Goal: Task Accomplishment & Management: Manage account settings

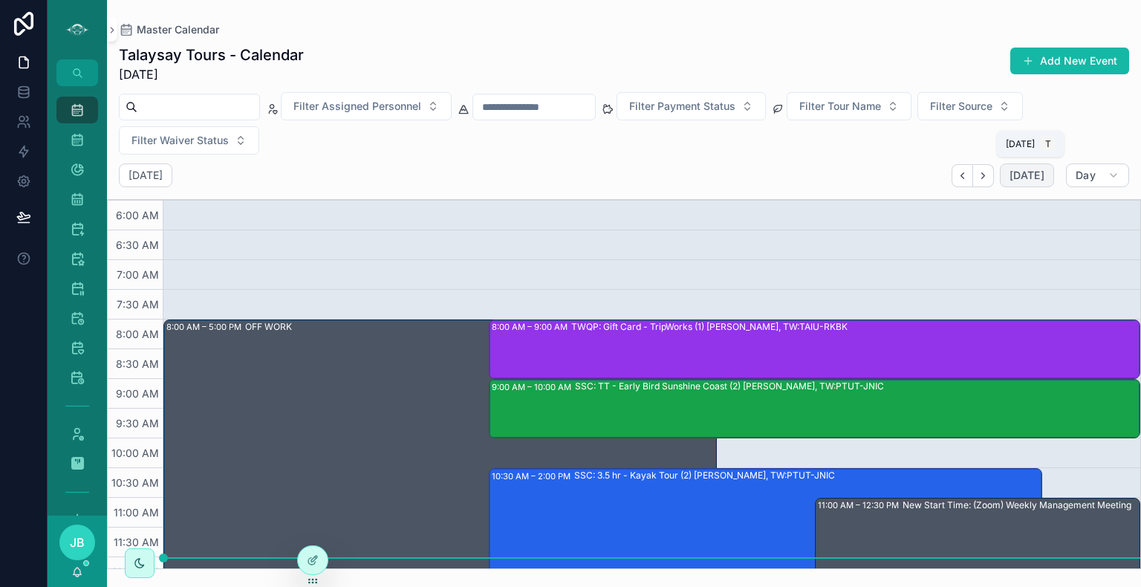
click at [1026, 176] on span "[DATE]" at bounding box center [1027, 175] width 35 height 13
click at [989, 172] on icon "Next" at bounding box center [983, 175] width 11 height 11
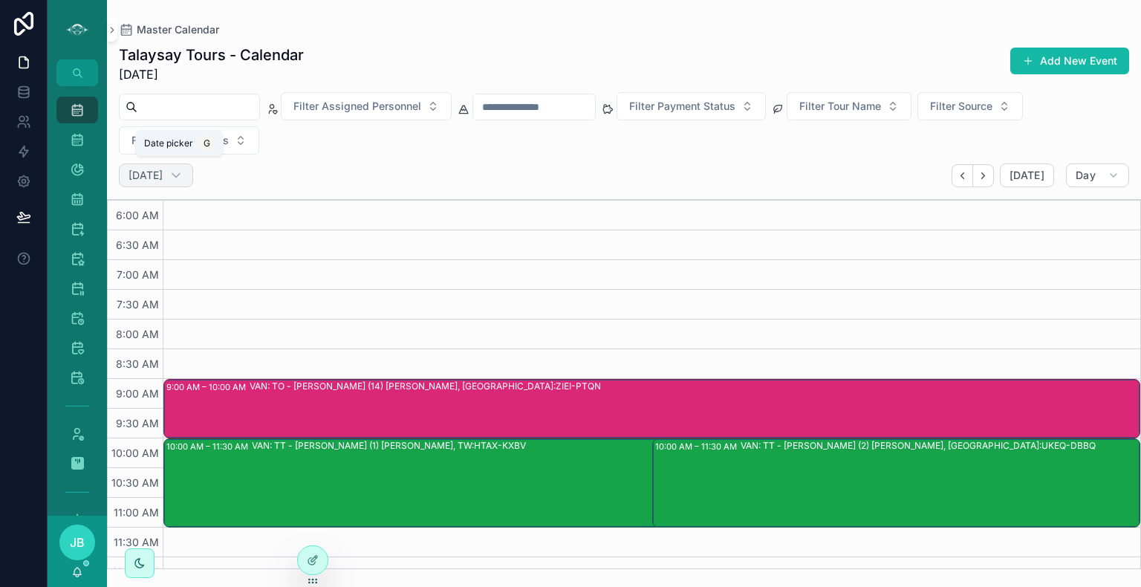
click at [163, 175] on h2 "Tuesday Sep 09" at bounding box center [146, 175] width 34 height 15
select select "****"
select select "*"
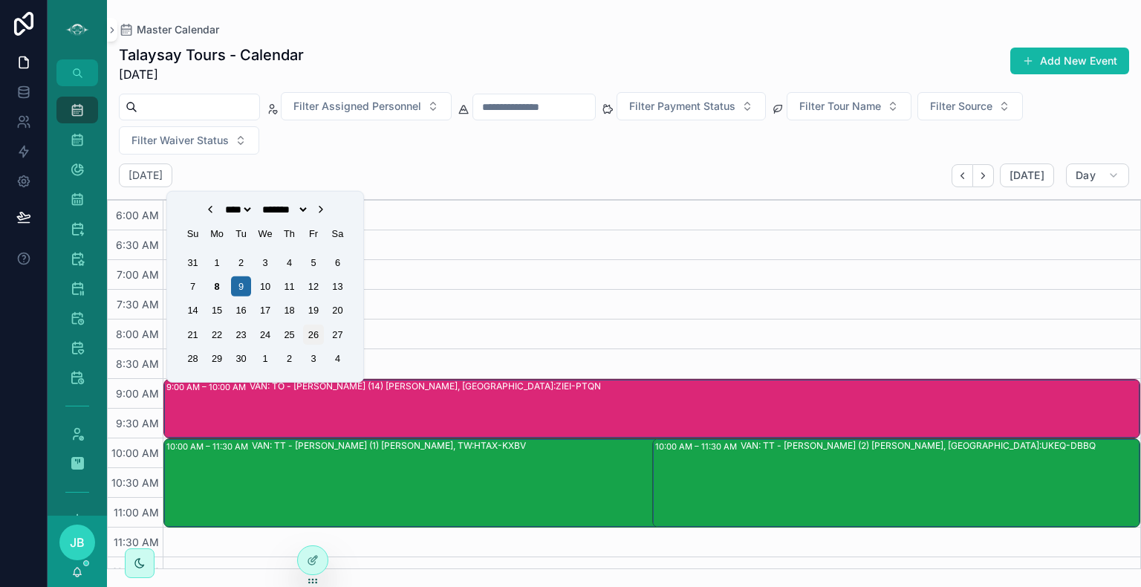
click at [315, 340] on div "26" at bounding box center [313, 335] width 20 height 20
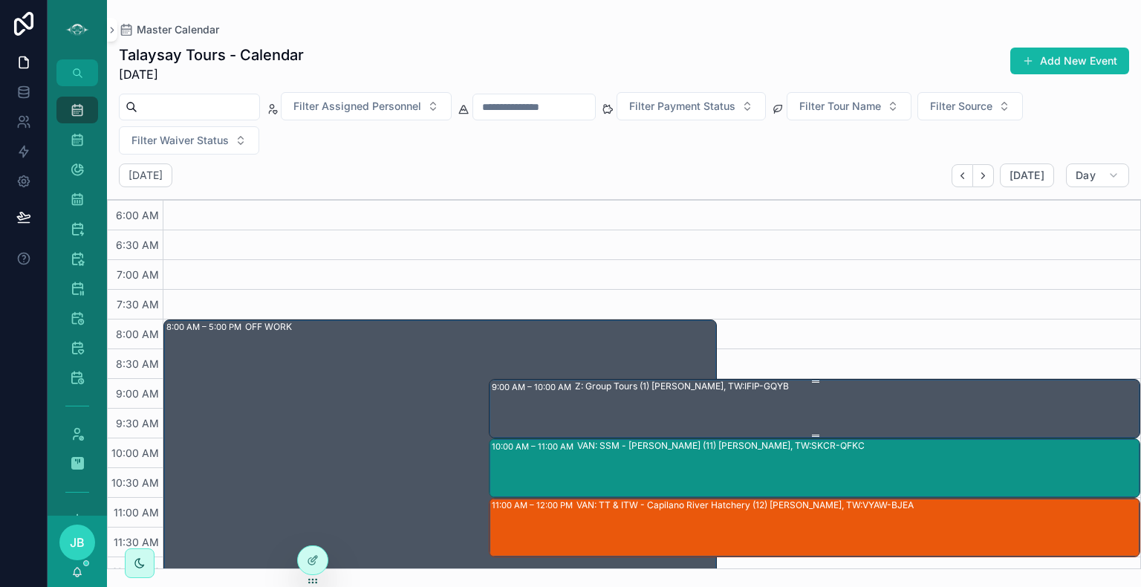
scroll to position [82, 0]
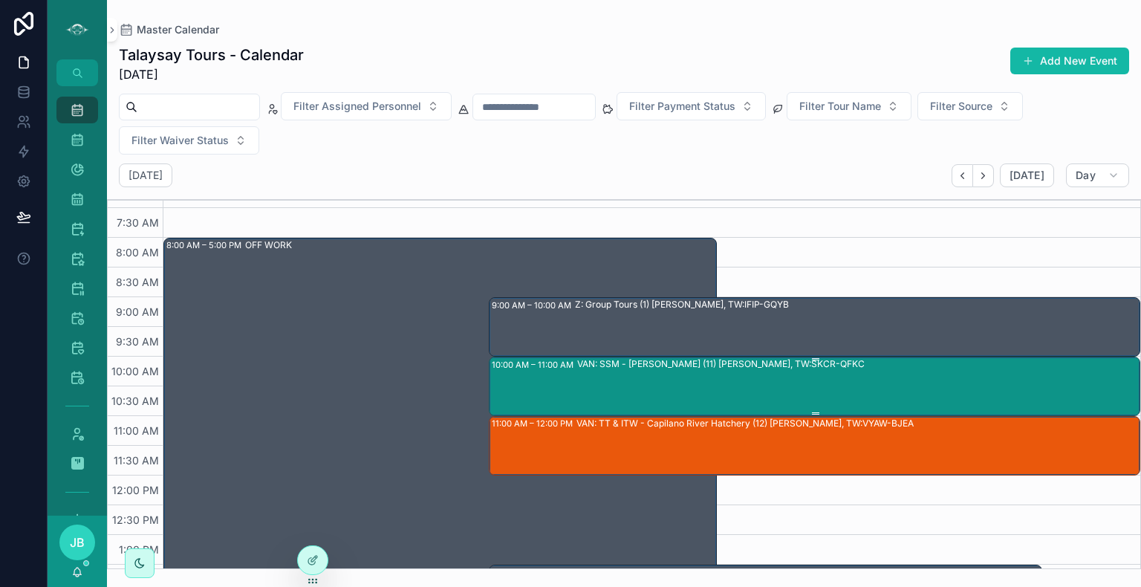
click at [722, 383] on div "VAN: SSM - Stanley Park (11) Bek Abebe, TW:SKCR-QFKC" at bounding box center [858, 385] width 562 height 56
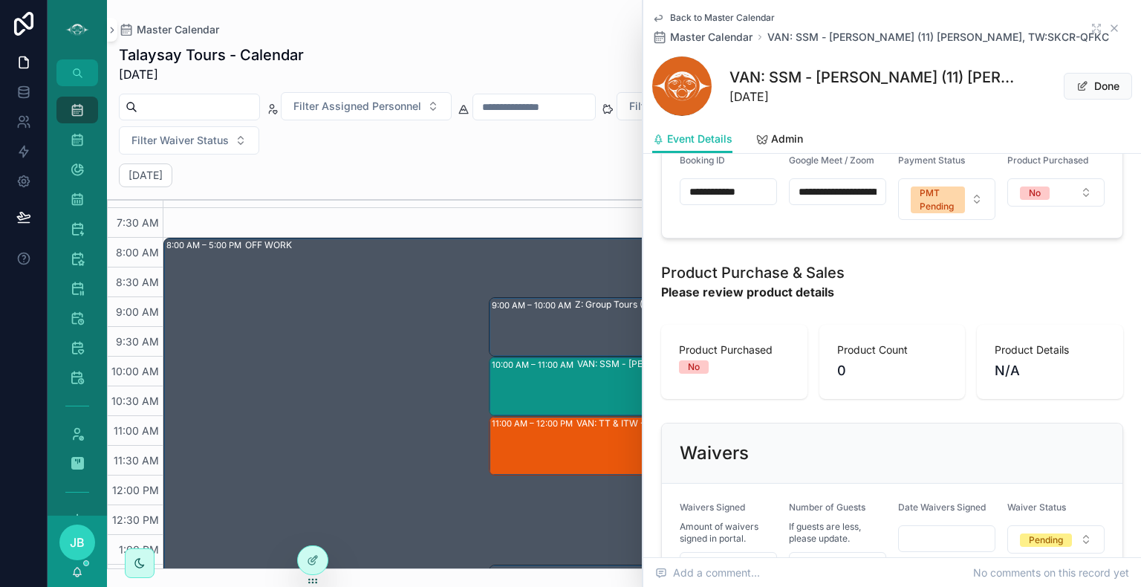
scroll to position [867, 0]
click at [1109, 28] on icon "scrollable content" at bounding box center [1115, 28] width 12 height 12
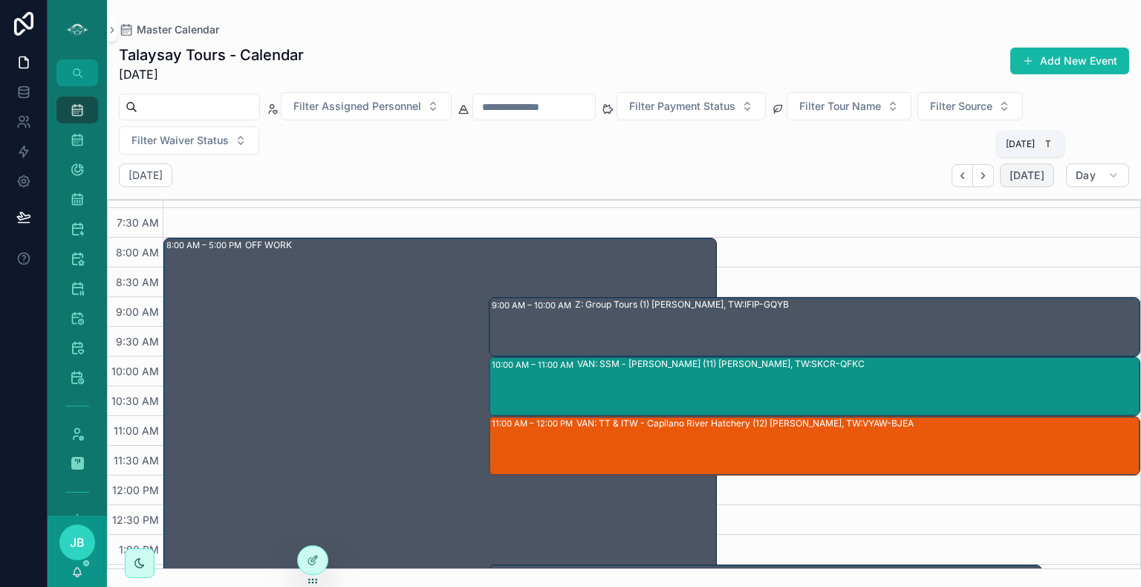
click at [1032, 177] on span "[DATE]" at bounding box center [1027, 175] width 35 height 13
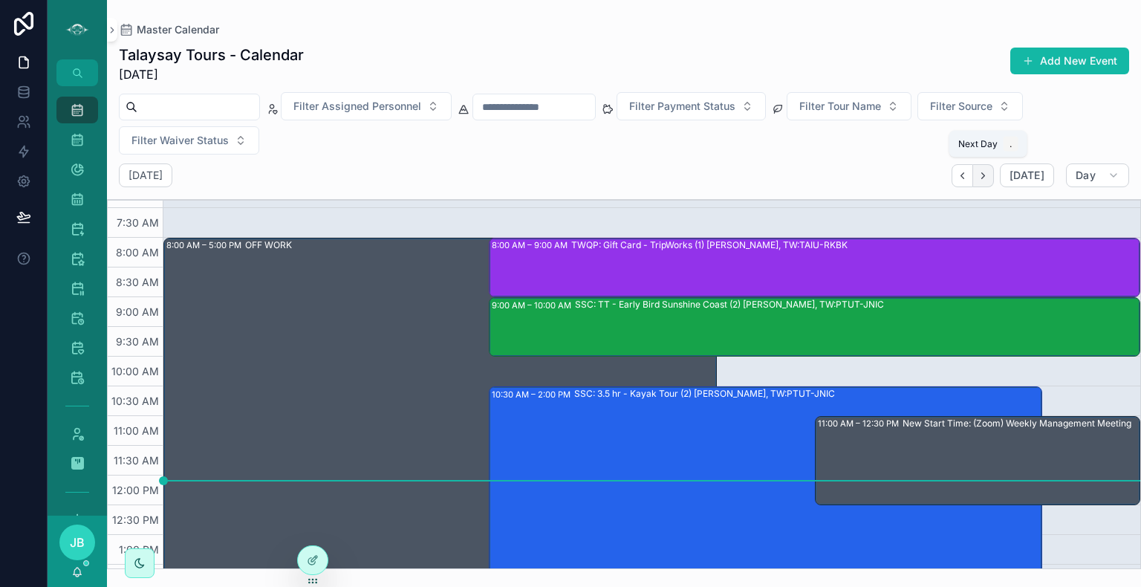
click at [989, 180] on icon "Next" at bounding box center [983, 175] width 11 height 11
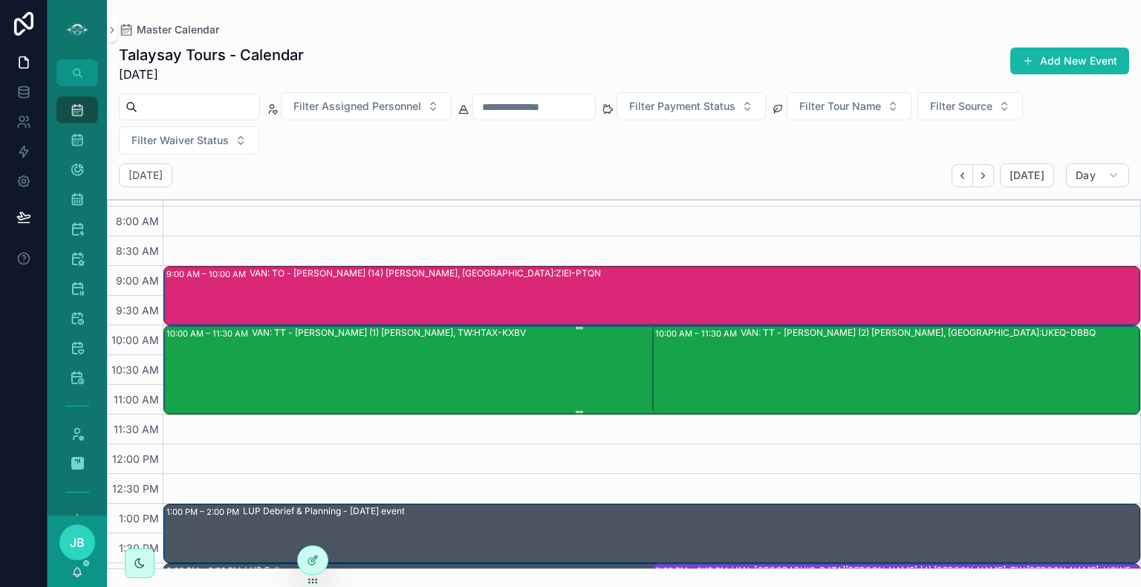
scroll to position [299, 0]
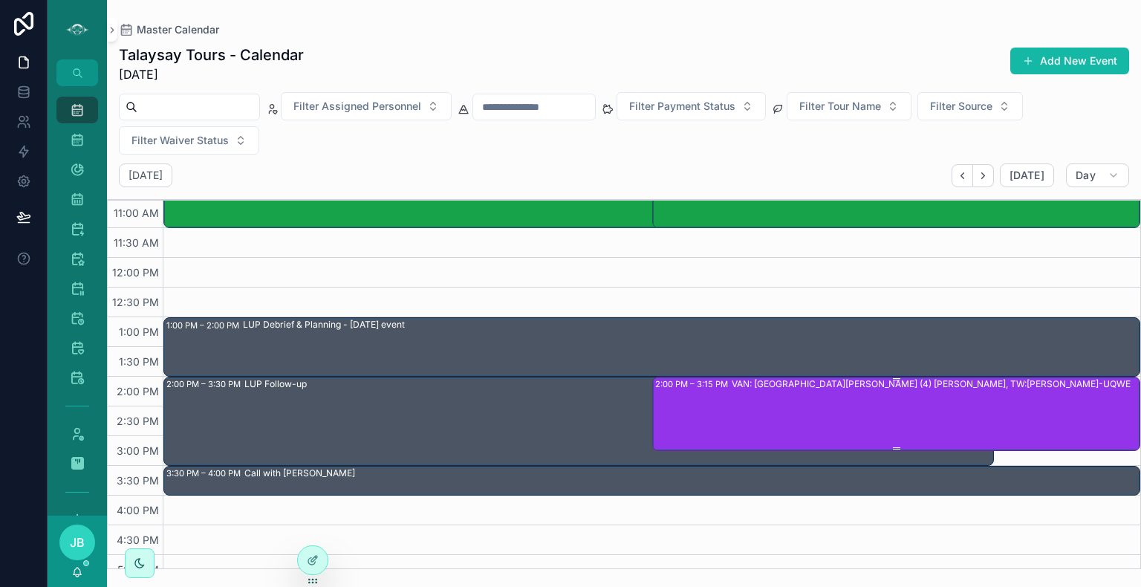
click at [791, 406] on div "VAN: ST - Stanley Park (4) Rebekka Redinger, TW:KIAH-UQWE" at bounding box center [936, 413] width 408 height 71
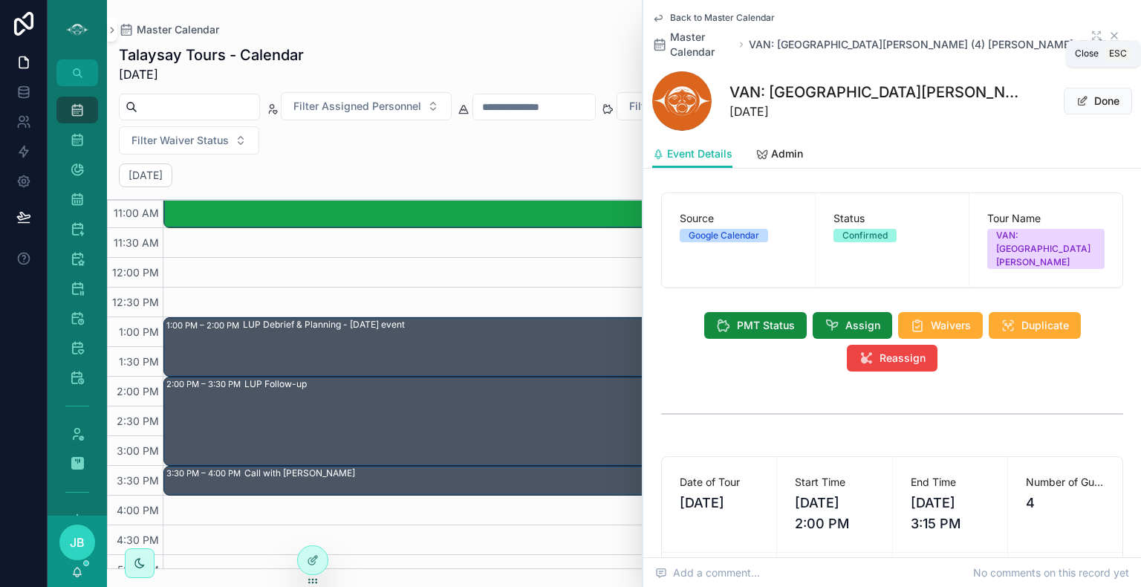
click at [1112, 33] on icon "scrollable content" at bounding box center [1115, 36] width 6 height 6
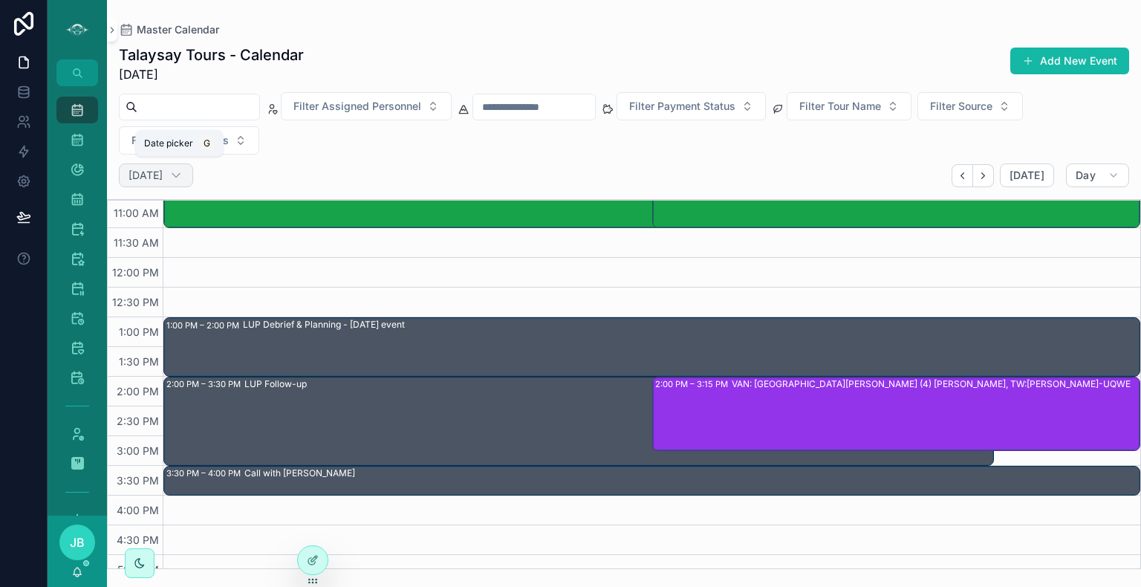
click at [163, 177] on h2 "Tuesday Sep 09" at bounding box center [146, 175] width 34 height 15
select select "****"
select select "*"
click at [193, 184] on div "Tuesday Sep 09" at bounding box center [156, 175] width 74 height 24
select select "****"
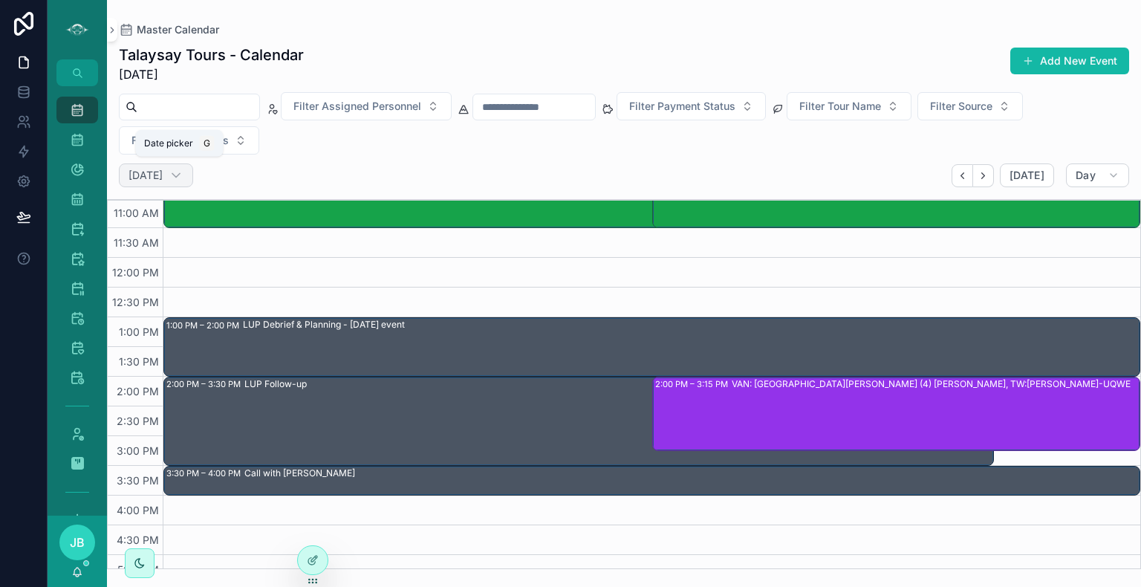
select select "*"
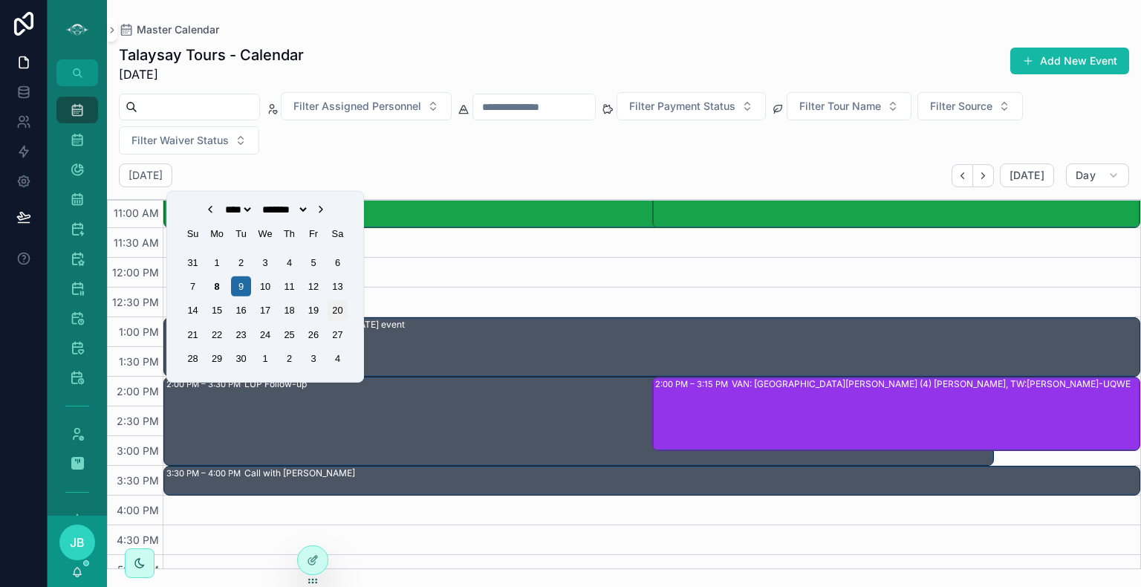
click at [340, 308] on div "20" at bounding box center [338, 310] width 20 height 20
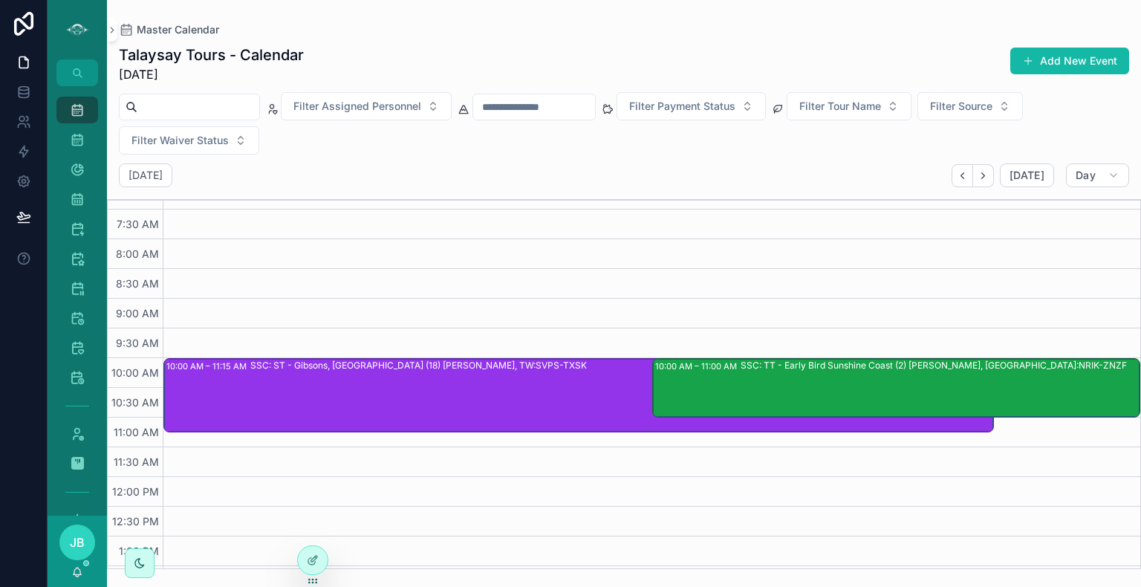
scroll to position [80, 0]
click at [789, 385] on div "SSC: TT - Early Bird Sunshine Coast (2) David Roche, TW:NRIK-ZNZF" at bounding box center [940, 388] width 399 height 56
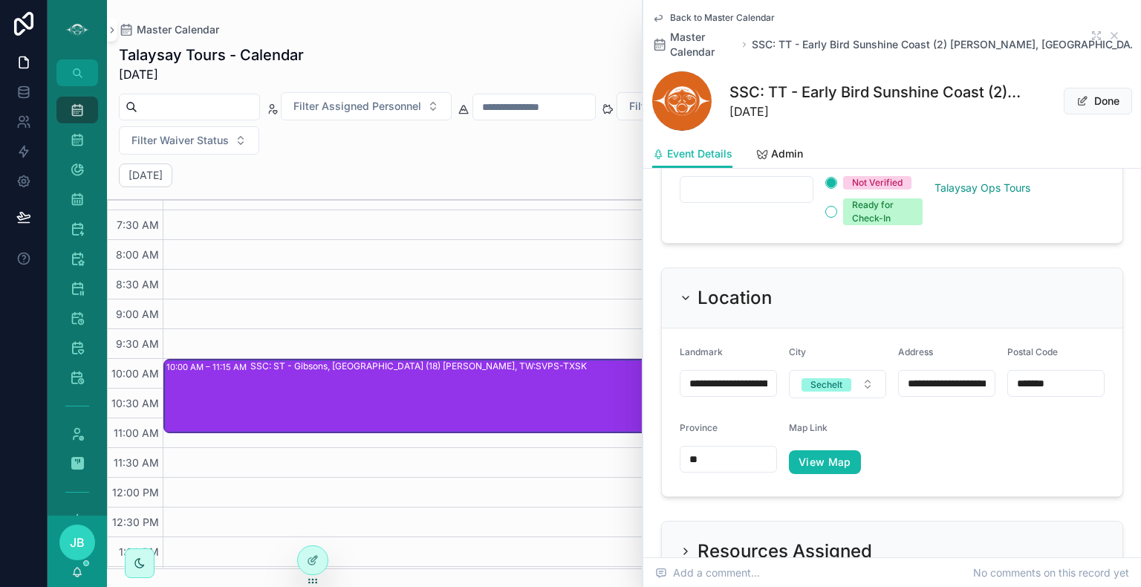
click at [870, 450] on span "View Map" at bounding box center [837, 462] width 97 height 24
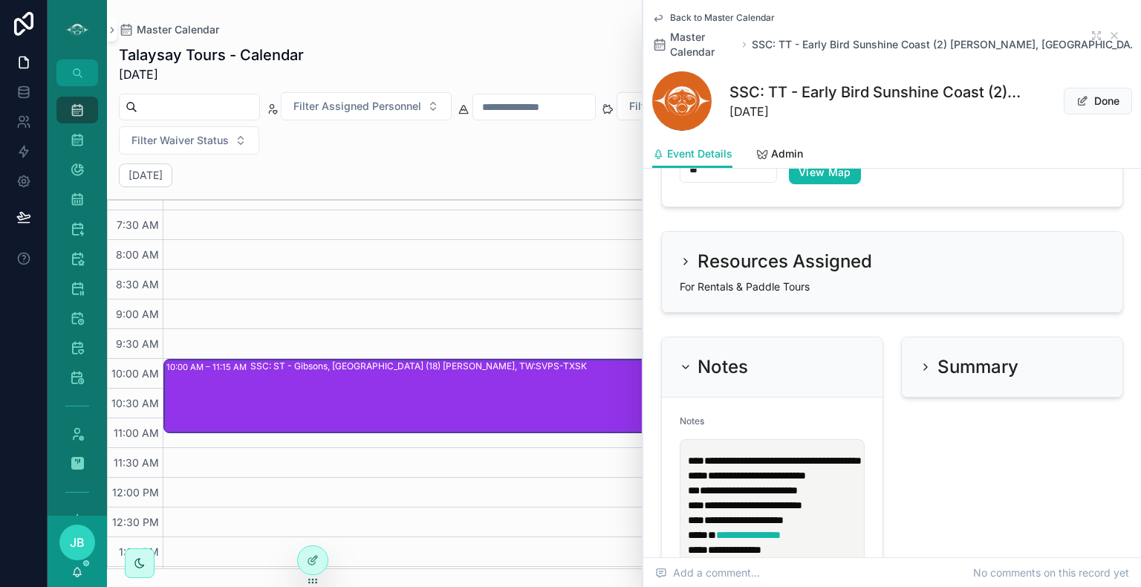
scroll to position [1678, 0]
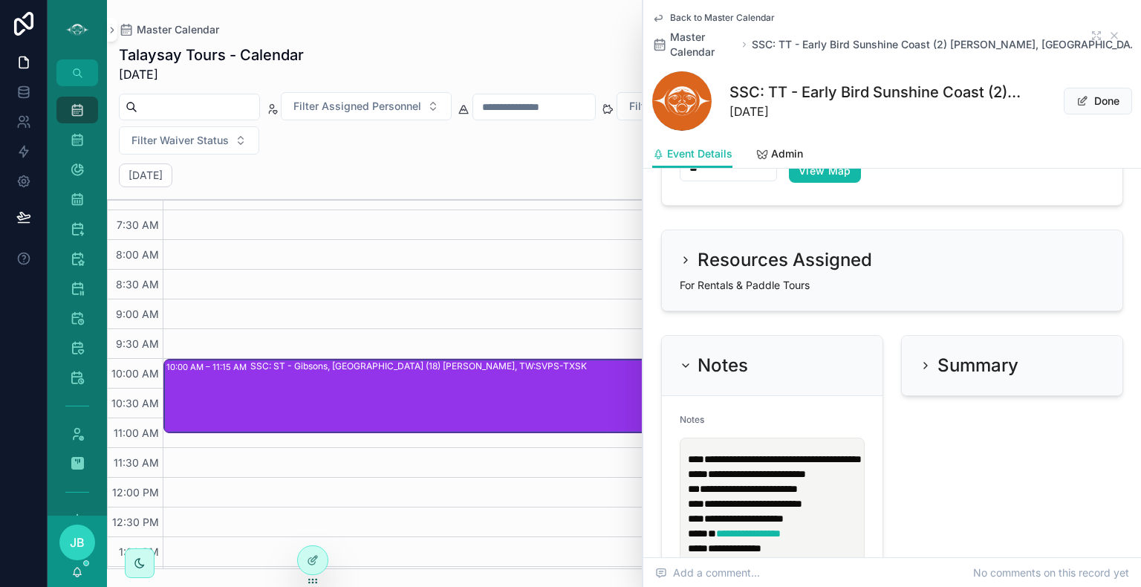
click at [747, 478] on p "**********" at bounding box center [775, 481] width 175 height 59
click at [798, 484] on span "**********" at bounding box center [749, 489] width 98 height 10
click at [1109, 30] on icon "scrollable content" at bounding box center [1115, 36] width 12 height 12
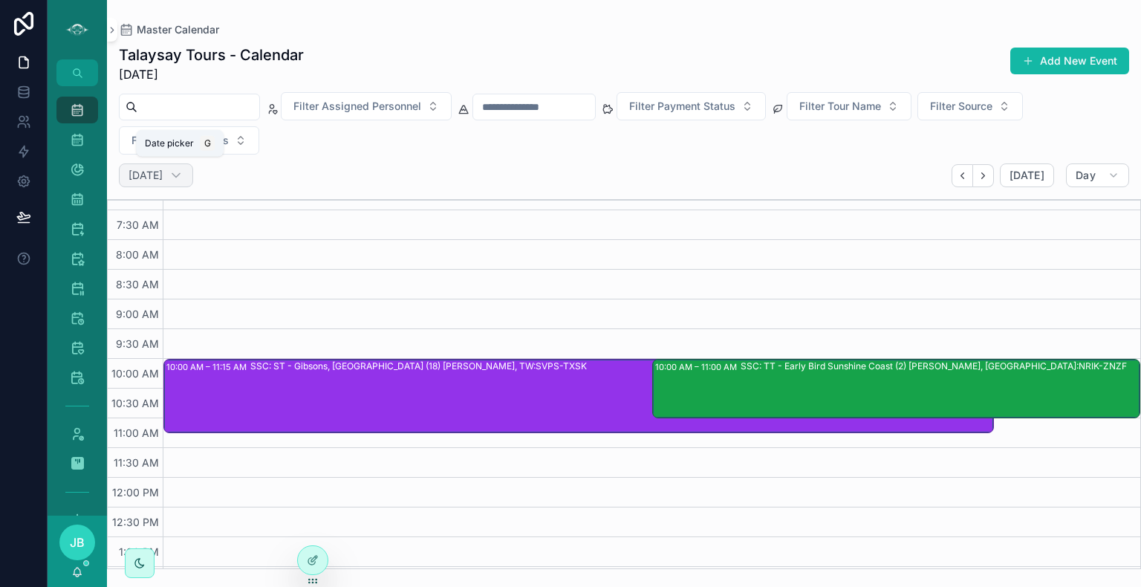
click at [179, 166] on div "Saturday Sep 20" at bounding box center [156, 175] width 74 height 24
select select "****"
select select "*"
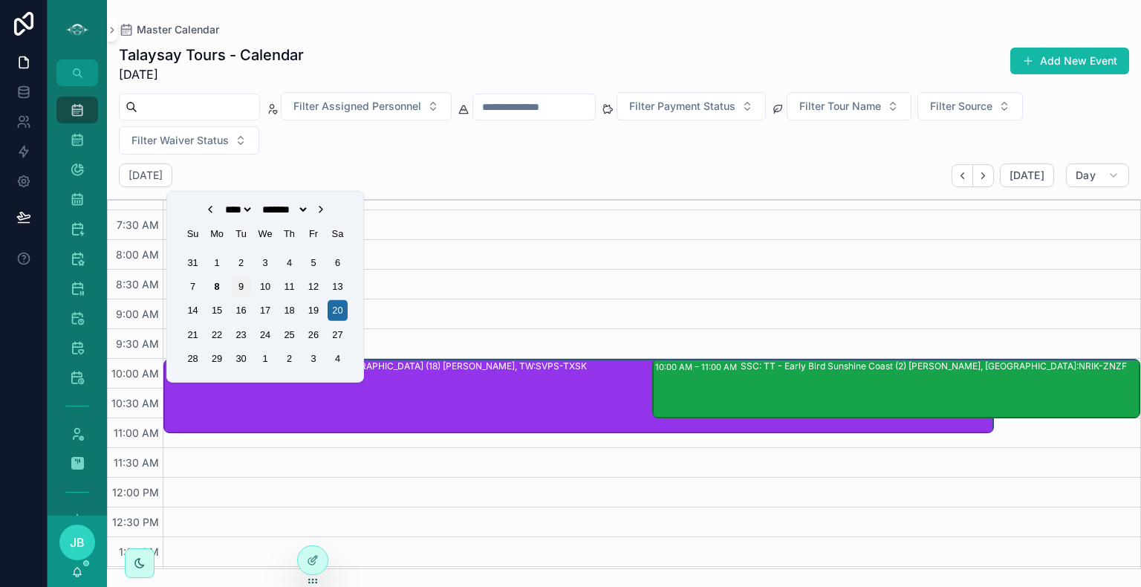
click at [239, 287] on div "9" at bounding box center [241, 286] width 20 height 20
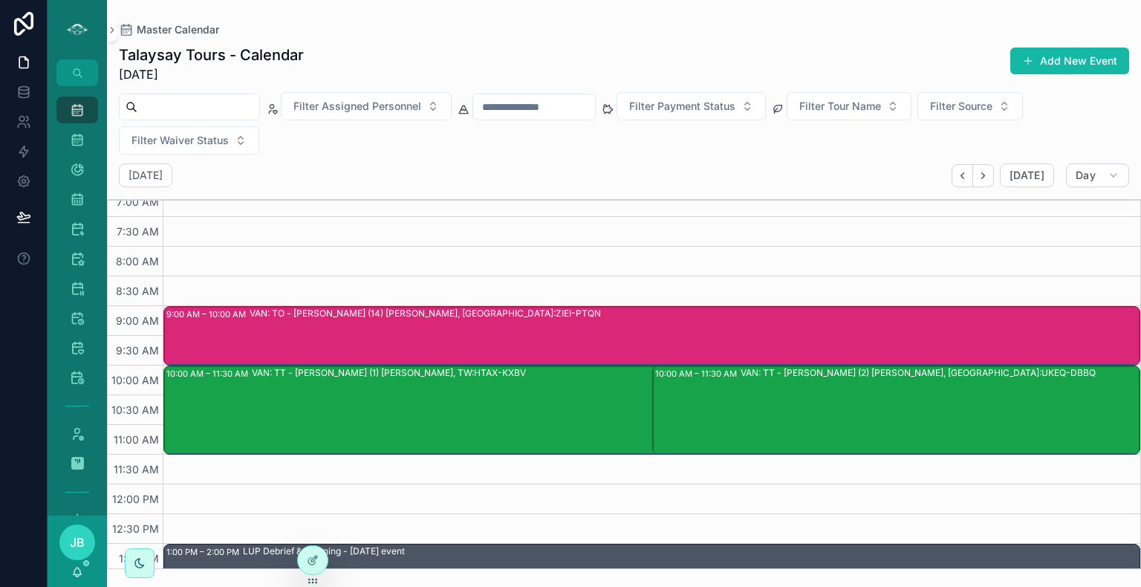
scroll to position [71, 0]
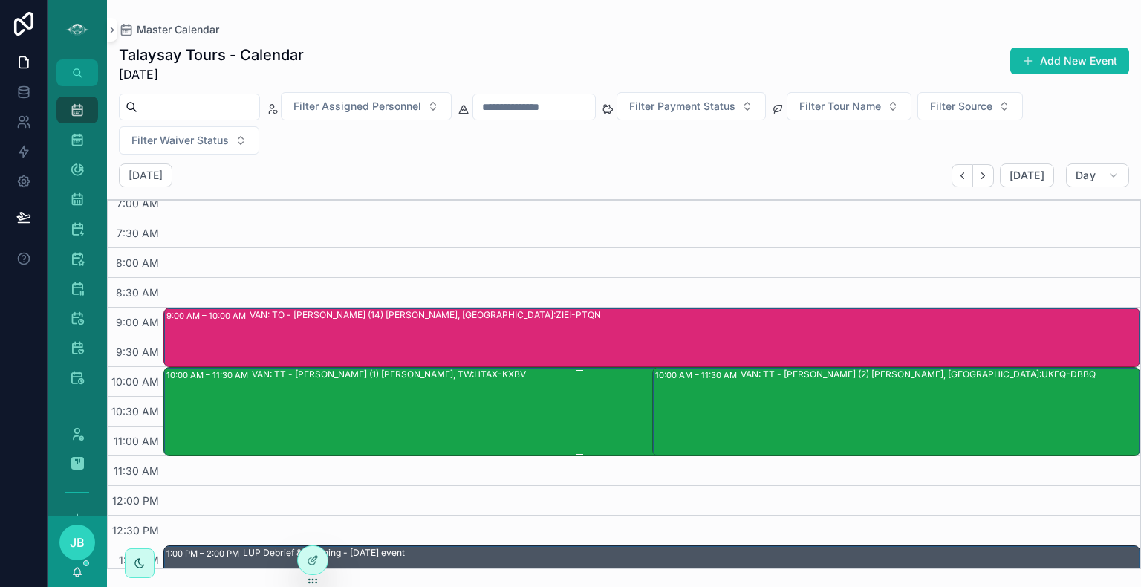
click at [563, 404] on div "VAN: TT - Stanley Park (1) Melissa Vander Plaats, TW:HTAX-KXBV" at bounding box center [622, 411] width 741 height 86
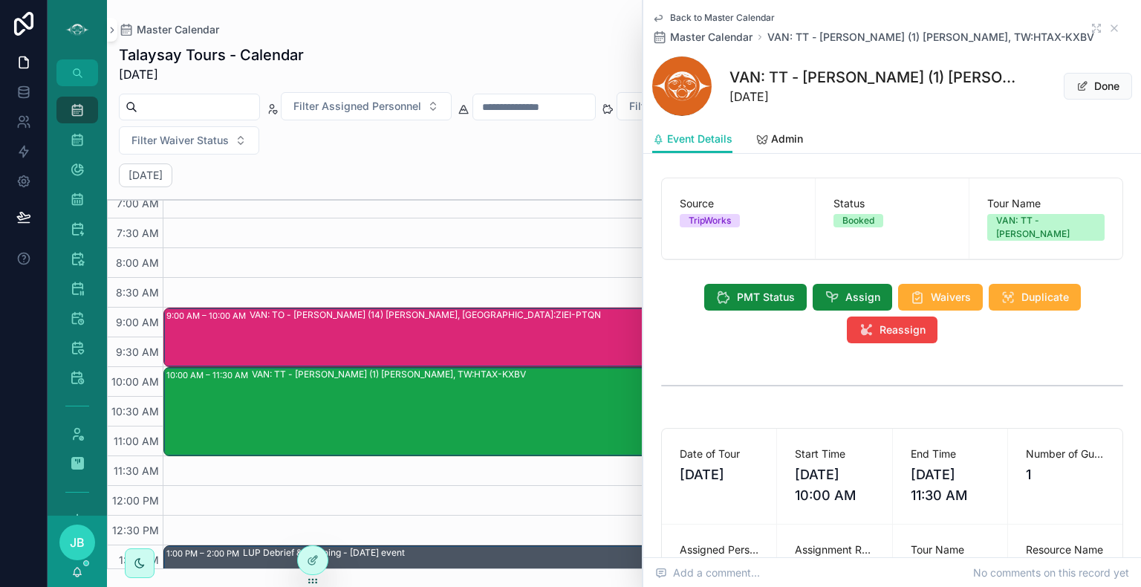
scroll to position [221, 0]
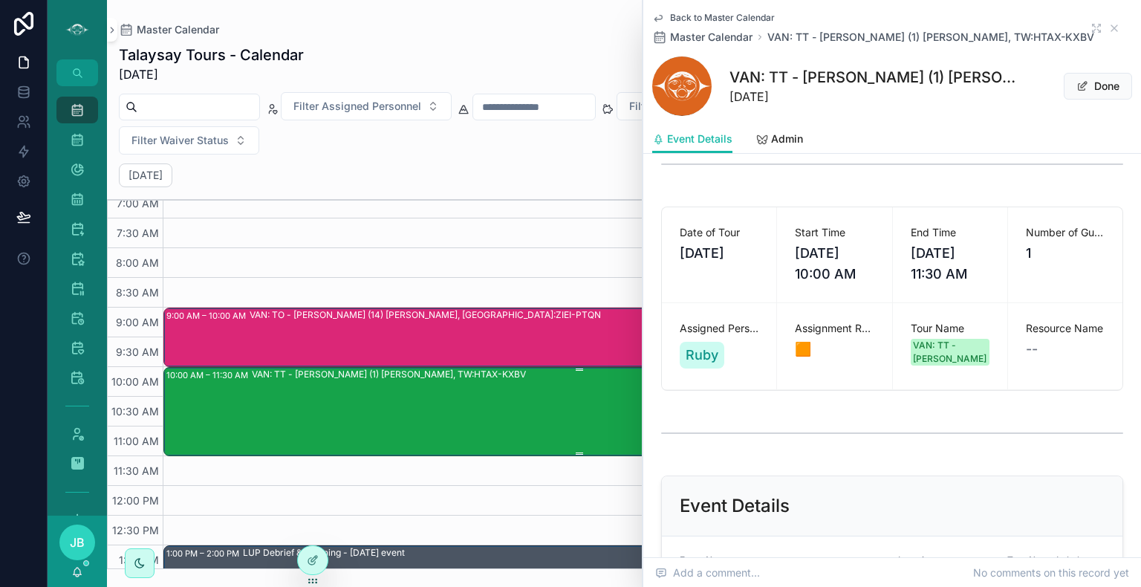
click at [496, 405] on div "VAN: TT - Stanley Park (1) Melissa Vander Plaats, TW:HTAX-KXBV" at bounding box center [622, 411] width 741 height 86
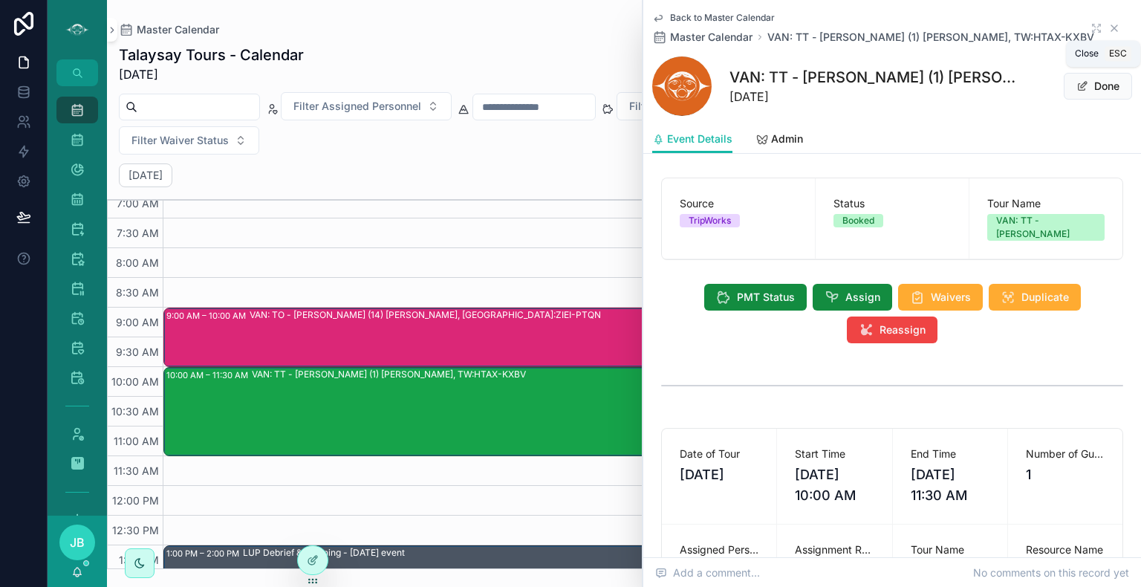
click at [1109, 25] on icon "scrollable content" at bounding box center [1115, 28] width 12 height 12
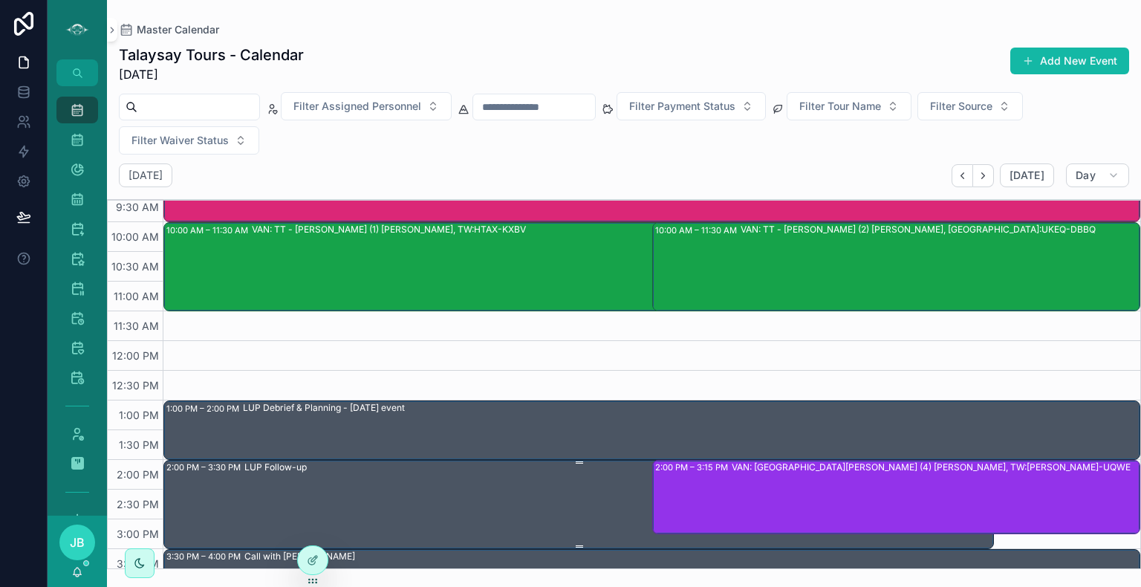
scroll to position [214, 0]
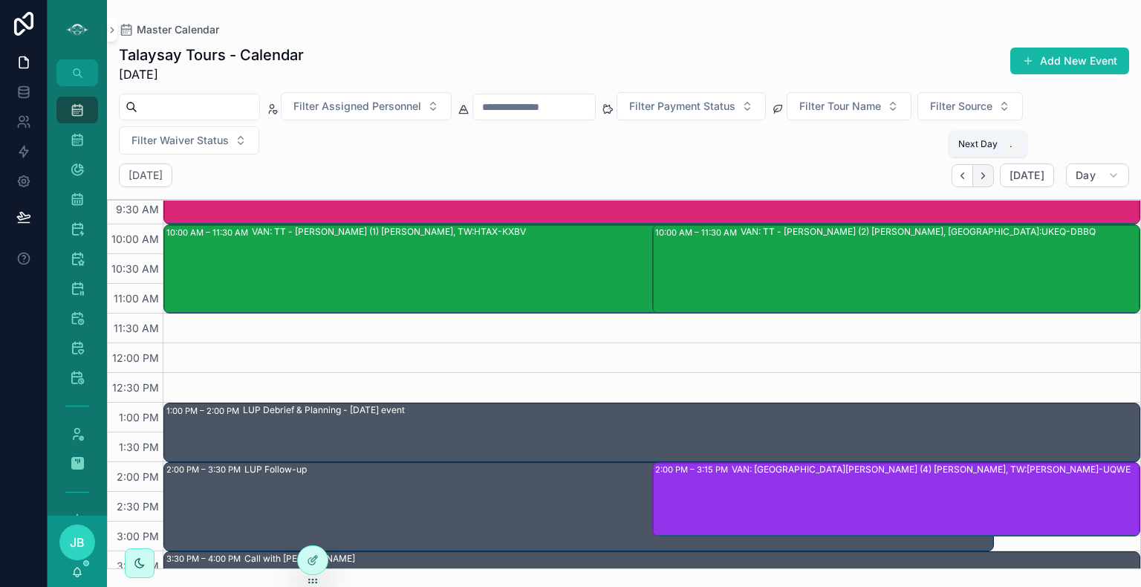
click at [987, 175] on icon "Next" at bounding box center [983, 175] width 11 height 11
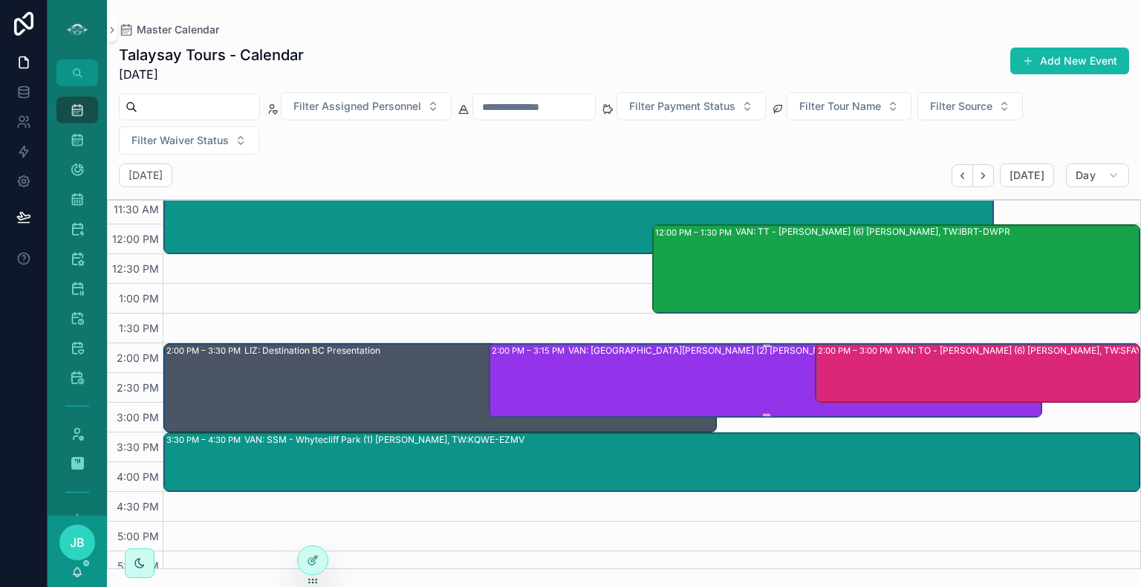
scroll to position [333, 0]
click at [968, 170] on icon "Back" at bounding box center [962, 175] width 11 height 11
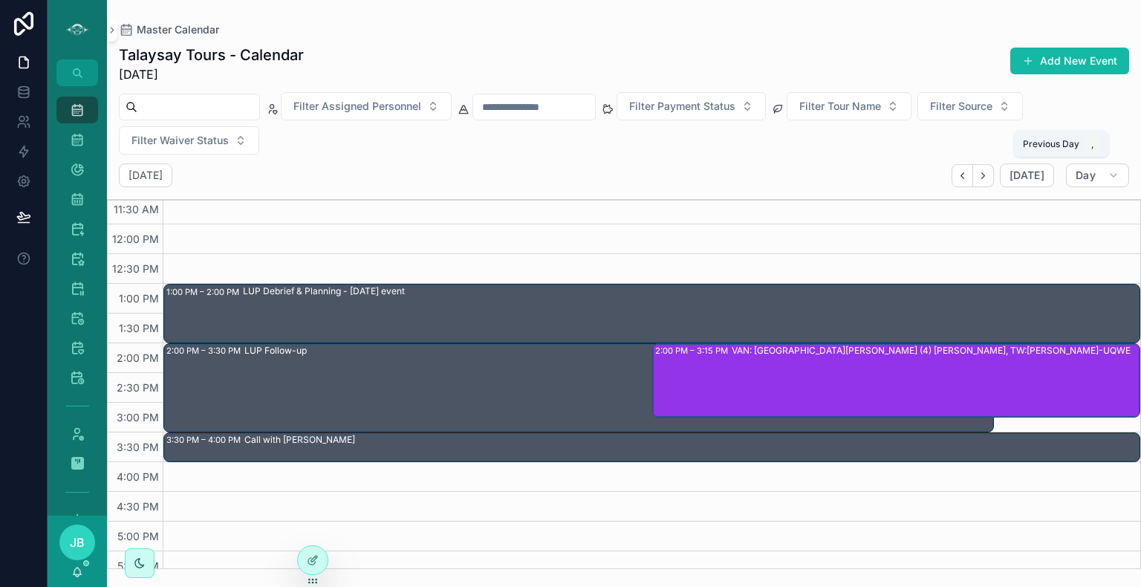
click at [968, 170] on icon "Back" at bounding box center [962, 175] width 11 height 11
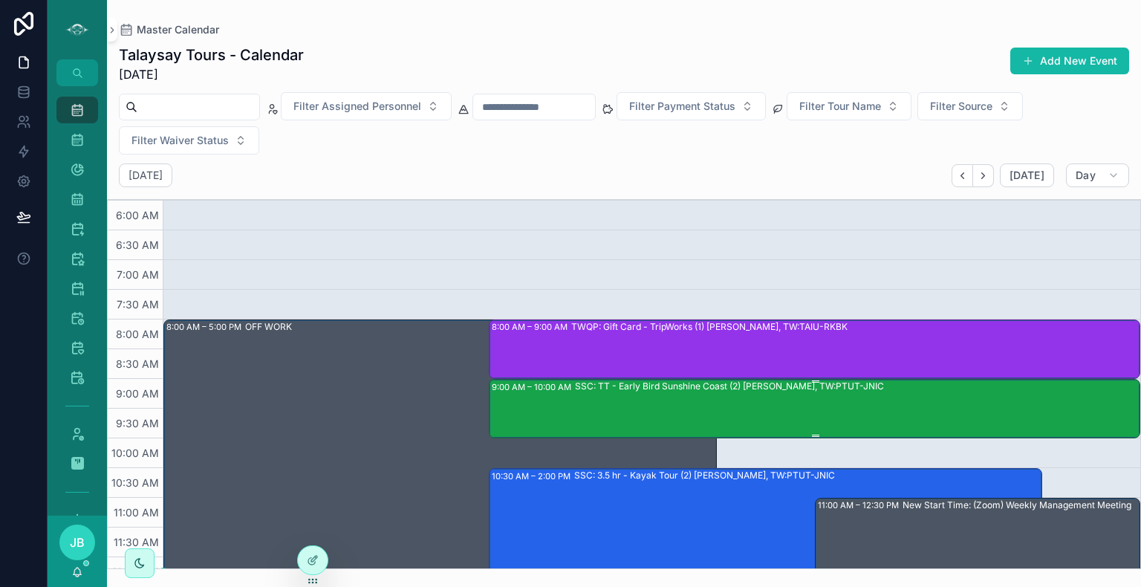
click at [687, 429] on div "SSC: TT - Early Bird Sunshine Coast (2) Cindy Cook, TW:PTUT-JNIC" at bounding box center [857, 408] width 564 height 56
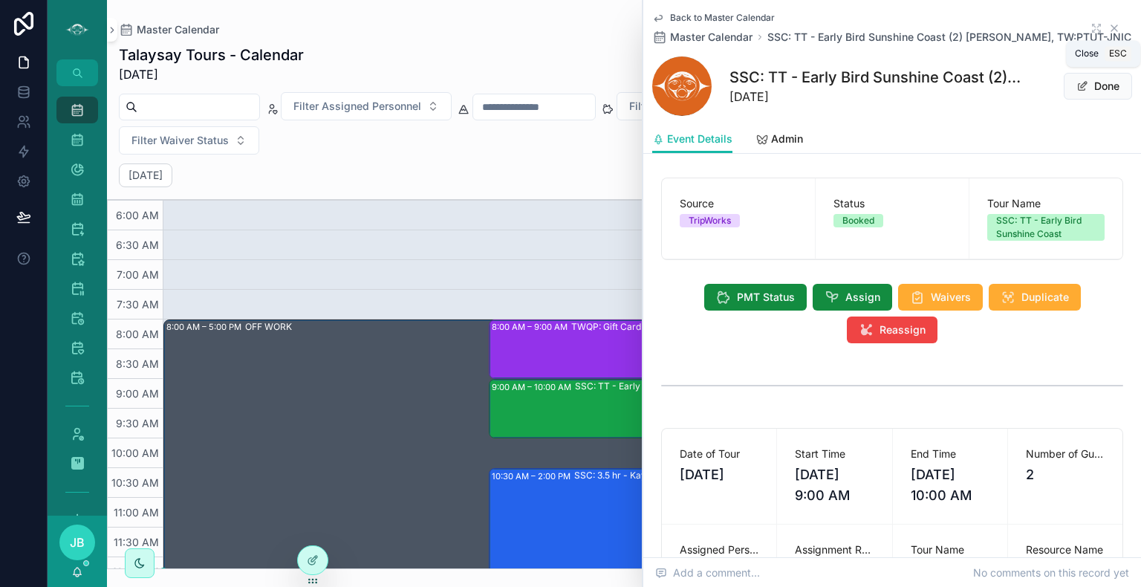
click at [1109, 23] on icon "scrollable content" at bounding box center [1115, 28] width 12 height 12
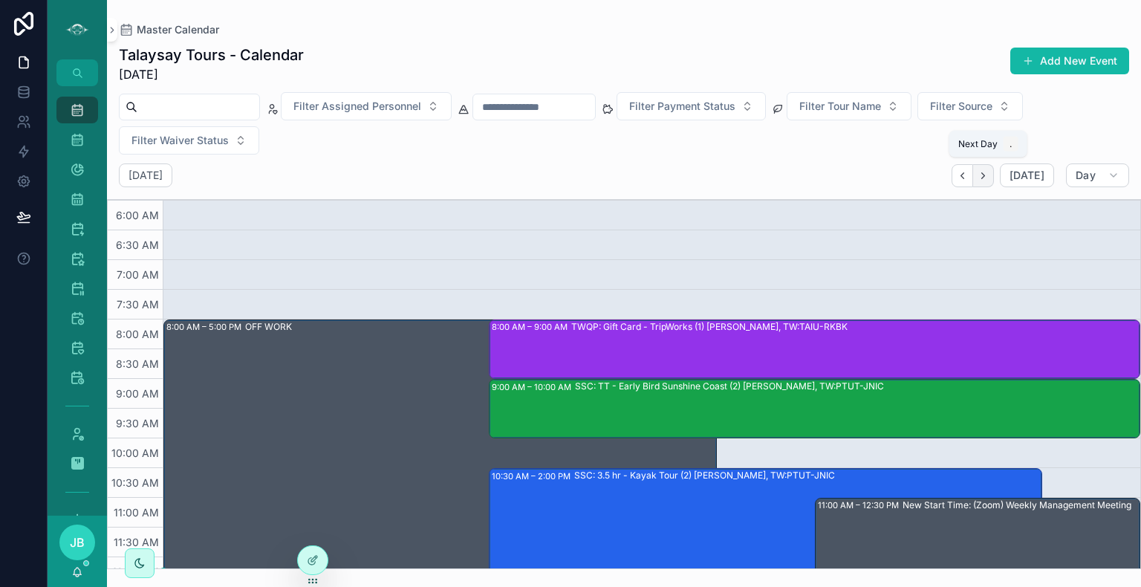
click at [984, 178] on icon "Next" at bounding box center [983, 175] width 11 height 11
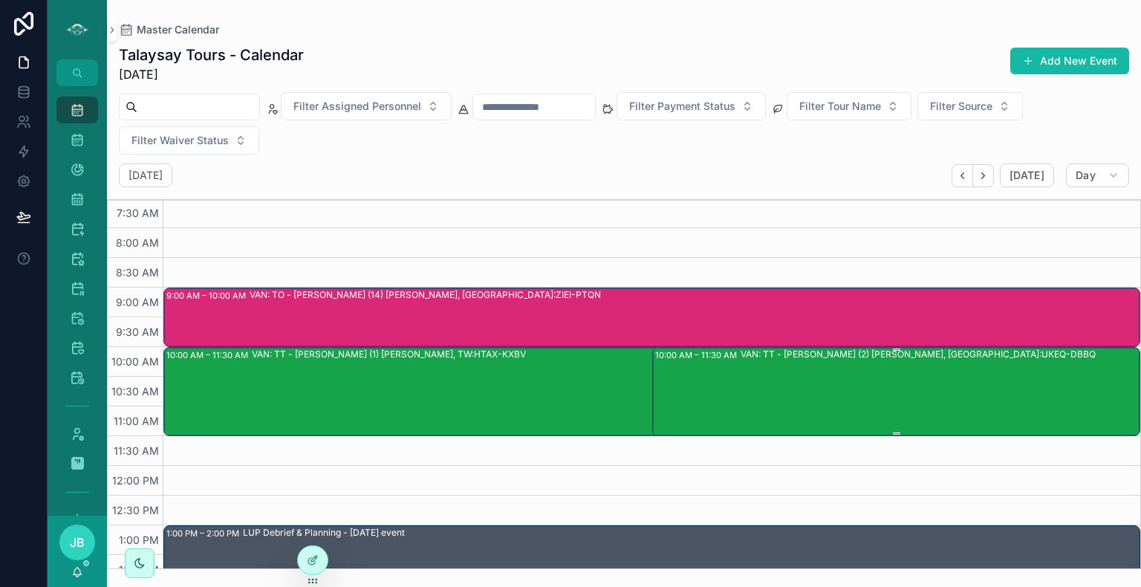
scroll to position [110, 0]
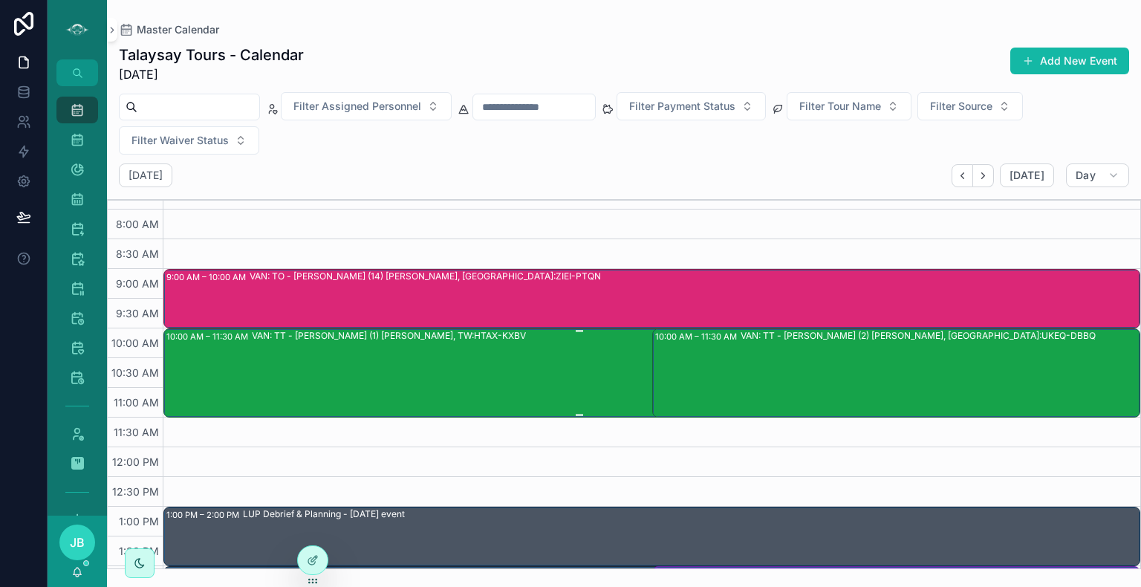
click at [588, 362] on div "VAN: TT - Stanley Park (1) Melissa Vander Plaats, TW:HTAX-KXBV" at bounding box center [622, 372] width 741 height 86
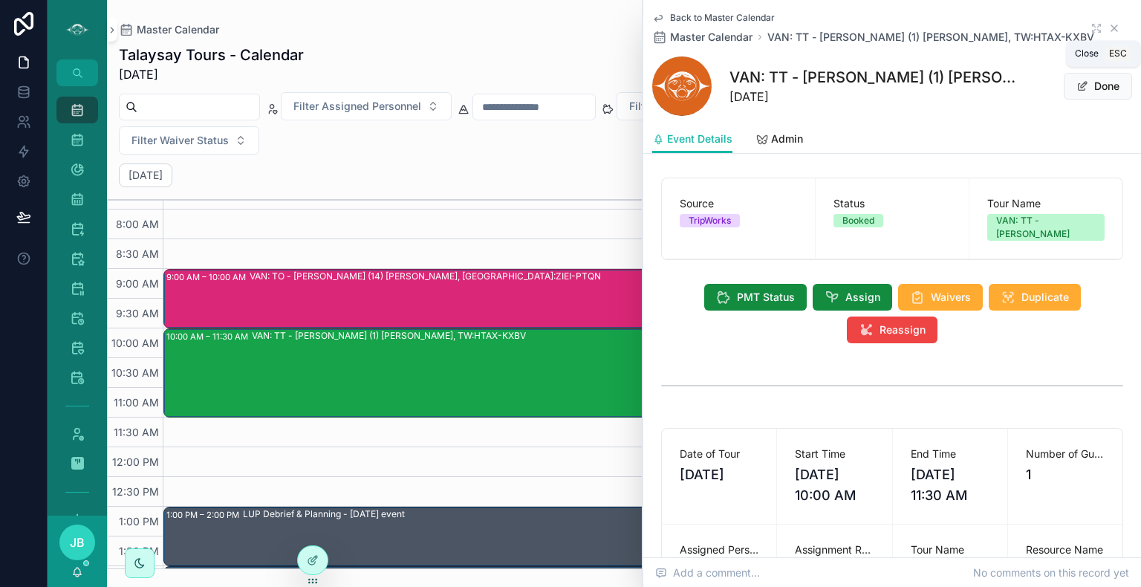
click at [1109, 25] on icon "scrollable content" at bounding box center [1115, 28] width 12 height 12
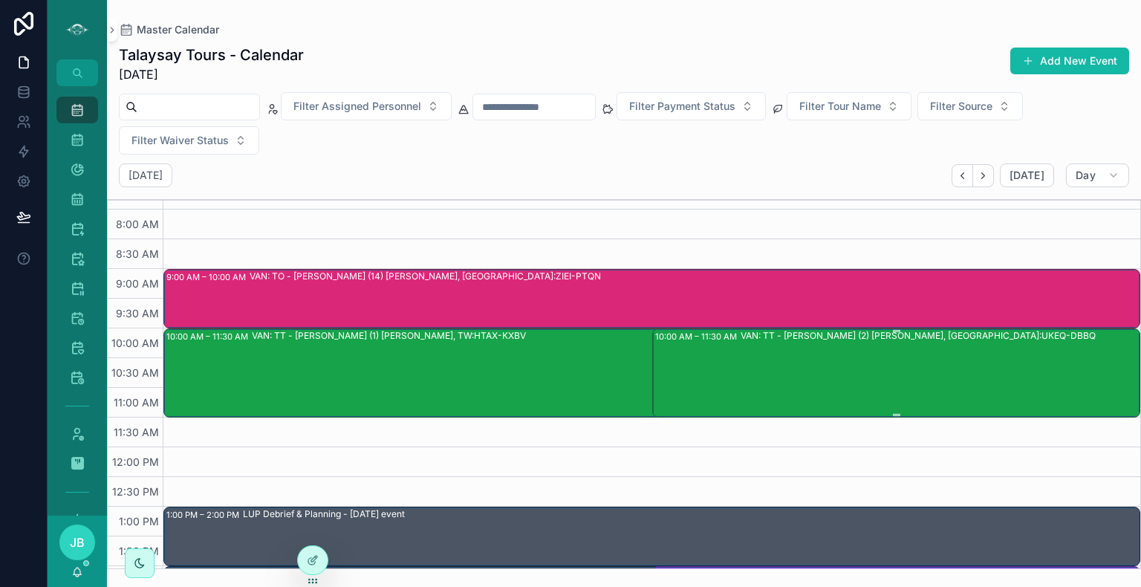
click at [875, 391] on div "VAN: TT - Stanley Park (2) Charles Sullivan, TW:UKEQ-DBBQ" at bounding box center [940, 372] width 399 height 86
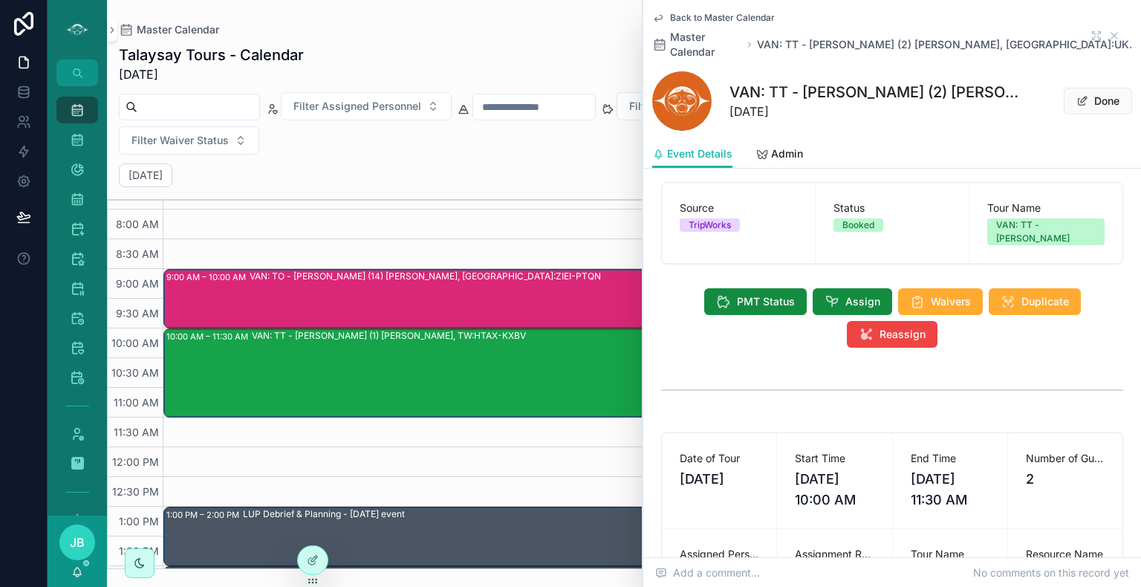
scroll to position [6, 0]
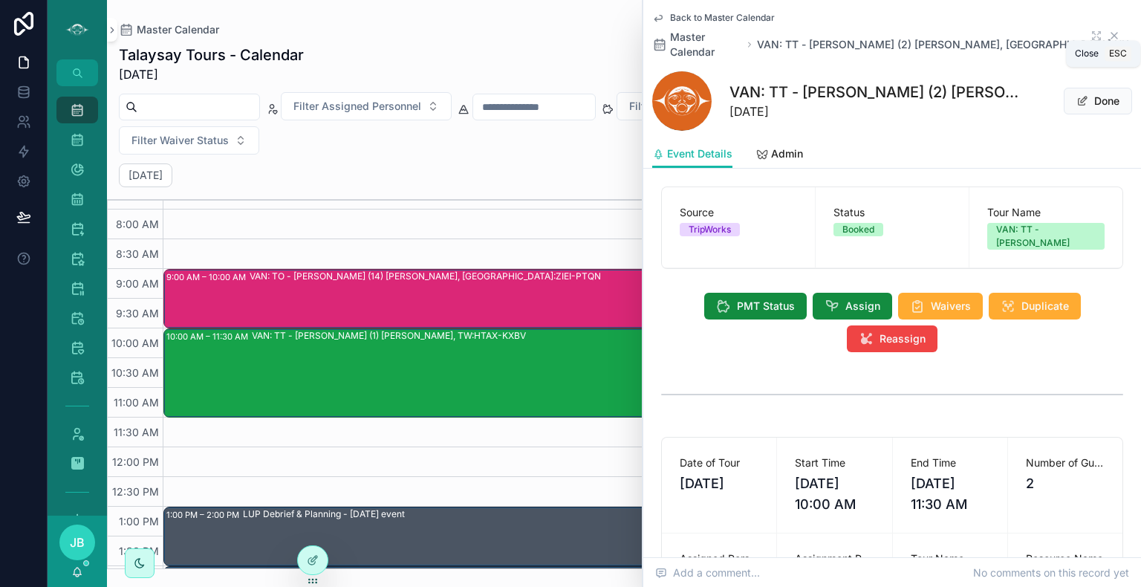
click at [1109, 32] on icon "scrollable content" at bounding box center [1115, 36] width 12 height 12
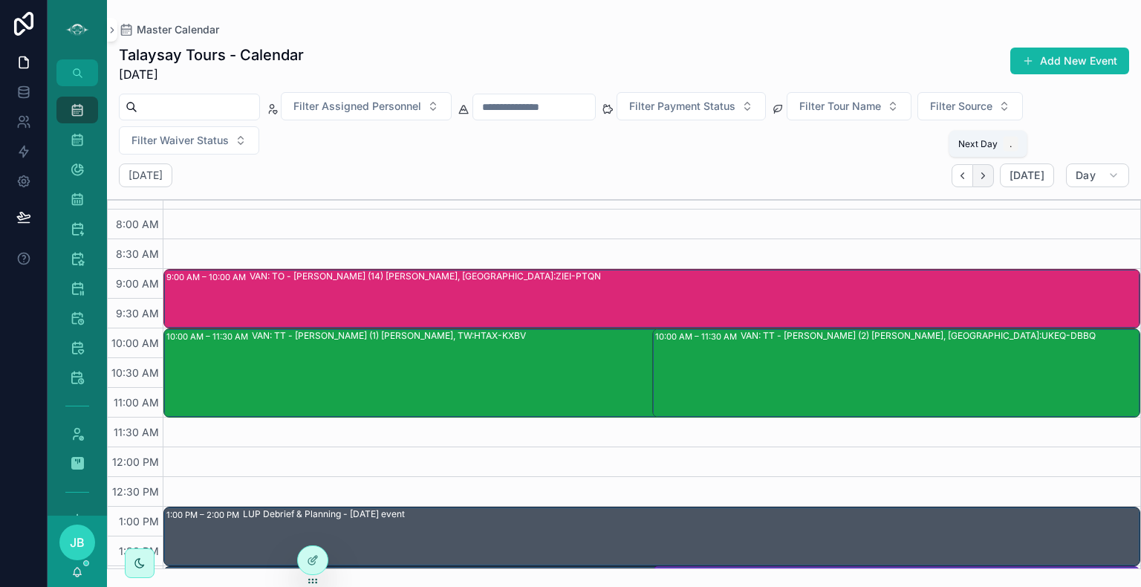
click at [989, 175] on icon "Next" at bounding box center [983, 175] width 11 height 11
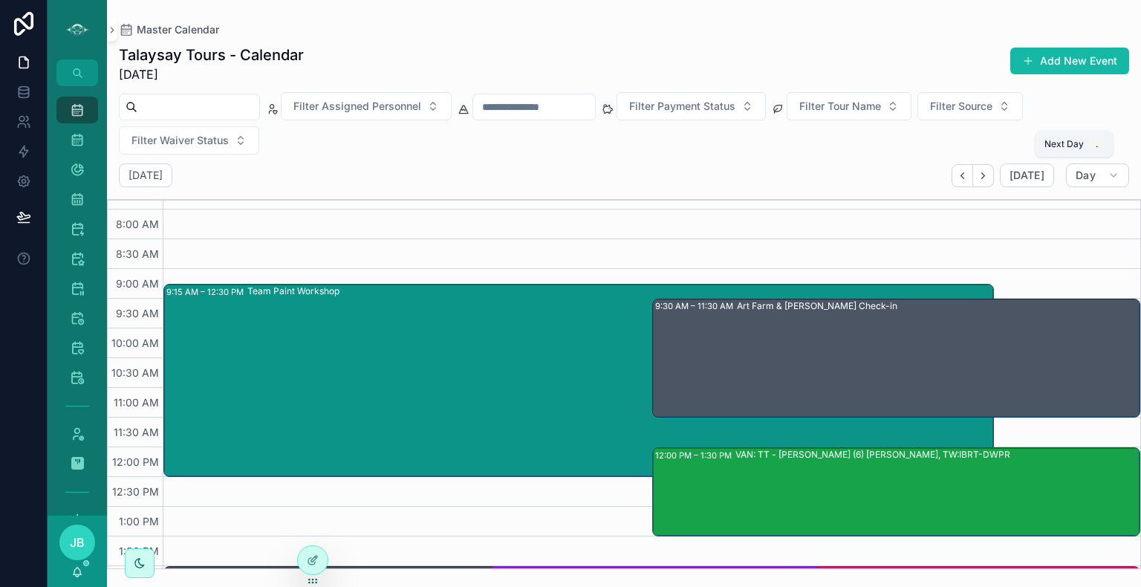
click at [989, 175] on icon "Next" at bounding box center [983, 175] width 11 height 11
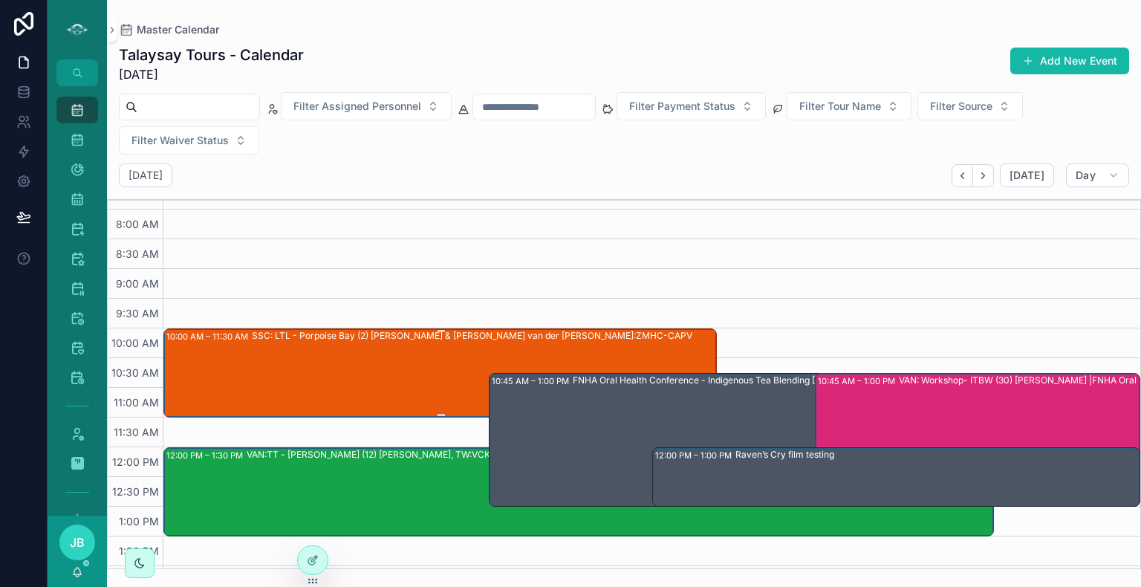
click at [425, 361] on div "SSC: LTL - Porpoise Bay (2) [PERSON_NAME] & [PERSON_NAME] van der [PERSON_NAME]…" at bounding box center [484, 372] width 464 height 86
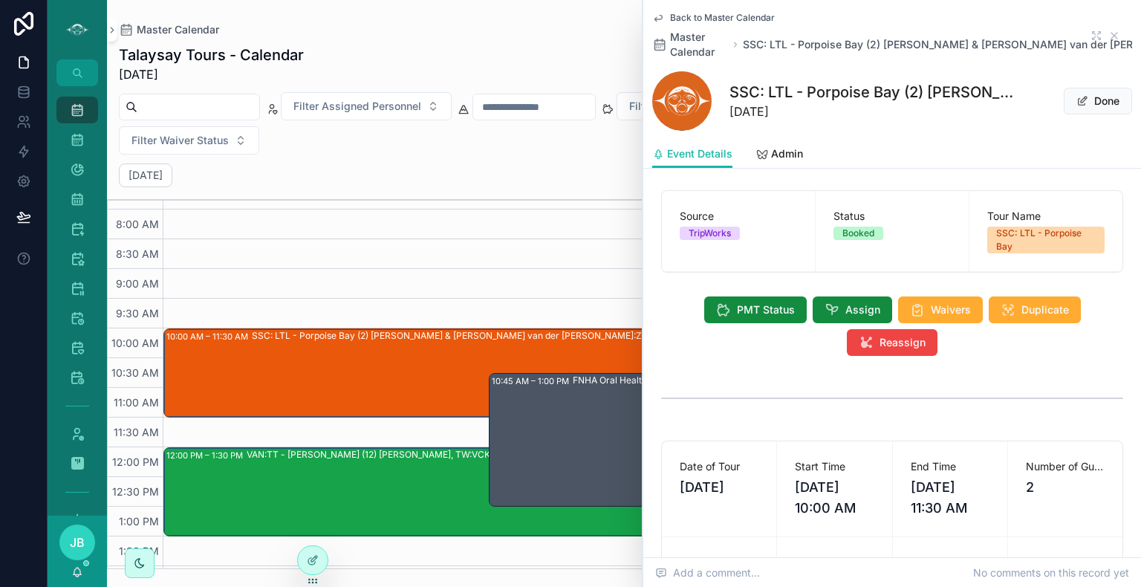
scroll to position [1, 0]
click at [854, 312] on span "Assign" at bounding box center [863, 310] width 35 height 15
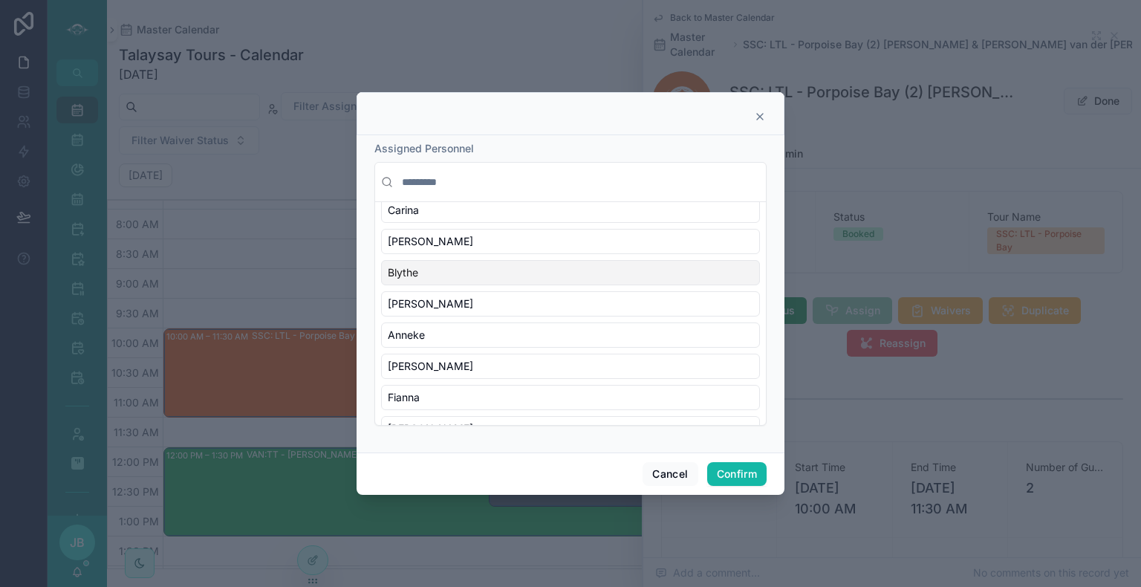
scroll to position [297, 0]
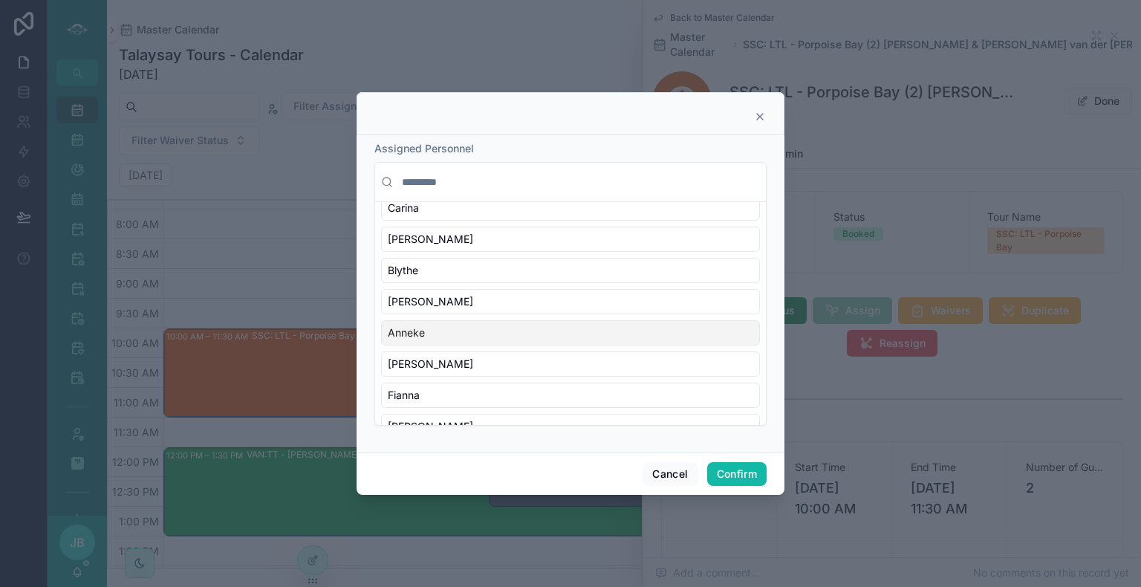
click at [472, 328] on div "Anneke" at bounding box center [570, 332] width 379 height 25
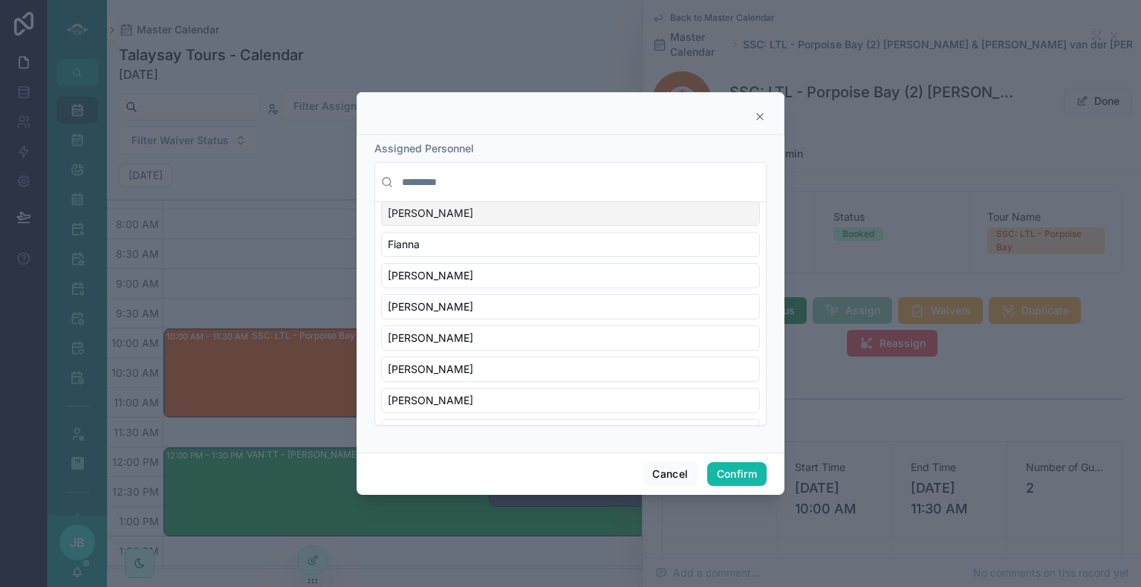
scroll to position [459, 0]
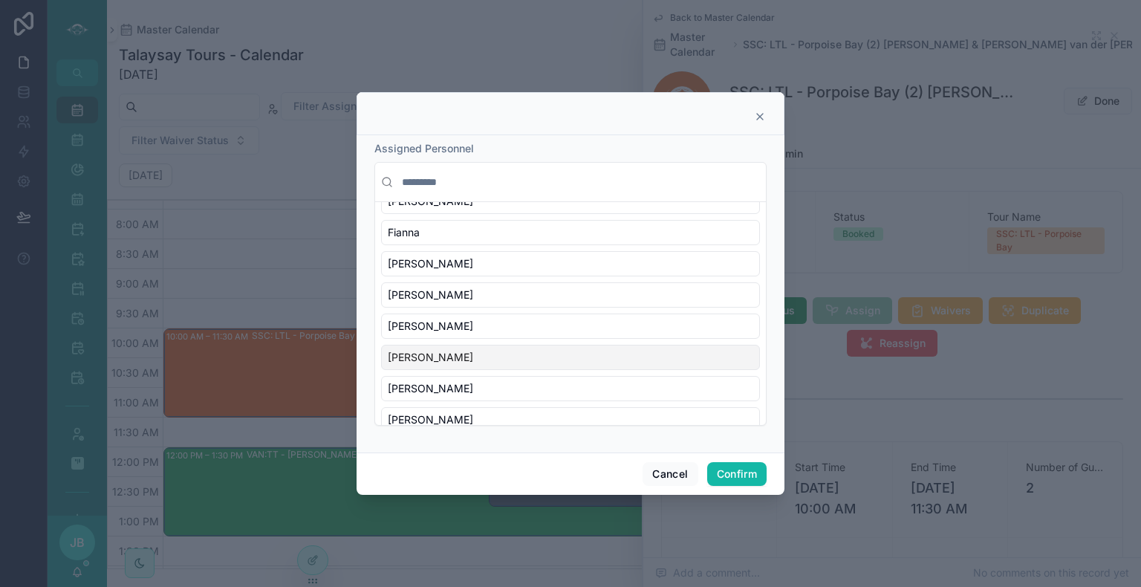
click at [478, 349] on div "Richard" at bounding box center [570, 357] width 379 height 25
click at [736, 472] on button "Confirm" at bounding box center [736, 474] width 59 height 24
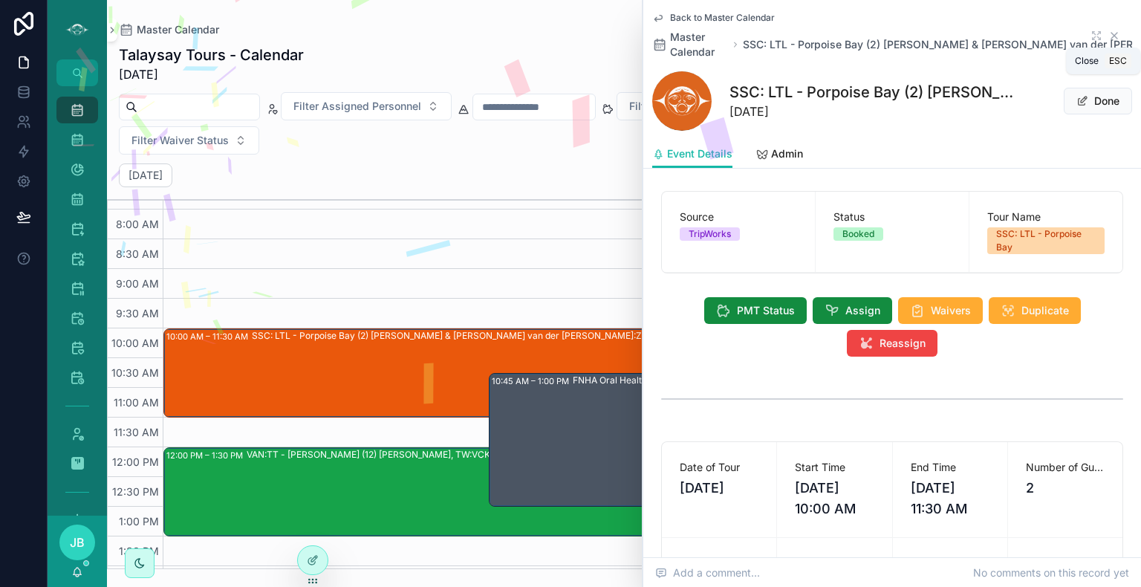
click at [1109, 36] on icon "scrollable content" at bounding box center [1115, 36] width 12 height 12
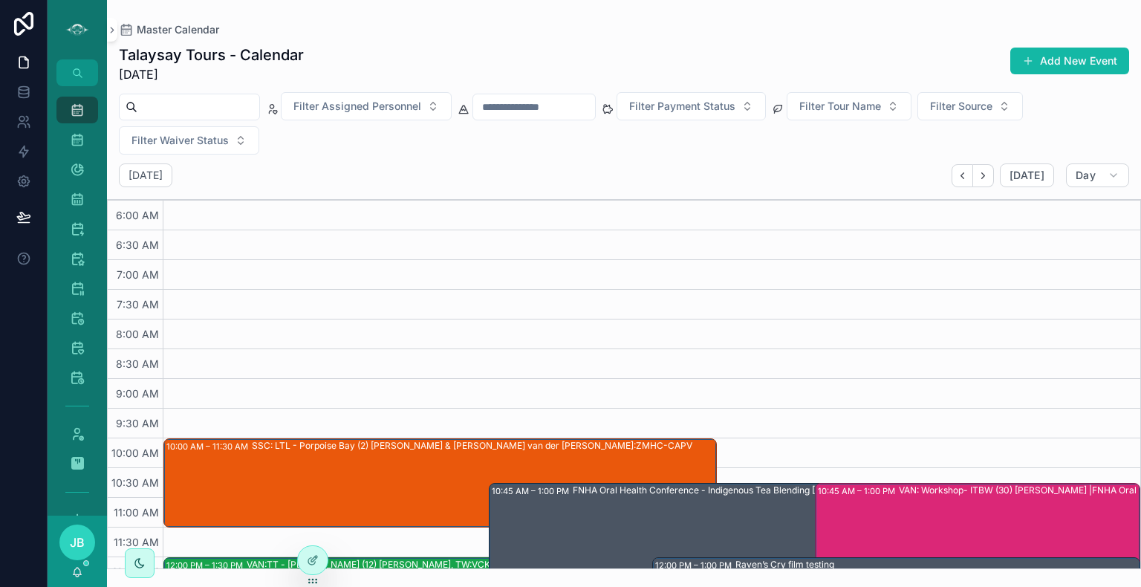
scroll to position [357, 0]
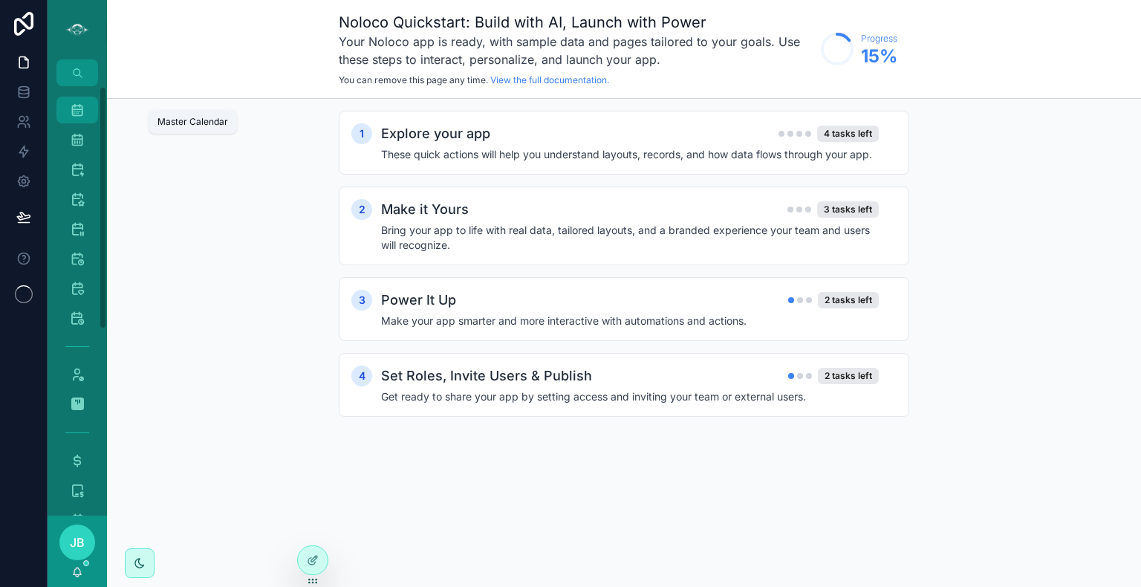
click at [76, 117] on div "Master Calendar 1,633" at bounding box center [77, 110] width 24 height 24
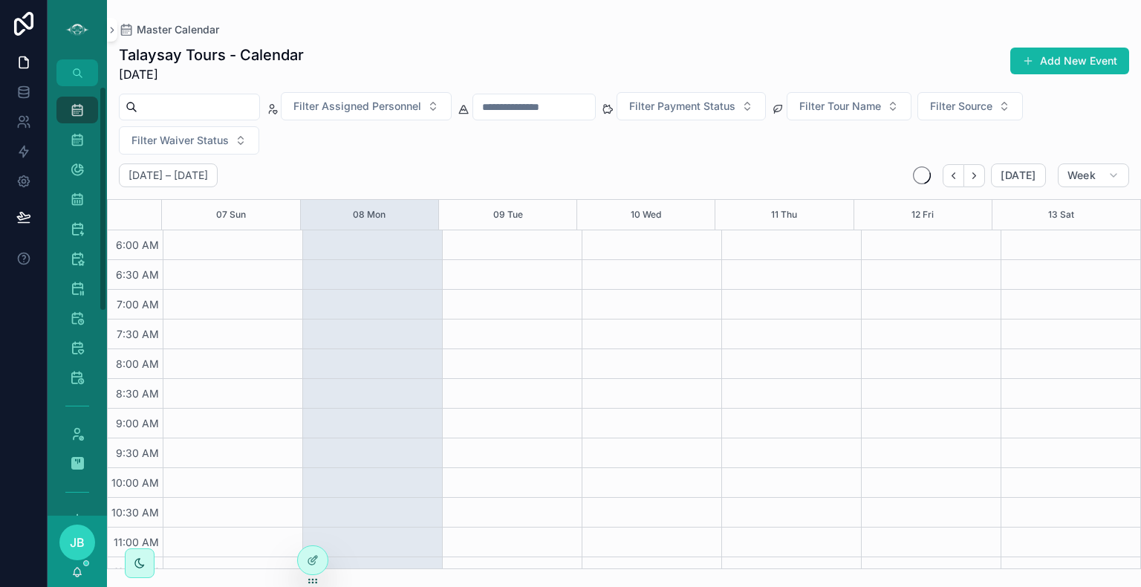
scroll to position [357, 0]
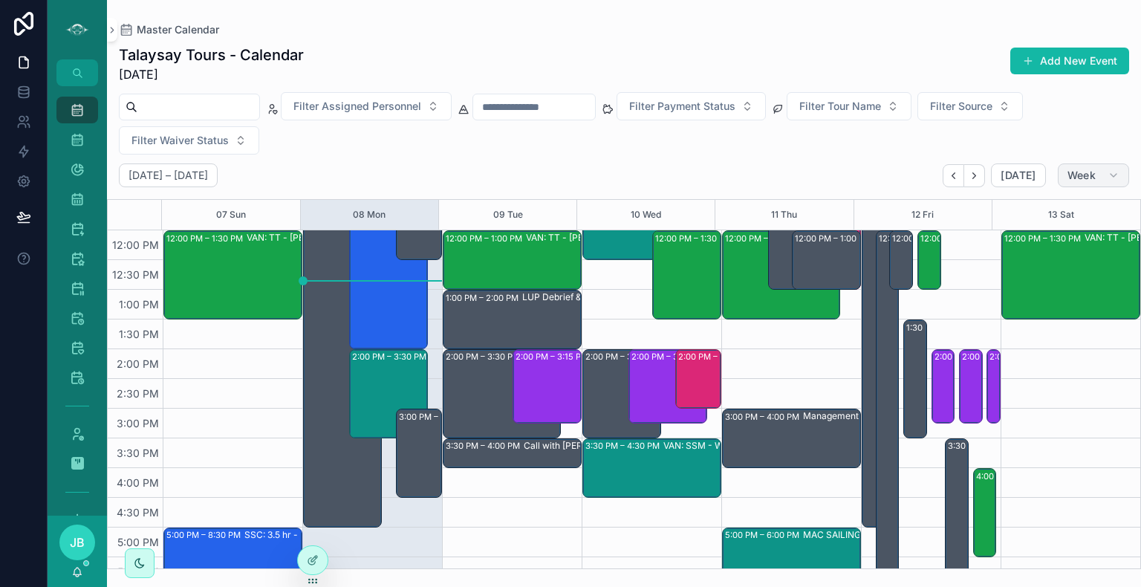
click at [1096, 178] on button "Week" at bounding box center [1093, 175] width 71 height 24
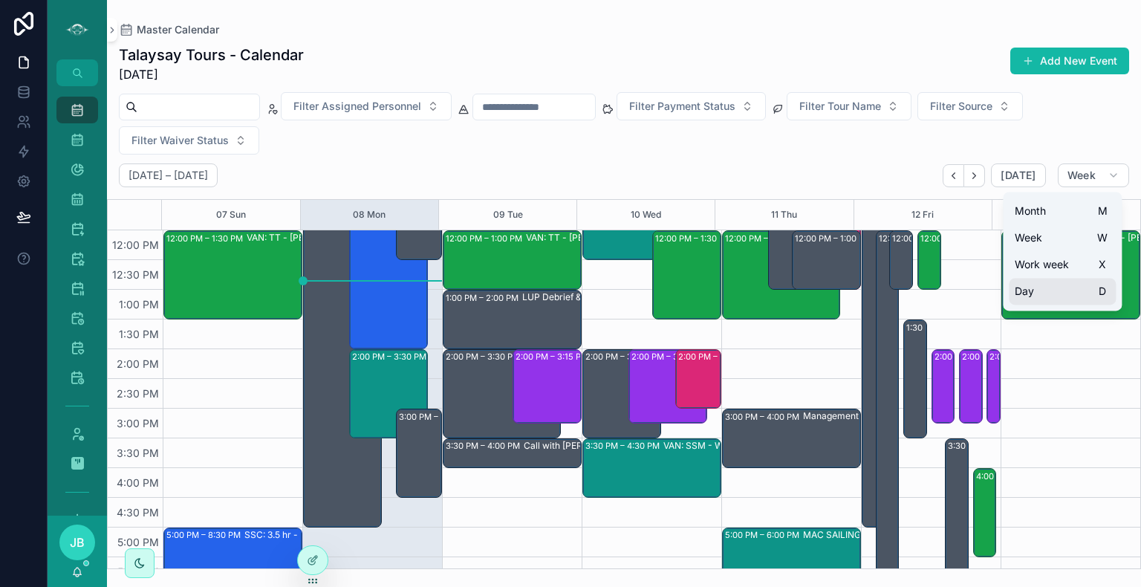
click at [1052, 295] on button "Day D" at bounding box center [1062, 291] width 107 height 27
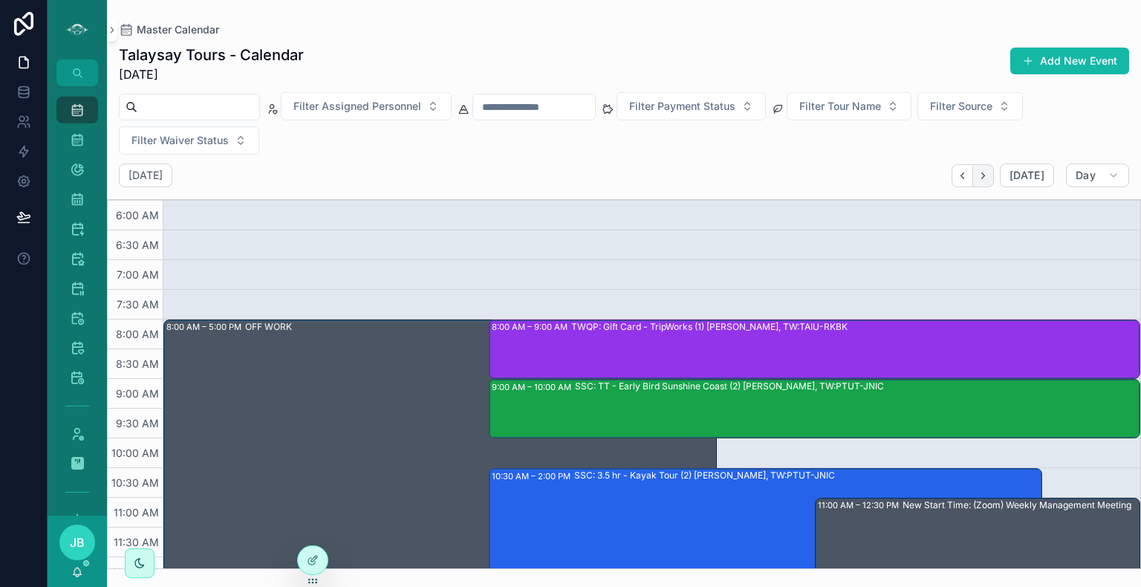
scroll to position [357, 0]
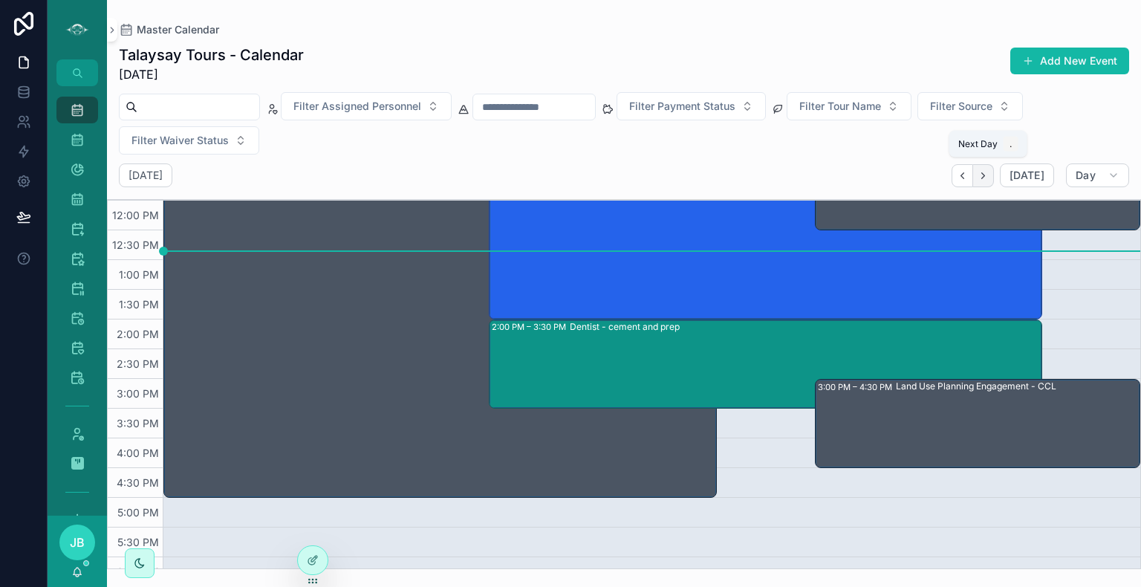
click at [988, 168] on button "Next" at bounding box center [984, 175] width 21 height 23
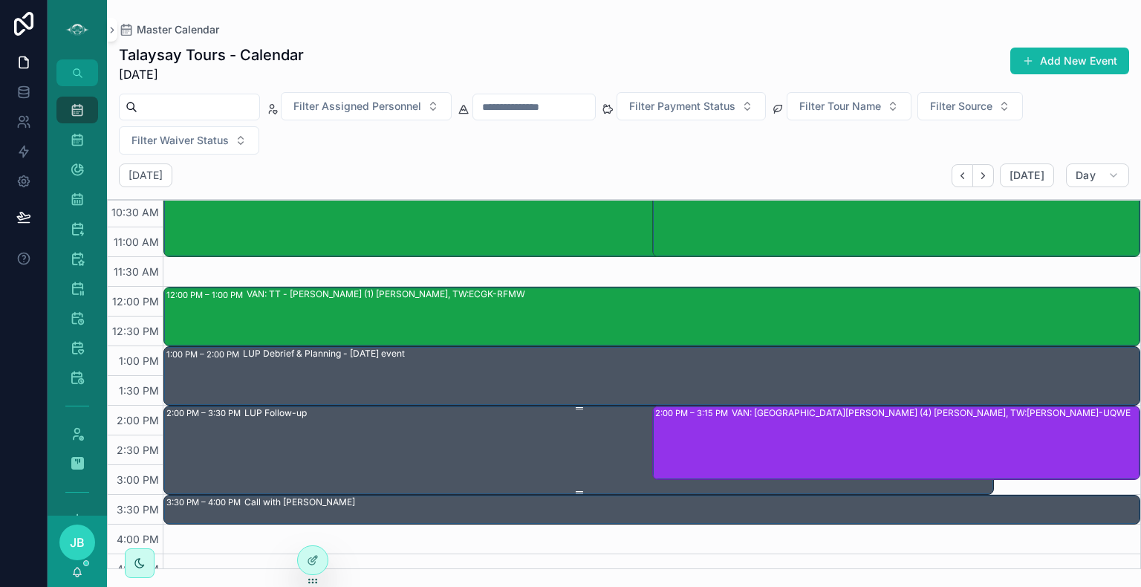
scroll to position [272, 0]
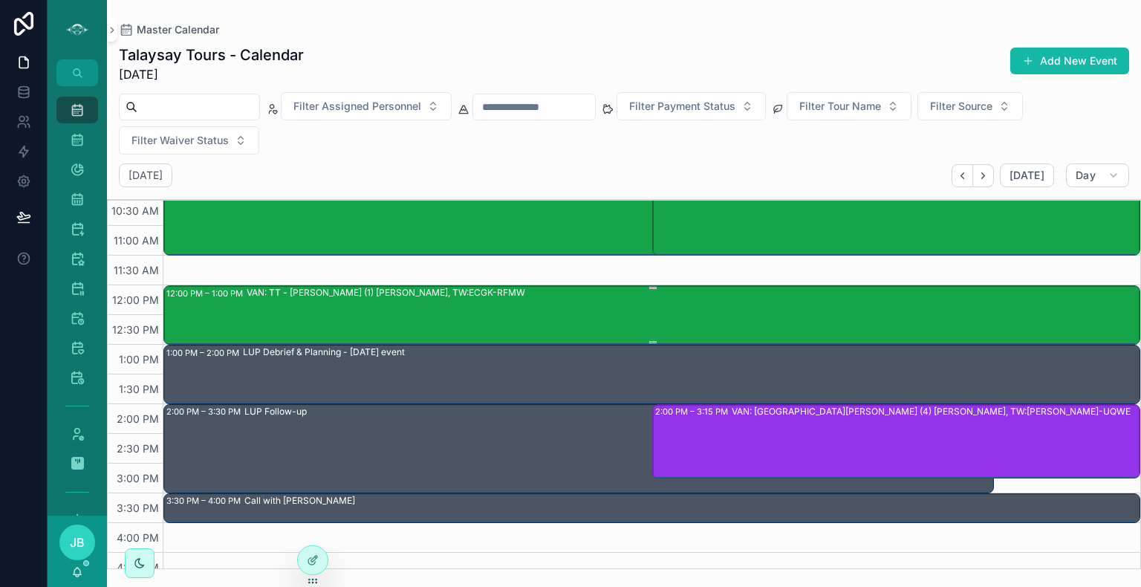
click at [538, 314] on div "VAN: TT - Stanley Park (1) Stefanie McLean, TW:ECGK-RFMW" at bounding box center [693, 314] width 893 height 56
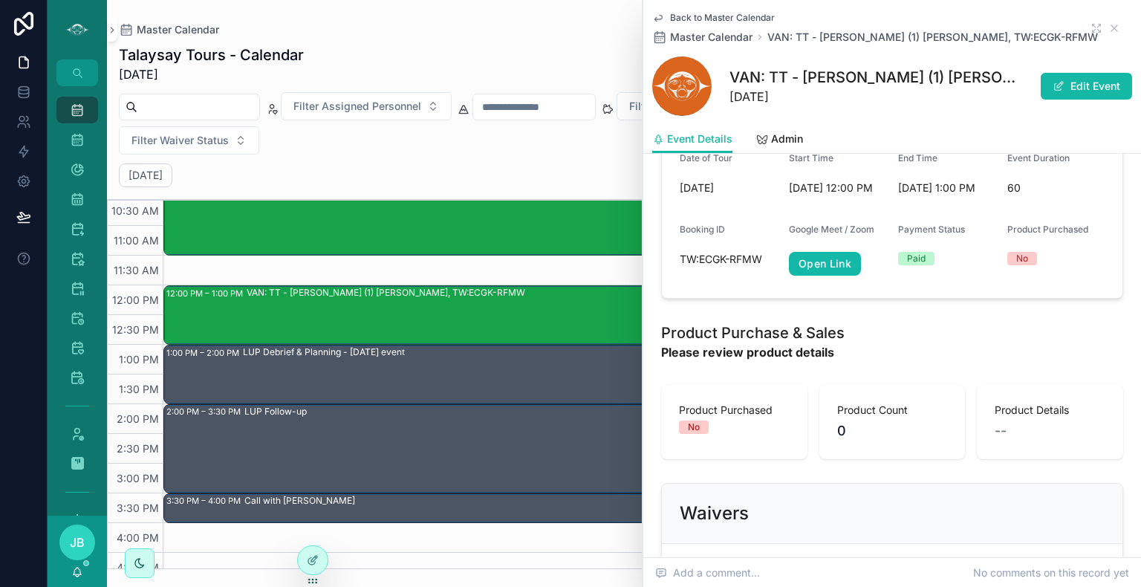
scroll to position [791, 0]
click at [1085, 95] on button "Edit Event" at bounding box center [1086, 86] width 91 height 27
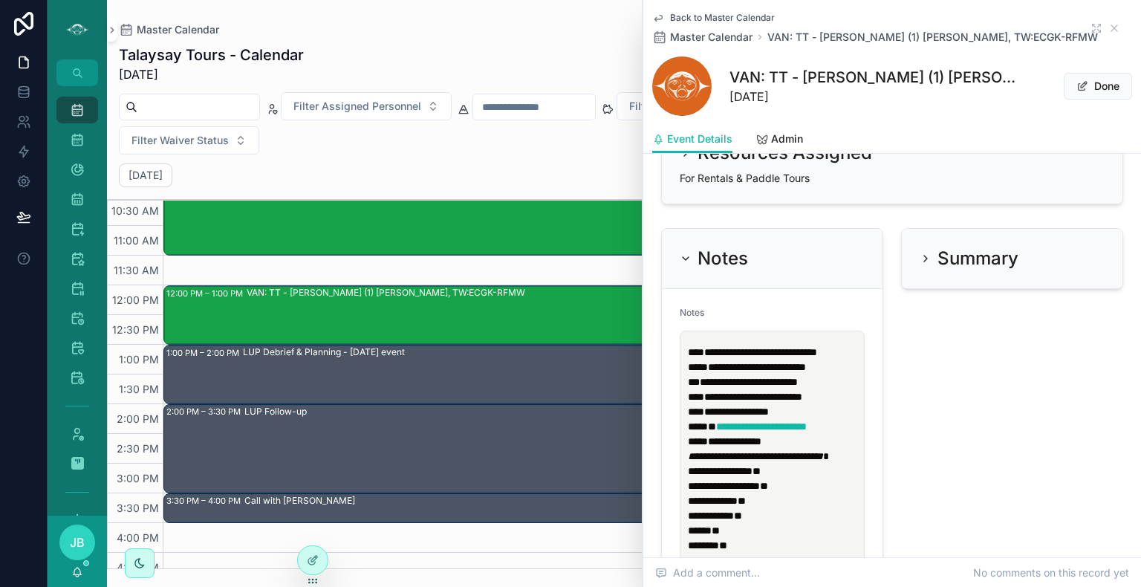
scroll to position [1705, 0]
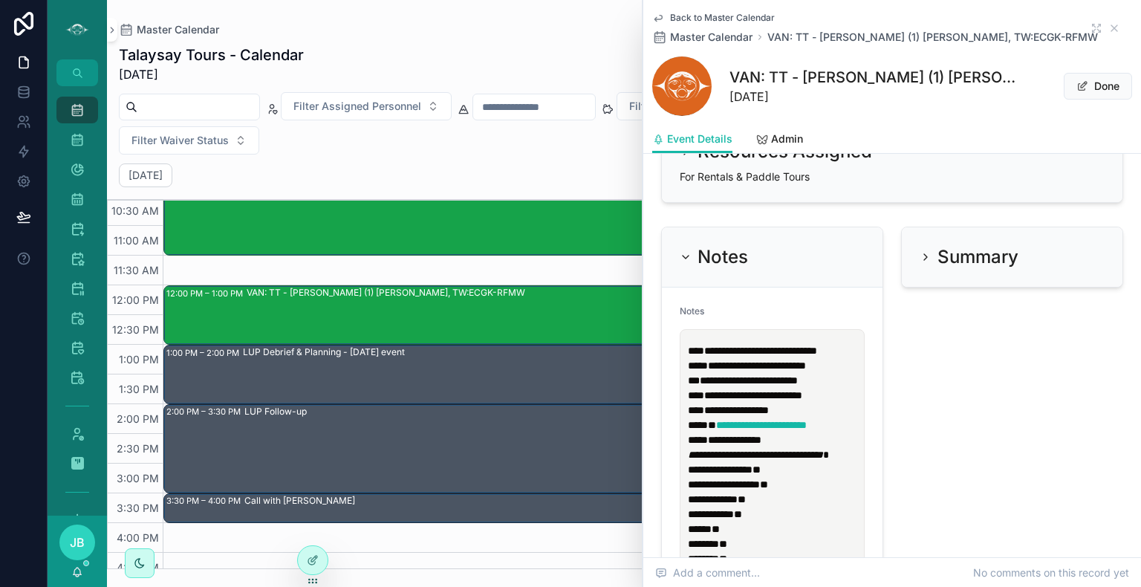
click at [745, 400] on p "**********" at bounding box center [775, 372] width 175 height 59
click at [855, 401] on p "**********" at bounding box center [775, 372] width 175 height 59
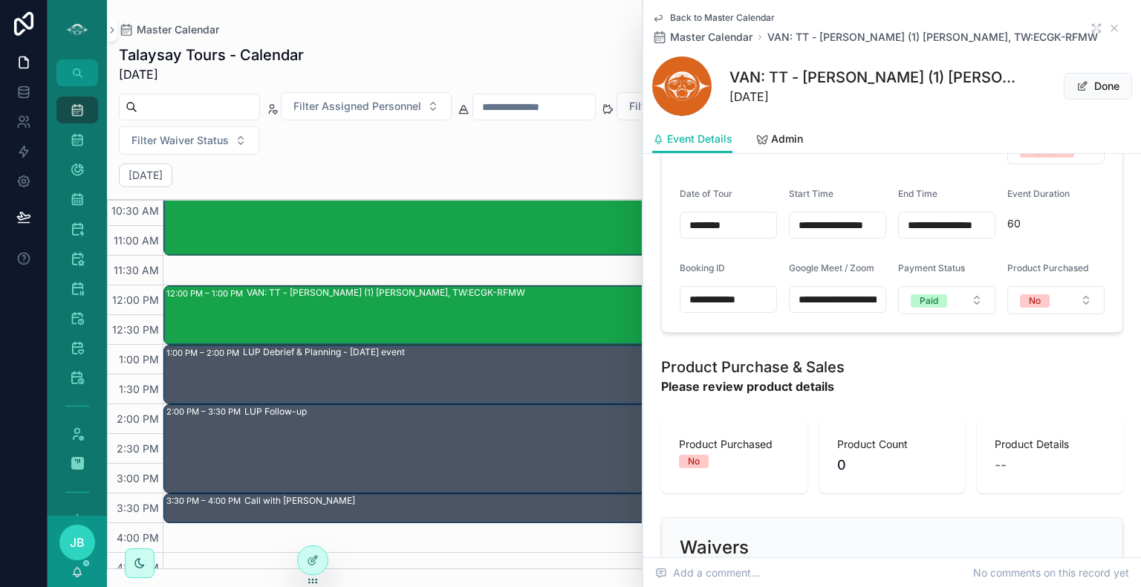
scroll to position [737, 0]
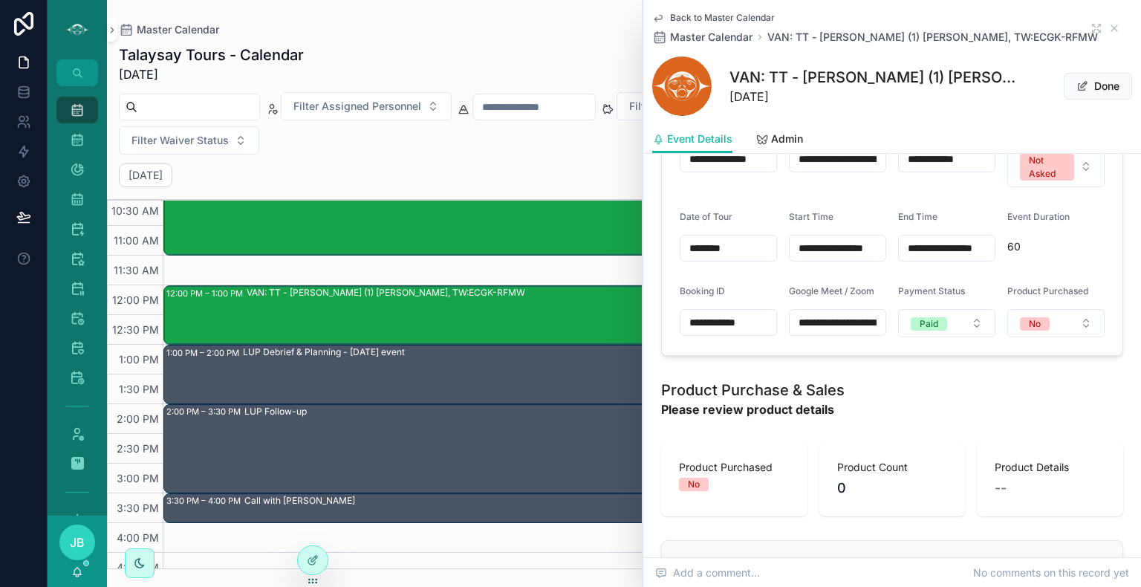
click at [979, 259] on input "**********" at bounding box center [947, 248] width 96 height 21
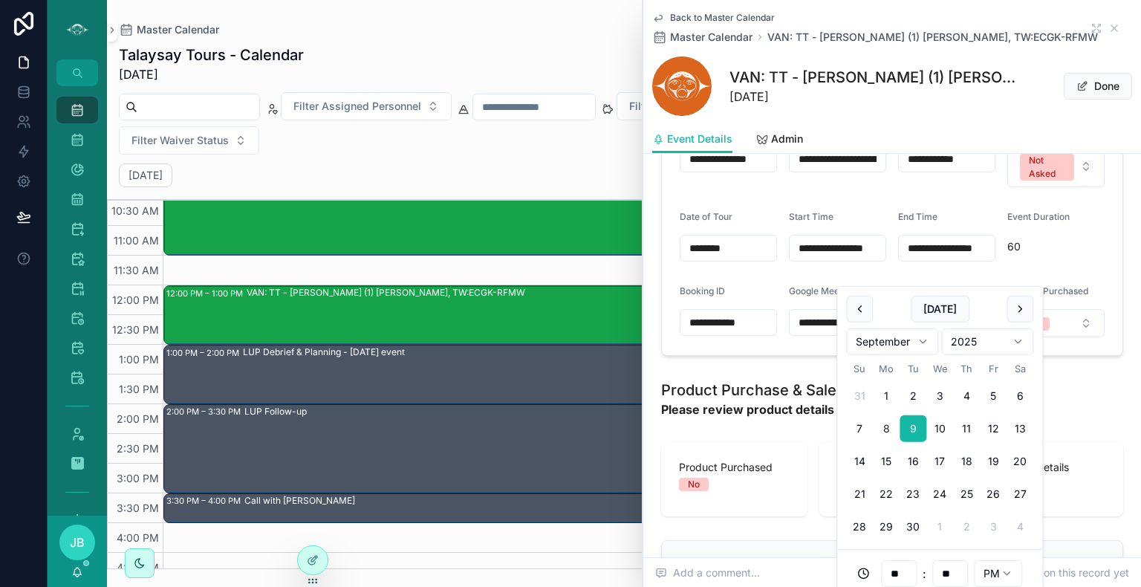
scroll to position [308, 0]
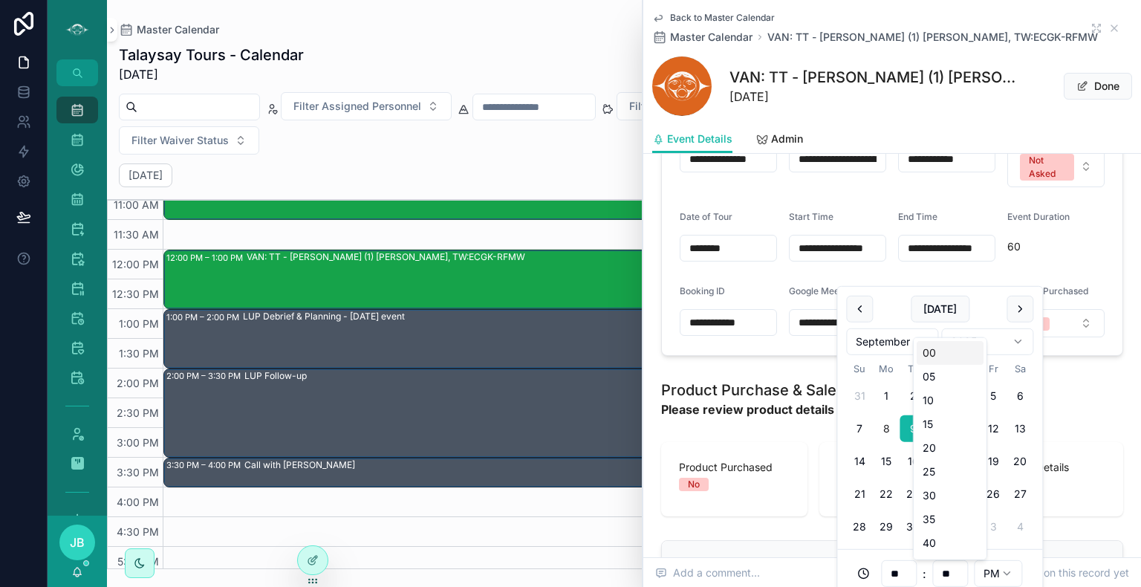
click at [951, 571] on input "**" at bounding box center [950, 573] width 34 height 21
click at [942, 497] on div "30" at bounding box center [950, 496] width 67 height 24
type input "**********"
type input "**"
click at [1079, 254] on span "60" at bounding box center [1056, 246] width 97 height 15
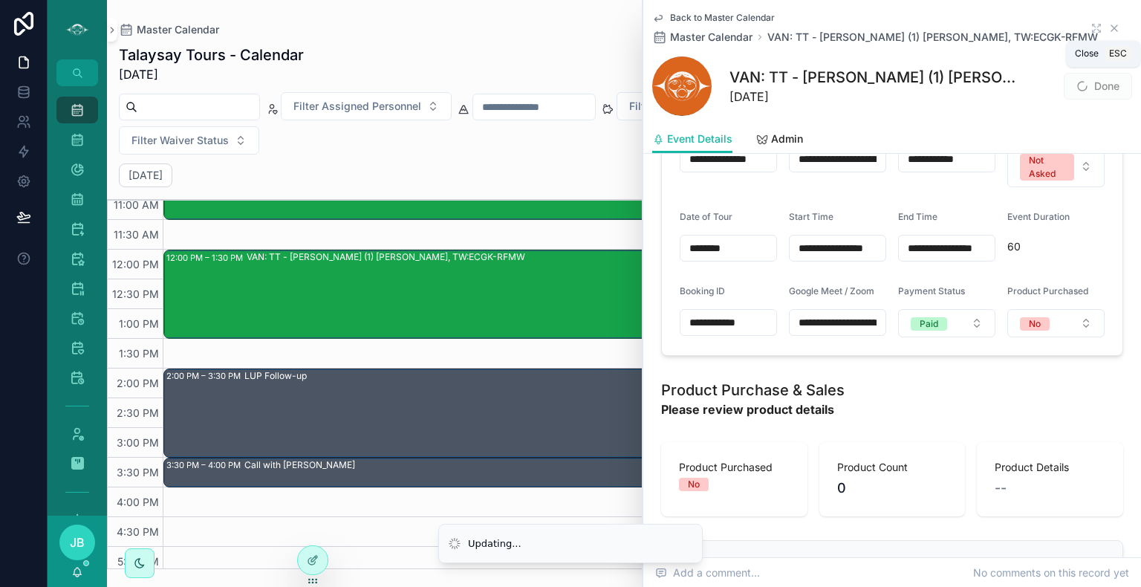
click at [1112, 28] on icon "scrollable content" at bounding box center [1115, 28] width 6 height 6
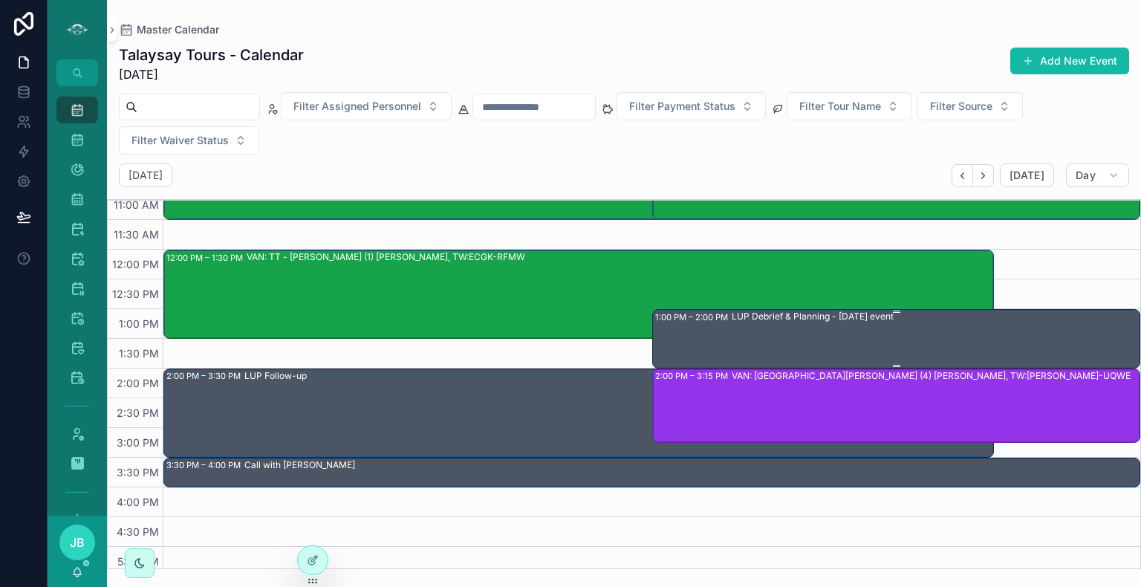
scroll to position [354, 0]
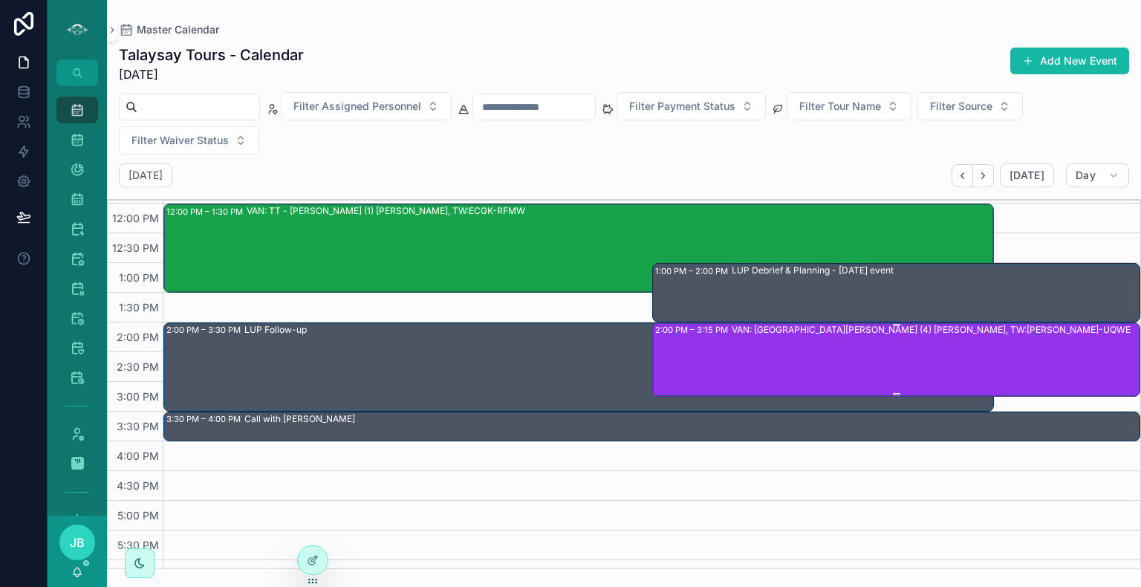
click at [794, 351] on div "VAN: ST - Stanley Park (4) Rebekka Redinger, TW:KIAH-UQWE" at bounding box center [936, 358] width 408 height 71
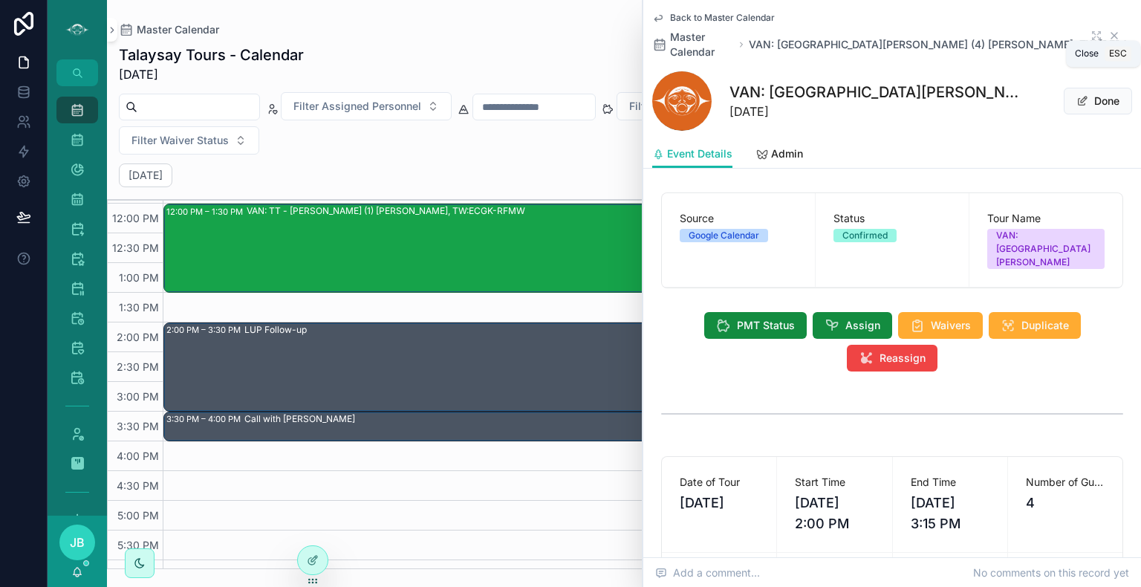
click at [1112, 33] on icon "scrollable content" at bounding box center [1115, 36] width 6 height 6
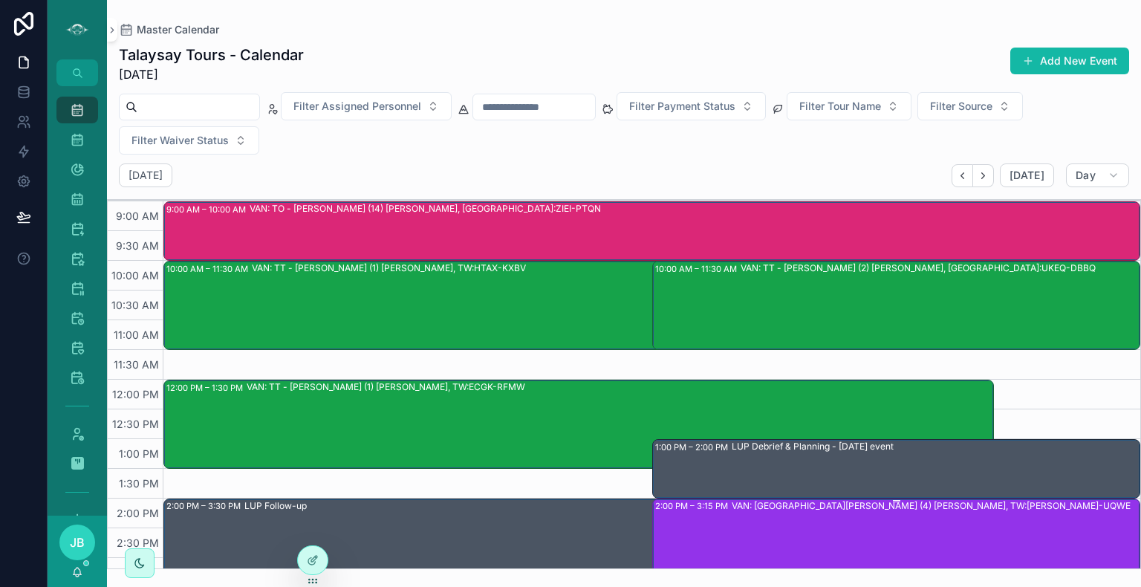
scroll to position [172, 0]
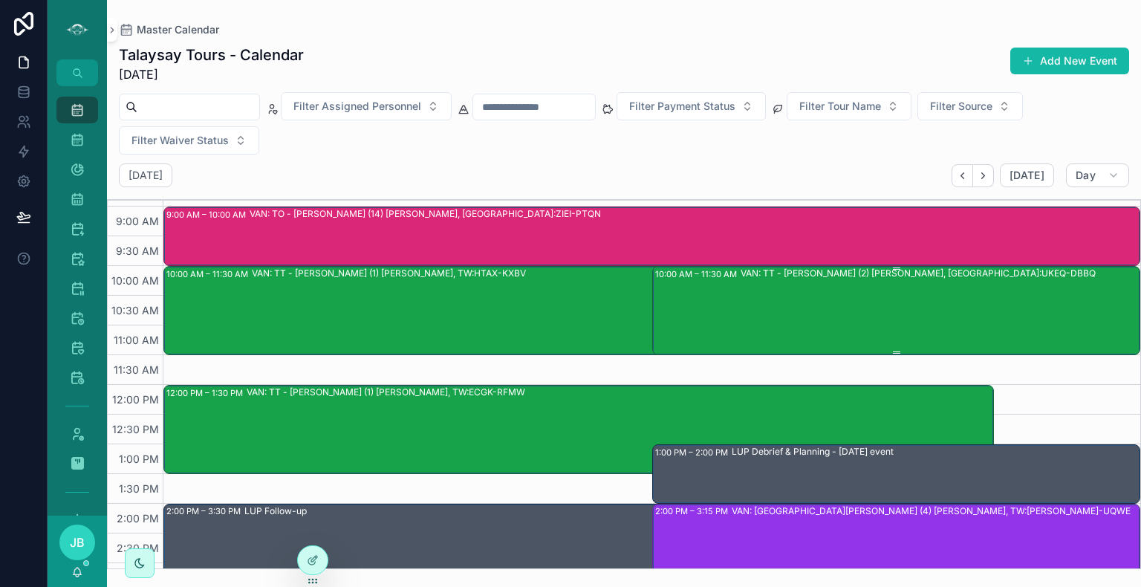
click at [729, 329] on div "10:00 AM – 11:30 AM VAN: TT - Stanley Park (2) Charles Sullivan, TW:UKEQ-DBBQ" at bounding box center [897, 311] width 485 height 86
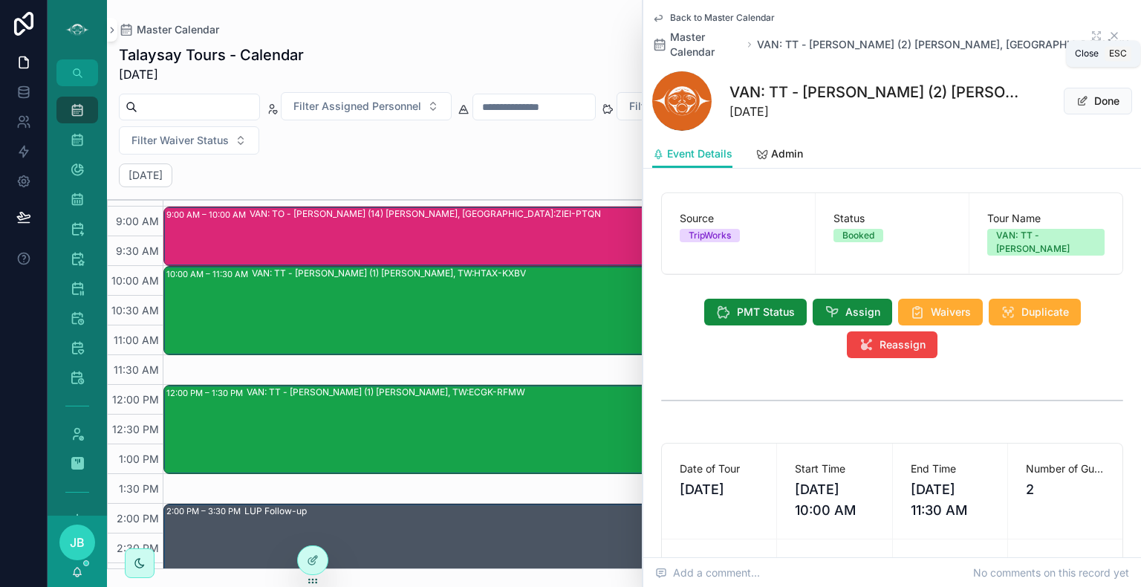
click at [1109, 30] on icon "scrollable content" at bounding box center [1115, 36] width 12 height 12
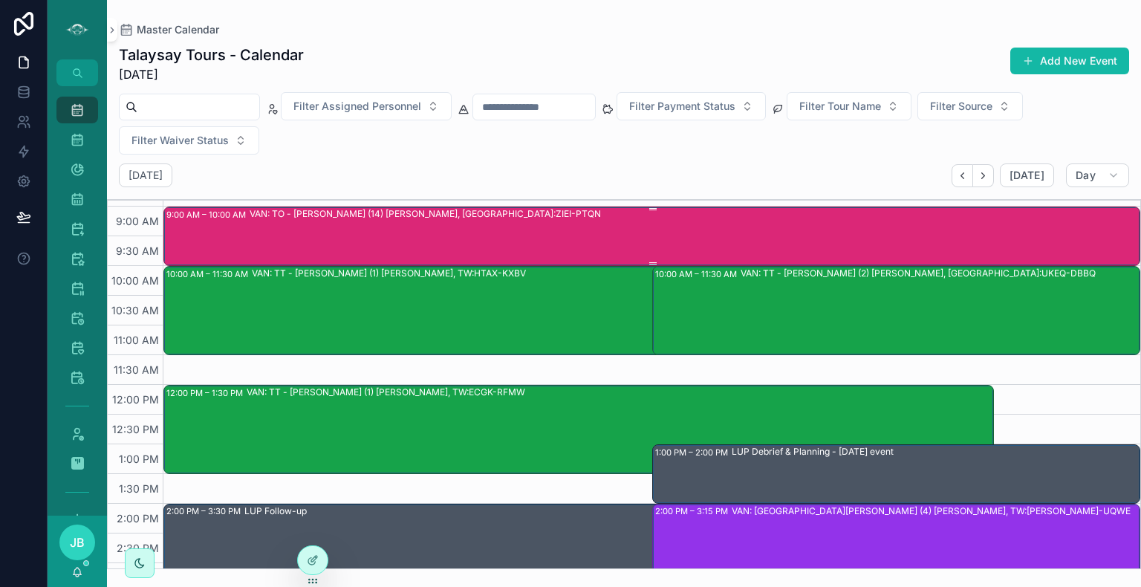
click at [529, 233] on div "VAN: TO - Stanley Park (14) Alyssa D'Lima, TW:ZIEI-PTQN" at bounding box center [695, 235] width 890 height 56
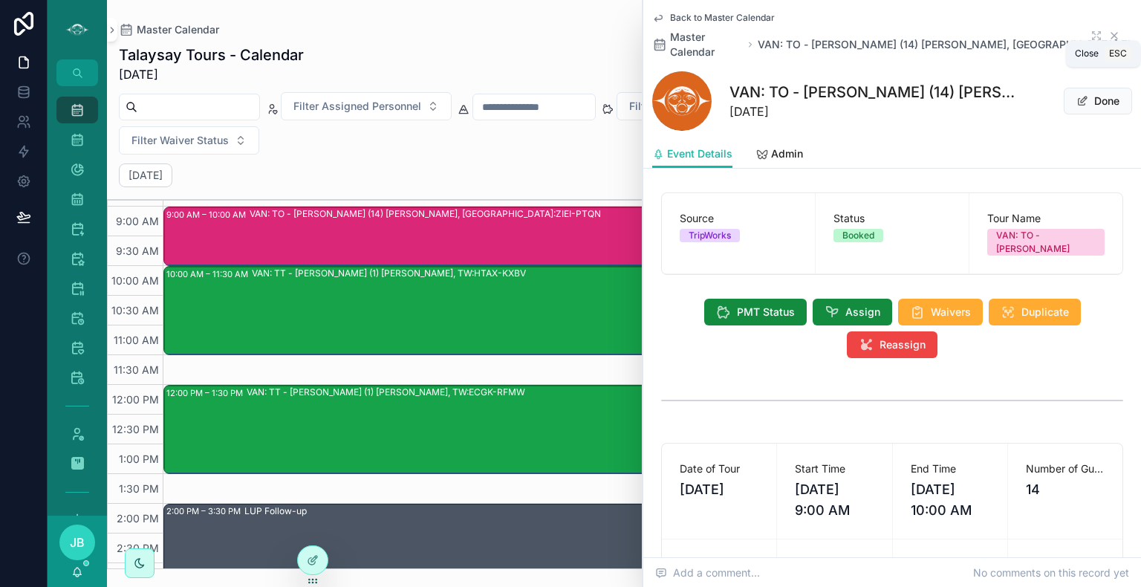
click at [1109, 31] on icon "scrollable content" at bounding box center [1115, 36] width 12 height 12
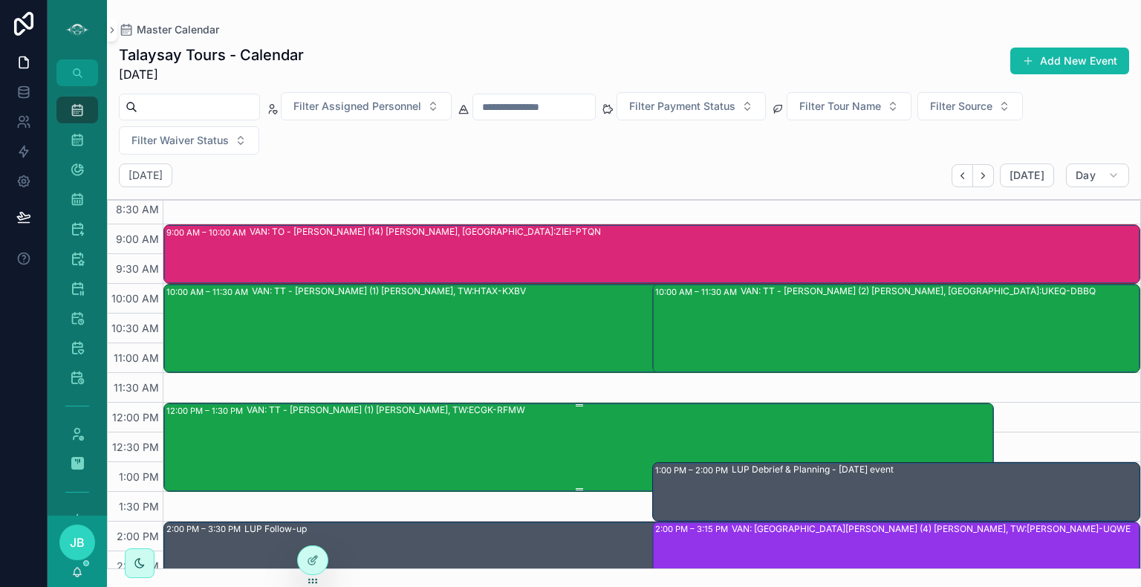
scroll to position [282, 0]
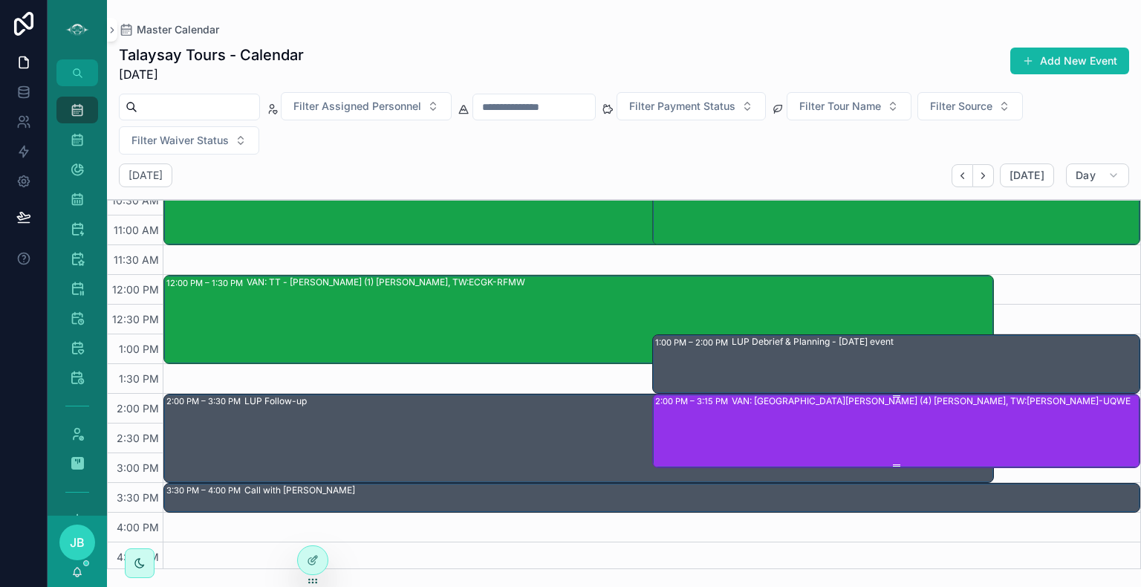
click at [895, 418] on div "VAN: ST - Stanley Park (4) Rebekka Redinger, TW:KIAH-UQWE" at bounding box center [936, 430] width 408 height 71
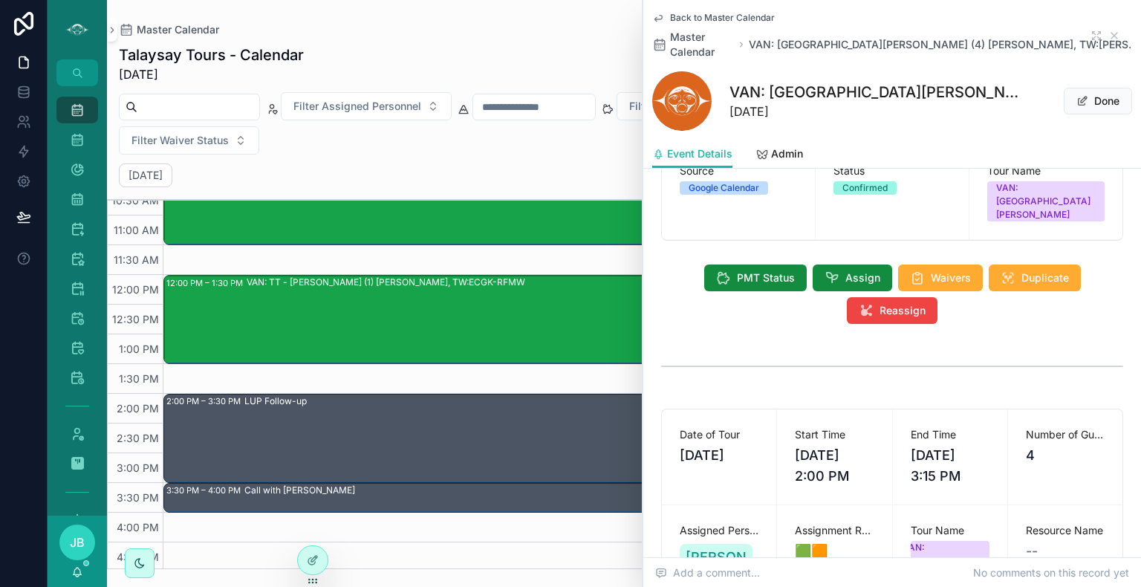
scroll to position [47, 0]
click at [846, 271] on span "Assign" at bounding box center [863, 278] width 35 height 15
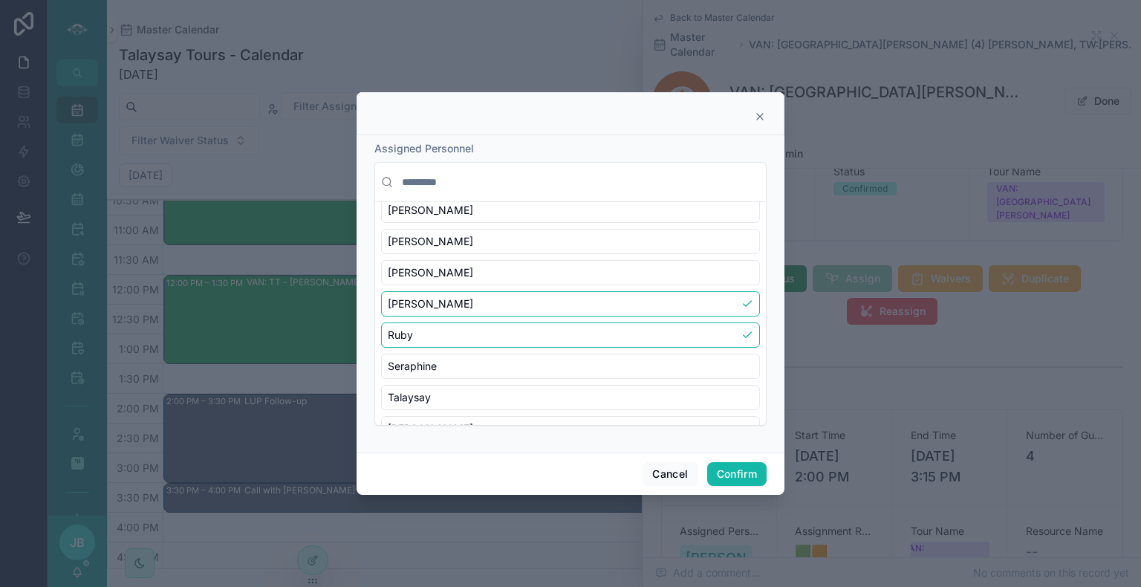
scroll to position [577, 0]
click at [660, 333] on div "Ruby" at bounding box center [570, 333] width 379 height 25
click at [733, 467] on button "Confirm" at bounding box center [736, 474] width 59 height 24
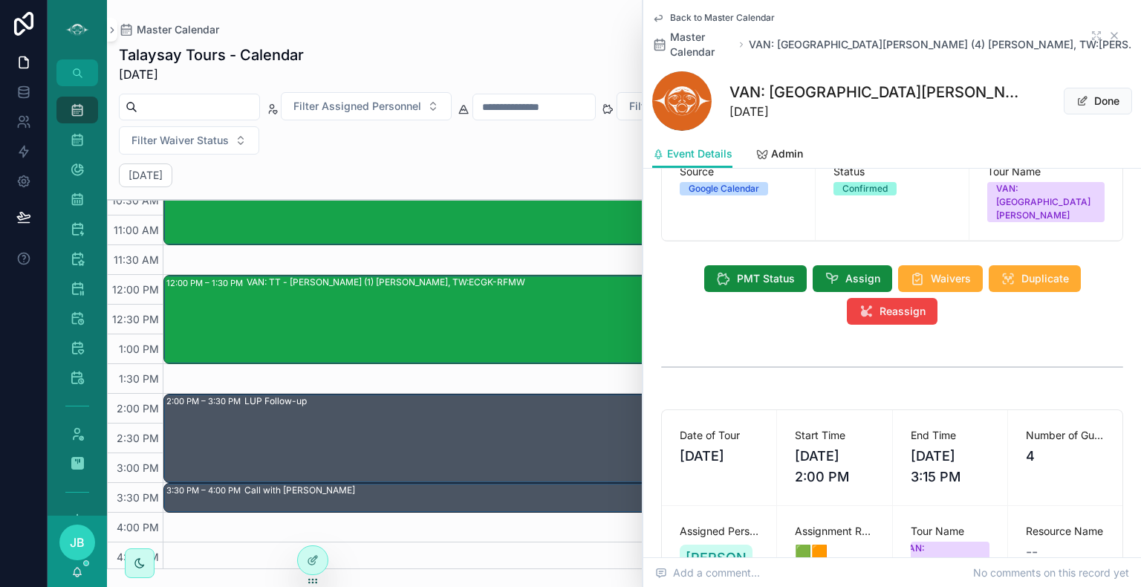
click at [1112, 33] on icon "scrollable content" at bounding box center [1115, 36] width 6 height 6
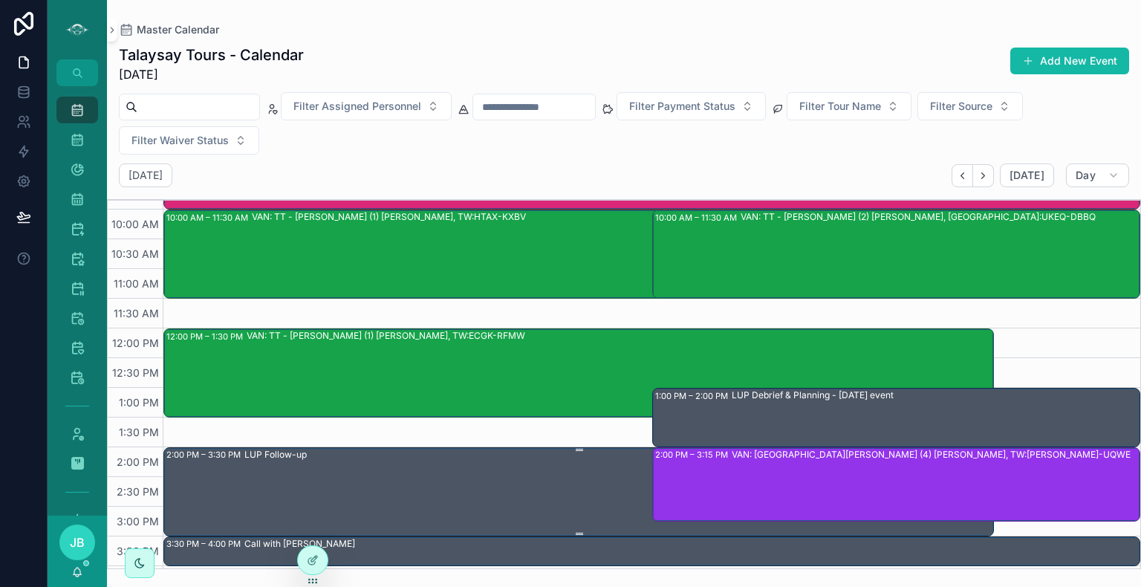
scroll to position [222, 0]
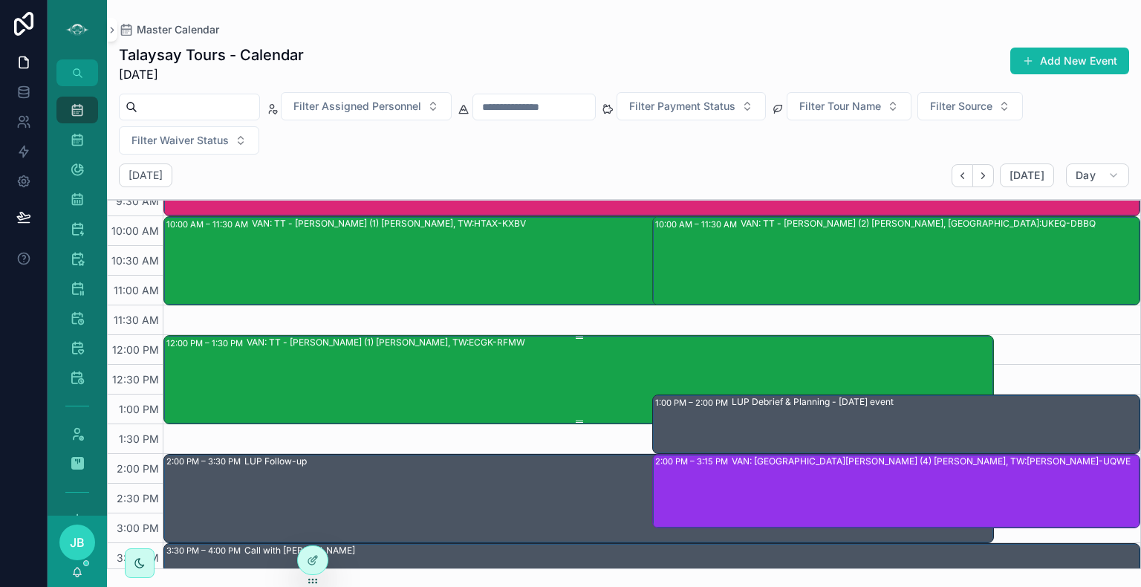
click at [541, 397] on div "VAN: TT - Stanley Park (1) Stefanie McLean, TW:ECGK-RFMW" at bounding box center [620, 379] width 746 height 86
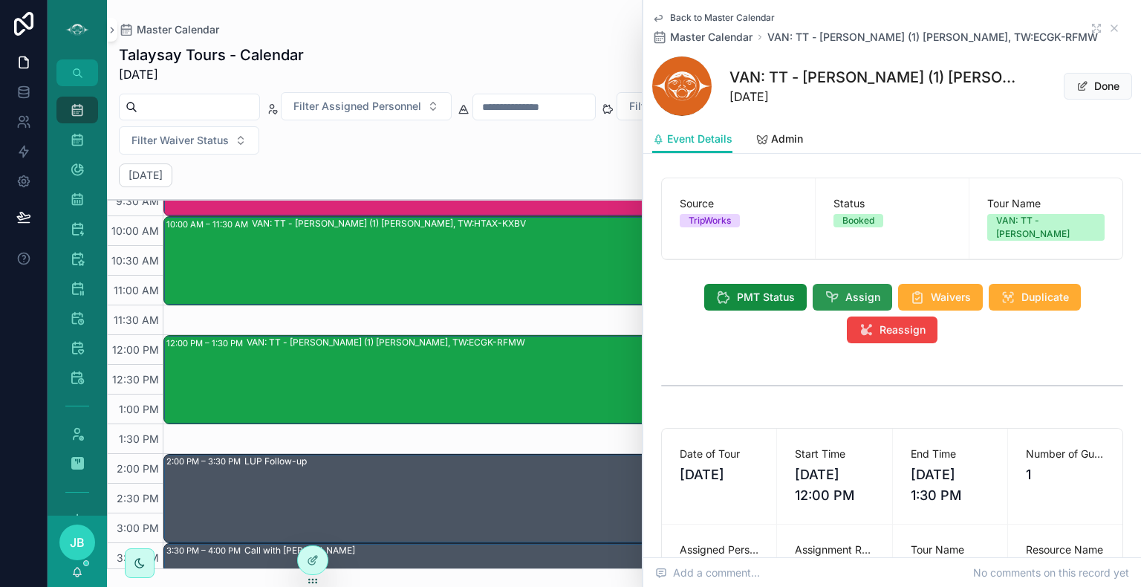
click at [857, 292] on span "Assign" at bounding box center [863, 297] width 35 height 15
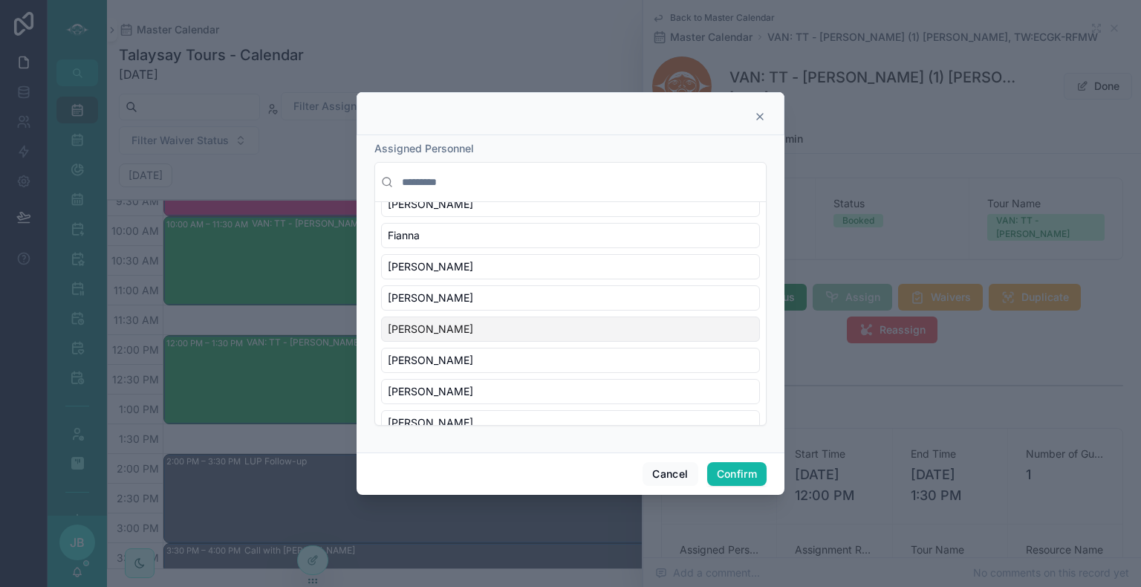
scroll to position [592, 0]
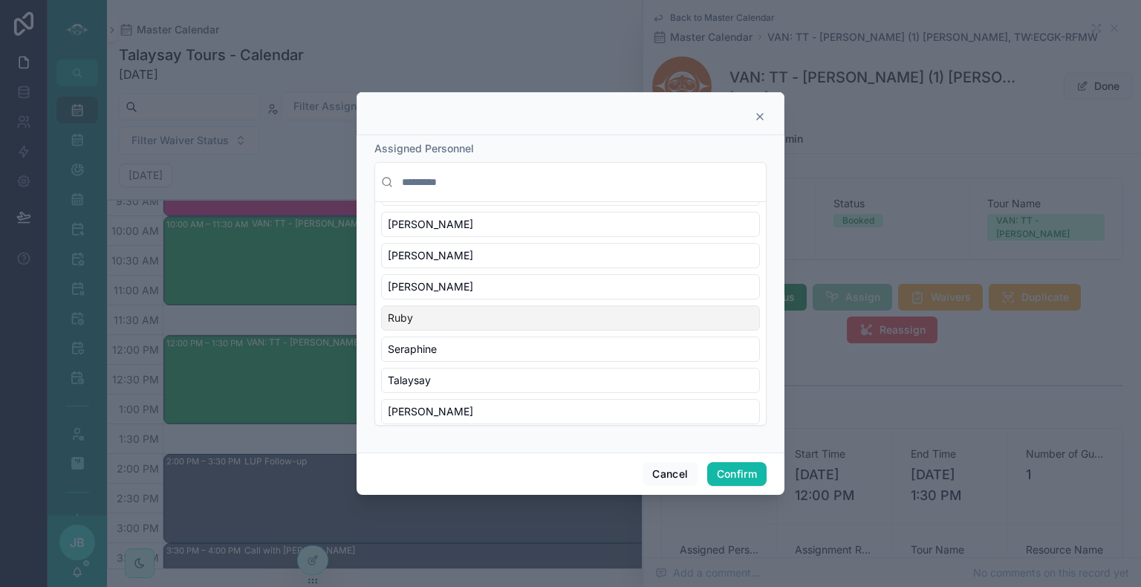
click at [503, 311] on div "Ruby" at bounding box center [570, 317] width 379 height 25
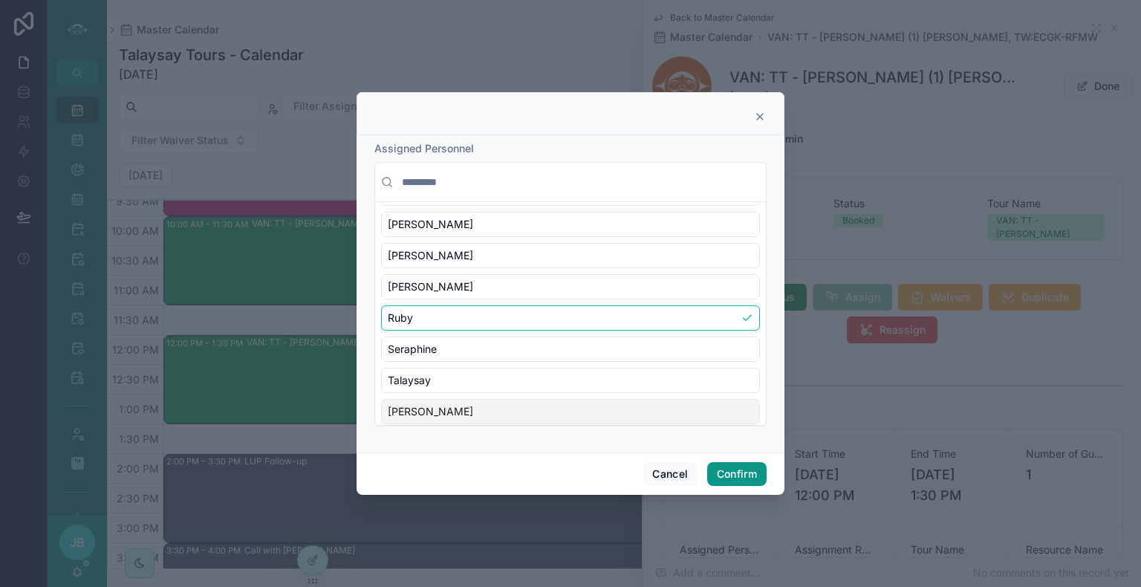
click at [733, 475] on button "Confirm" at bounding box center [736, 474] width 59 height 24
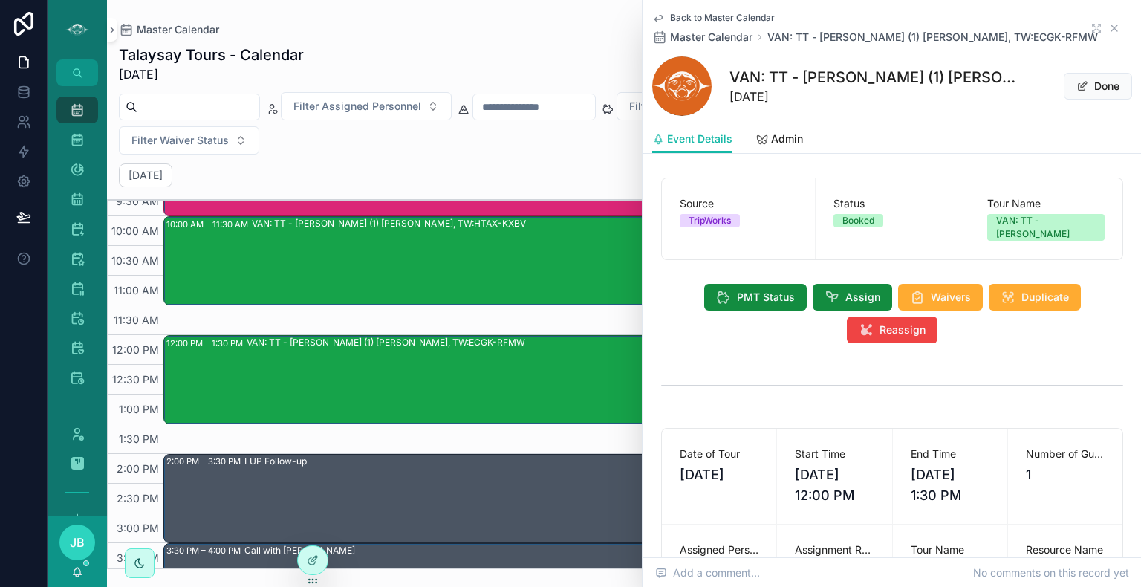
click at [1112, 26] on icon "scrollable content" at bounding box center [1115, 28] width 6 height 6
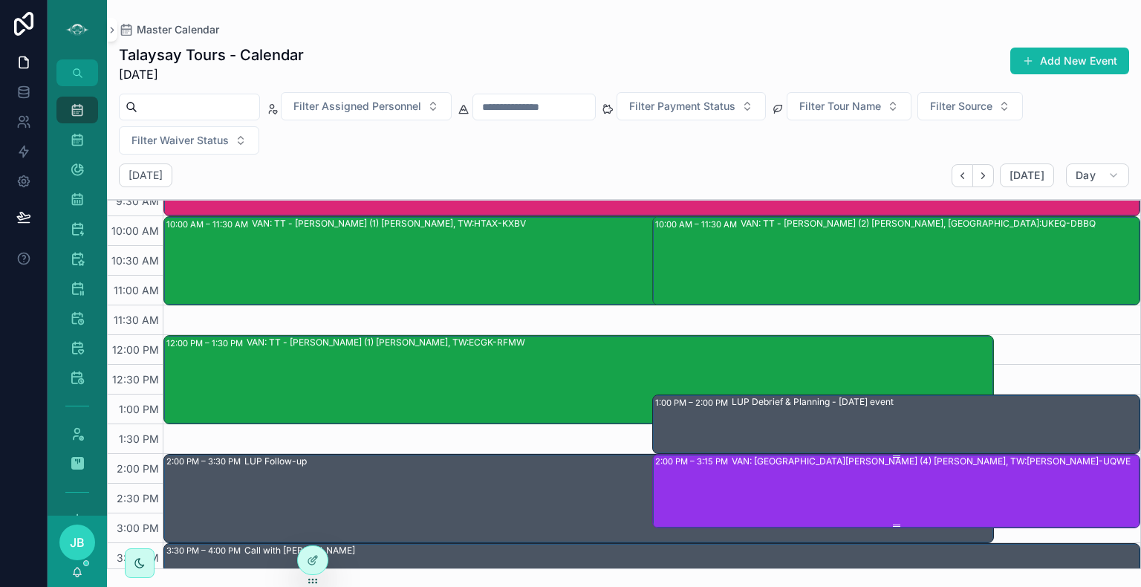
click at [826, 489] on div "VAN: ST - Stanley Park (4) Rebekka Redinger, TW:KIAH-UQWE" at bounding box center [936, 490] width 408 height 71
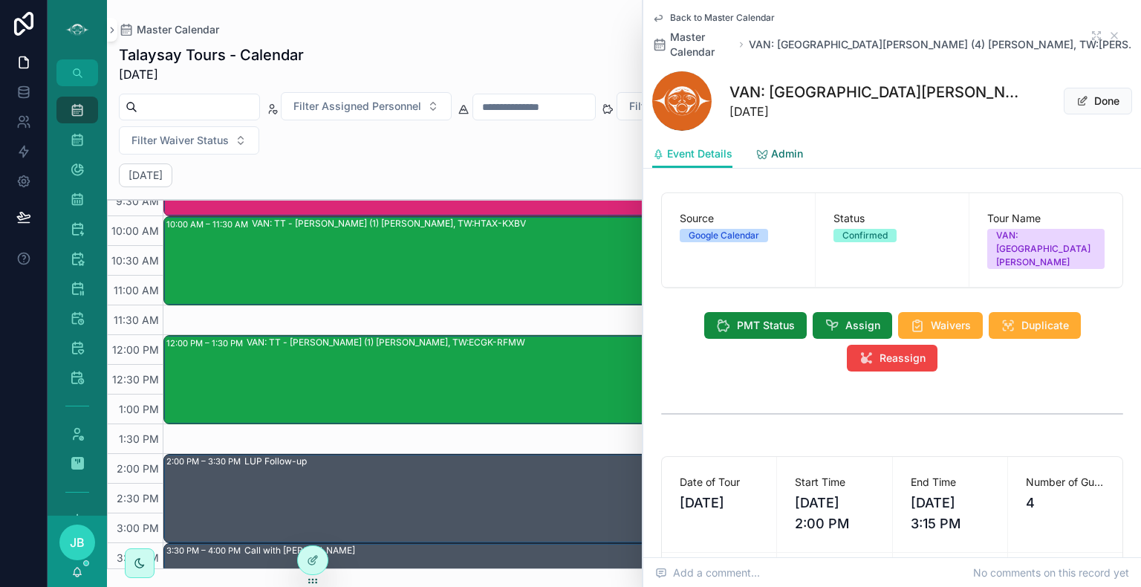
click at [788, 146] on span "Admin" at bounding box center [787, 153] width 32 height 15
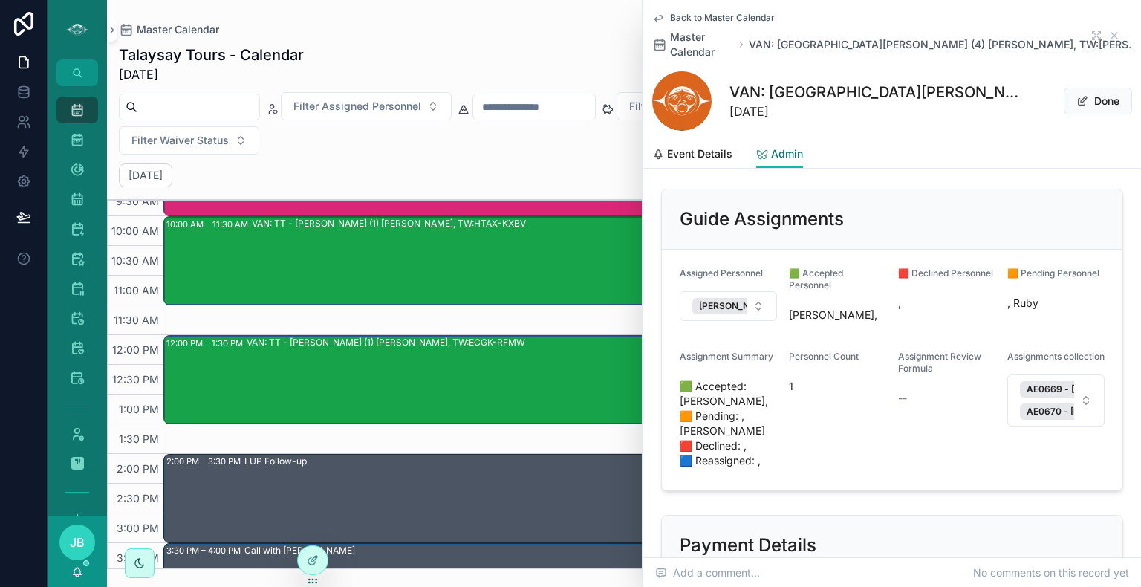
scroll to position [273, 0]
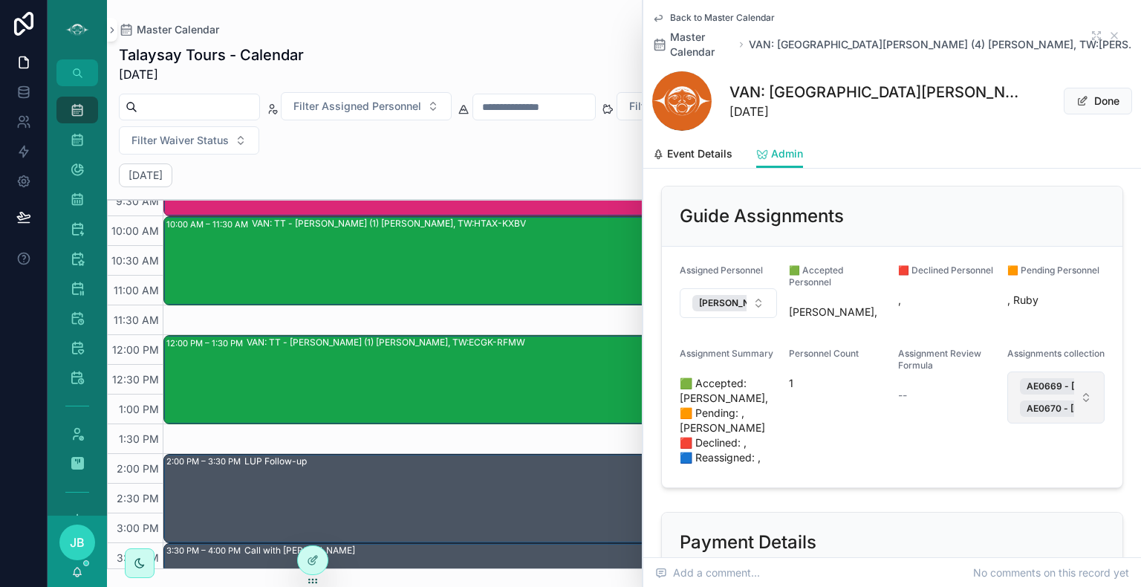
click at [1083, 391] on button "AE0669 - Shaelynn AE0670 - Ruby" at bounding box center [1056, 398] width 97 height 52
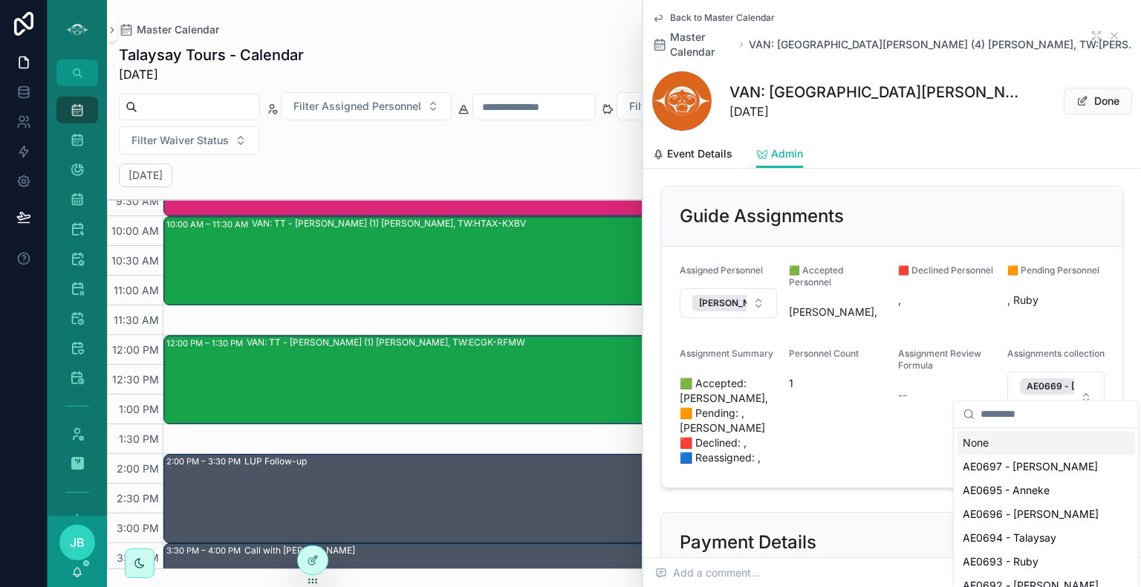
scroll to position [297, 0]
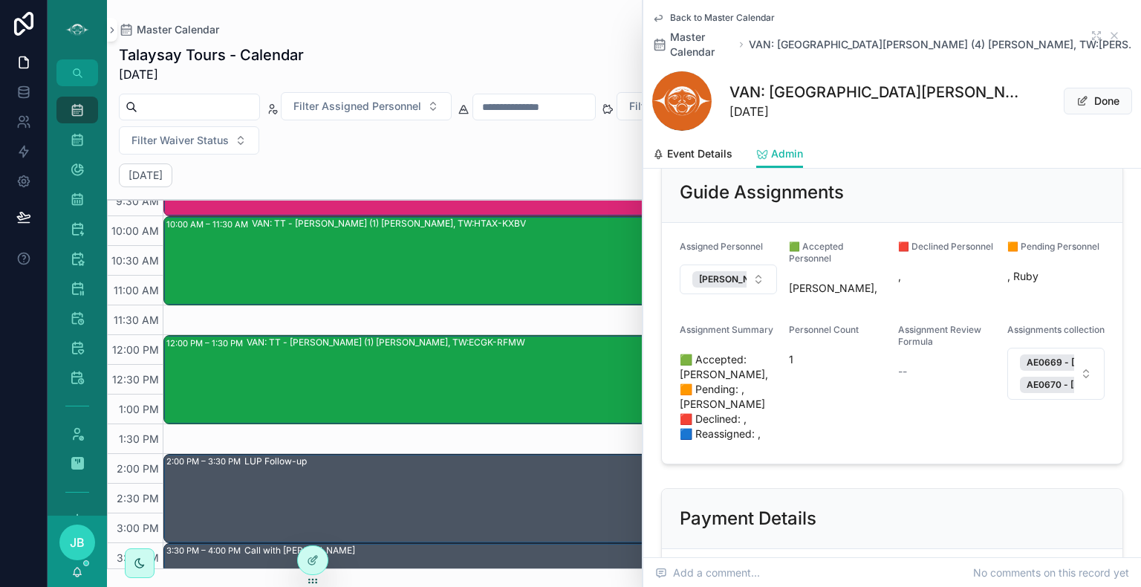
click at [898, 386] on div "Assignment Review Formula --" at bounding box center [946, 385] width 97 height 122
click at [1076, 364] on button "AE0669 - Shaelynn AE0670 - Ruby" at bounding box center [1056, 374] width 97 height 52
click at [926, 398] on div "Assignment Review Formula --" at bounding box center [946, 385] width 97 height 122
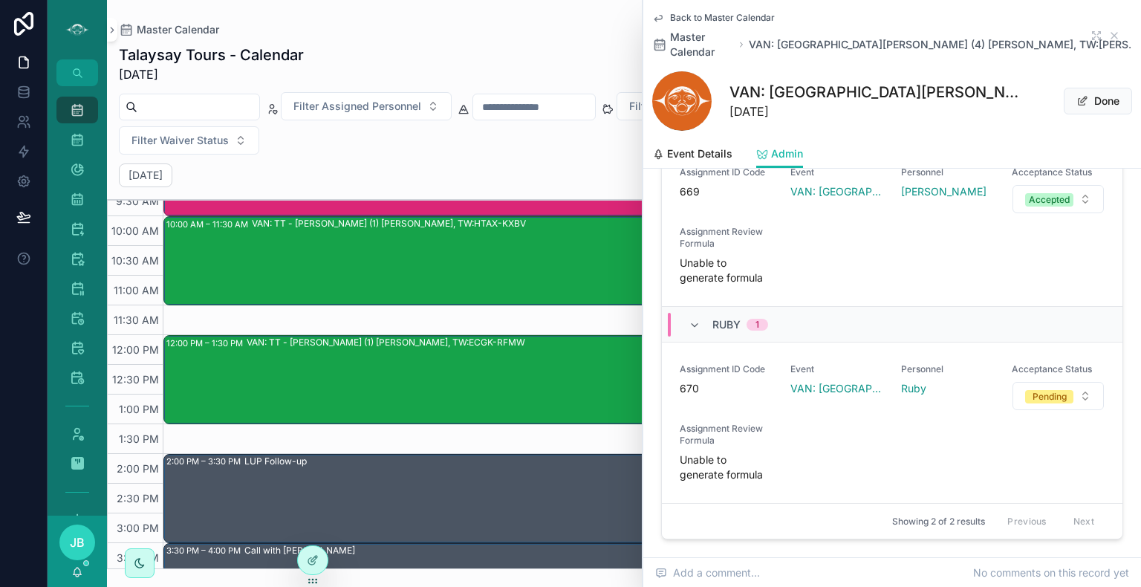
scroll to position [977, 0]
click at [1063, 380] on button "Pending" at bounding box center [1058, 394] width 91 height 28
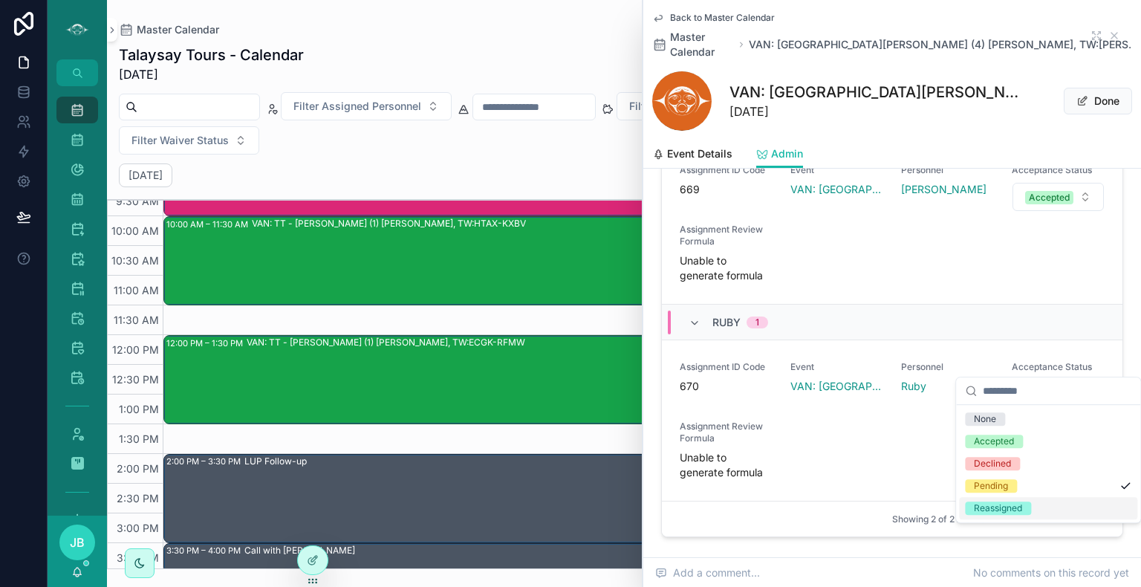
click at [1017, 513] on div "Reassigned" at bounding box center [998, 508] width 48 height 13
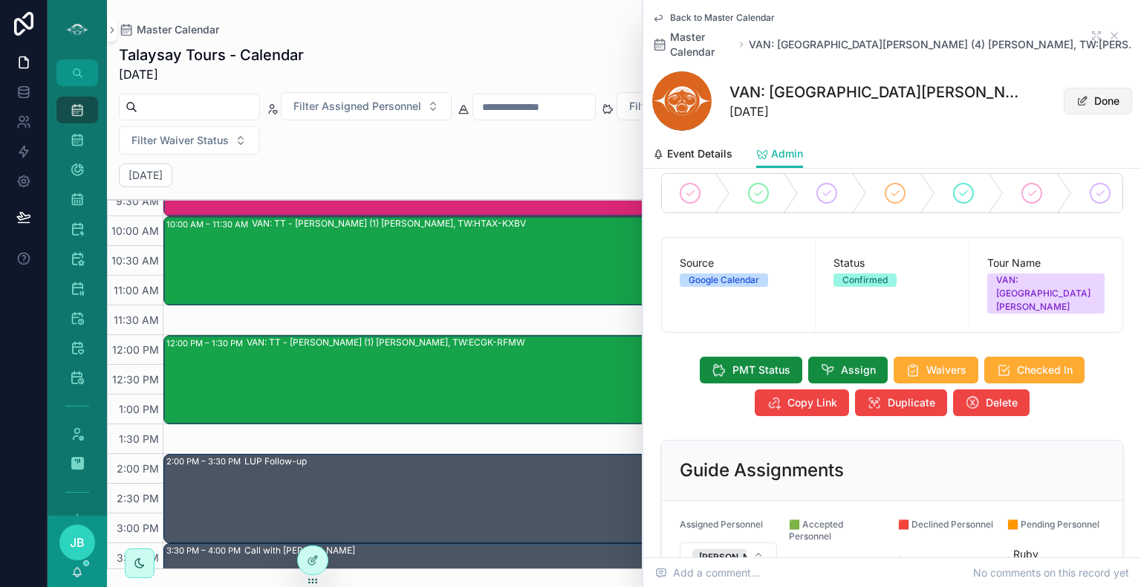
scroll to position [0, 0]
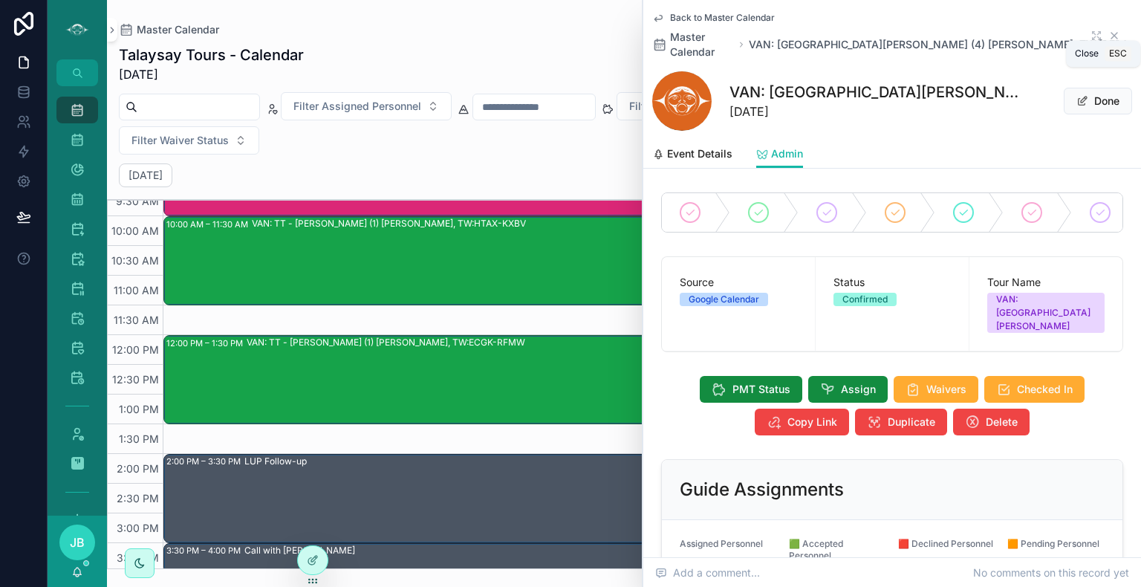
click at [1109, 31] on icon "scrollable content" at bounding box center [1115, 36] width 12 height 12
click at [1107, 31] on div "Master Calendar" at bounding box center [624, 30] width 1011 height 12
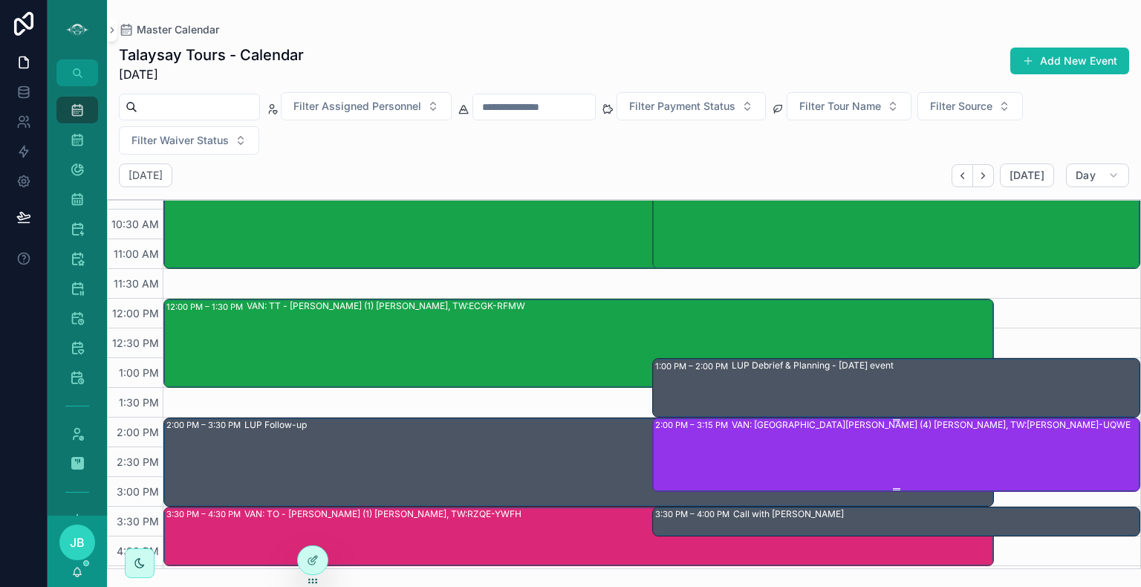
scroll to position [401, 0]
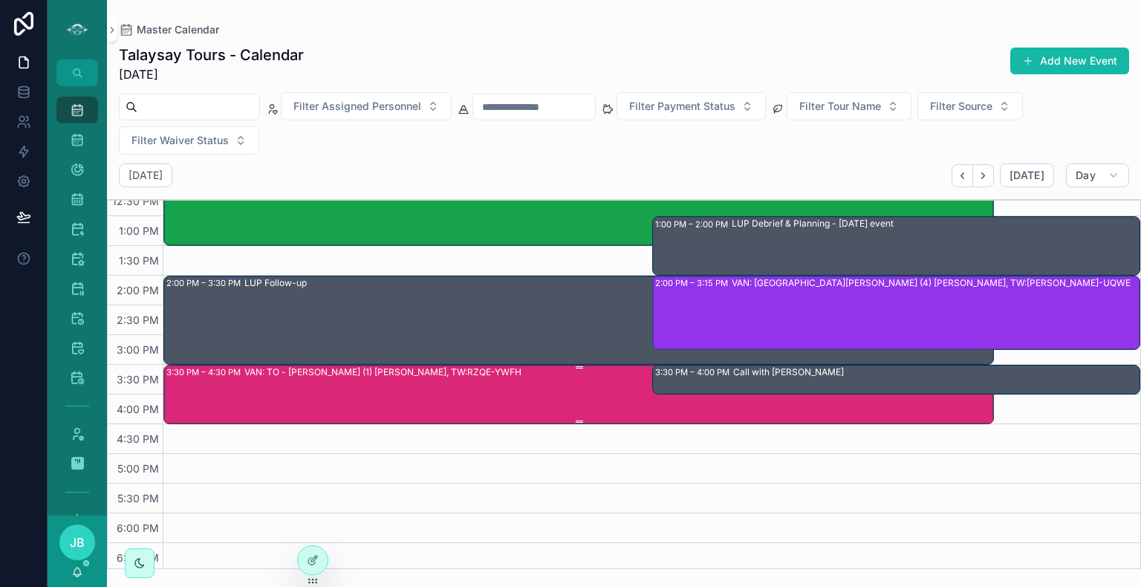
click at [434, 400] on div "VAN: TO - Stanley Park (1) Stefanie McLean, TW:RZQE-YWFH" at bounding box center [618, 394] width 748 height 56
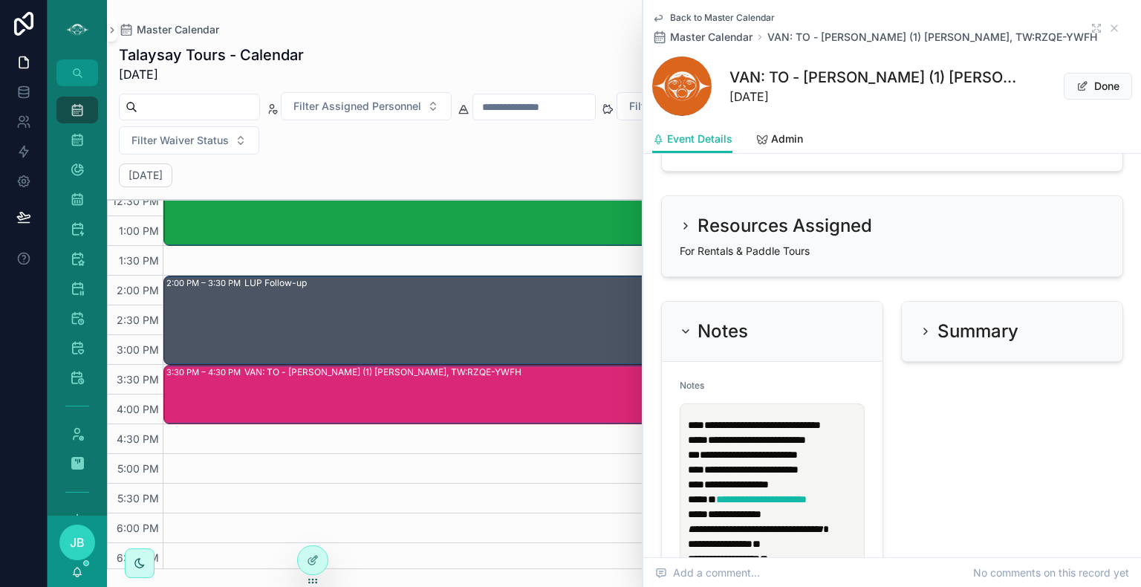
scroll to position [1652, 0]
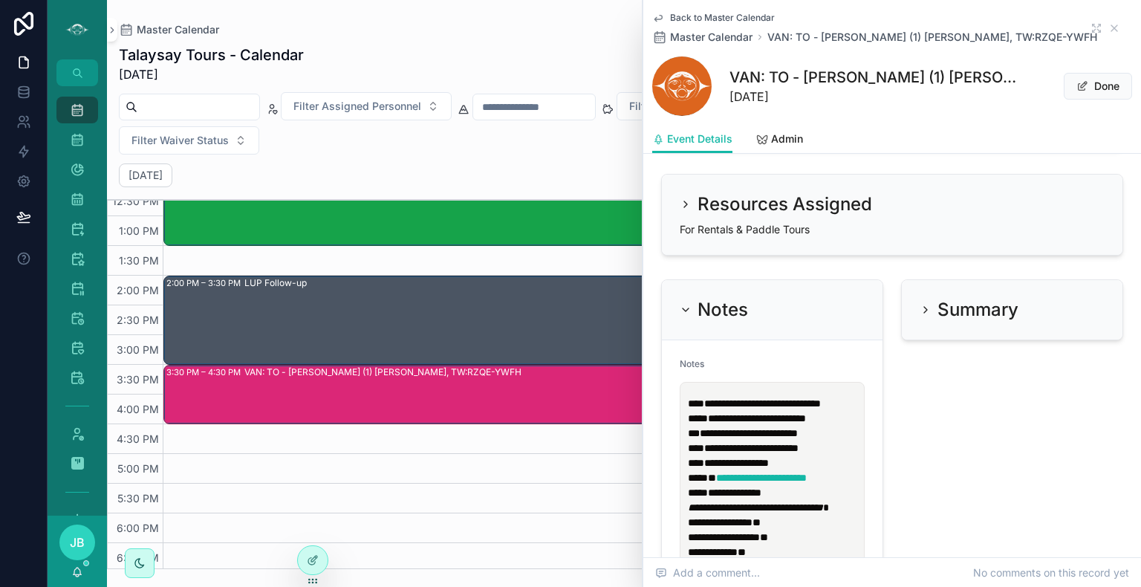
click at [736, 456] on p "**********" at bounding box center [775, 425] width 175 height 59
click at [853, 456] on p "**********" at bounding box center [775, 425] width 175 height 59
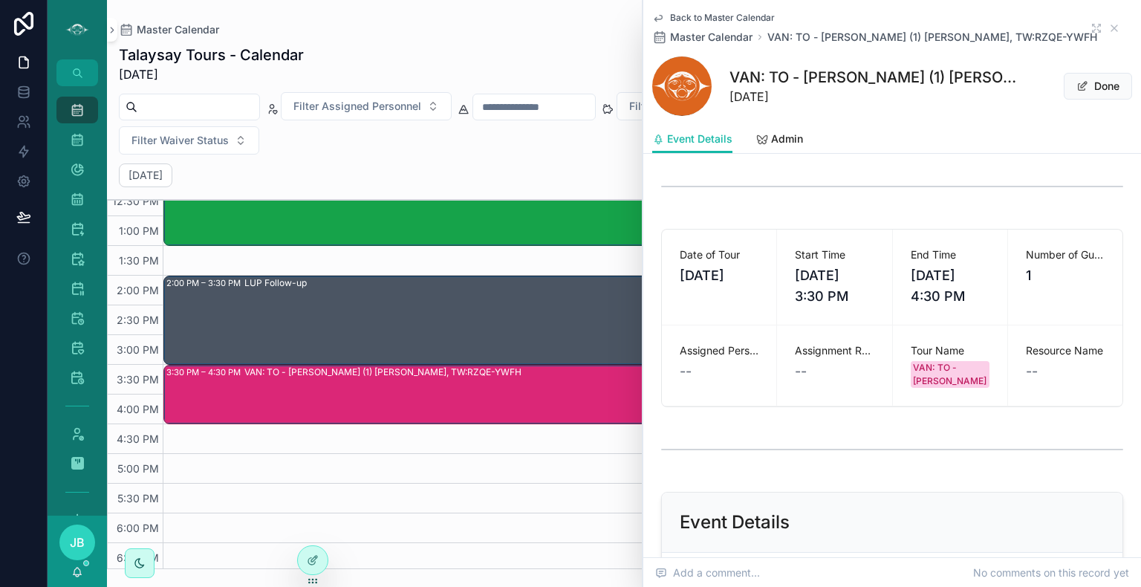
scroll to position [0, 0]
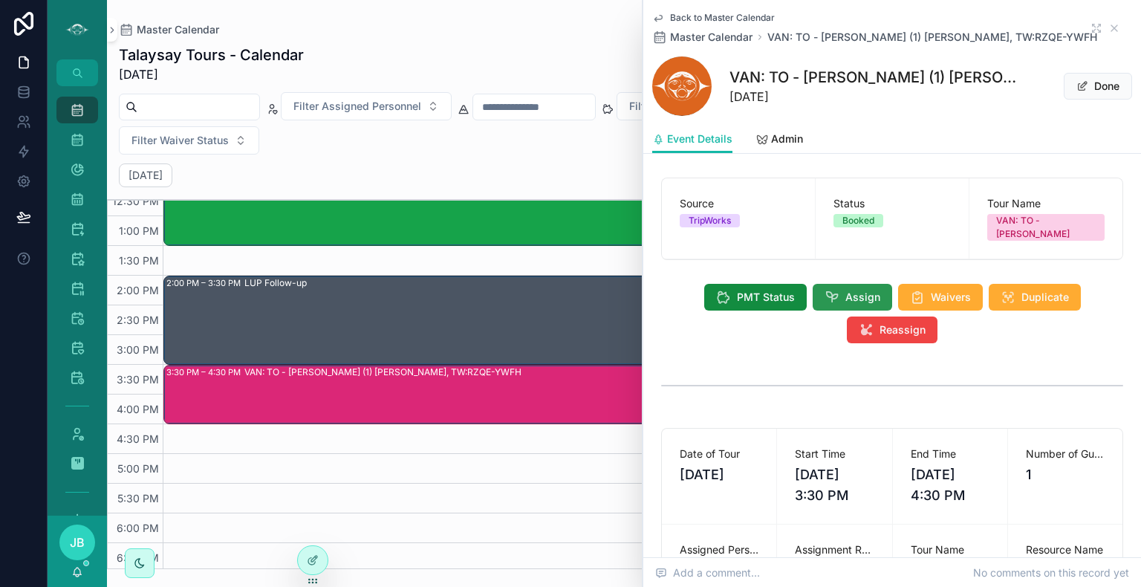
click at [846, 290] on span "Assign" at bounding box center [863, 297] width 35 height 15
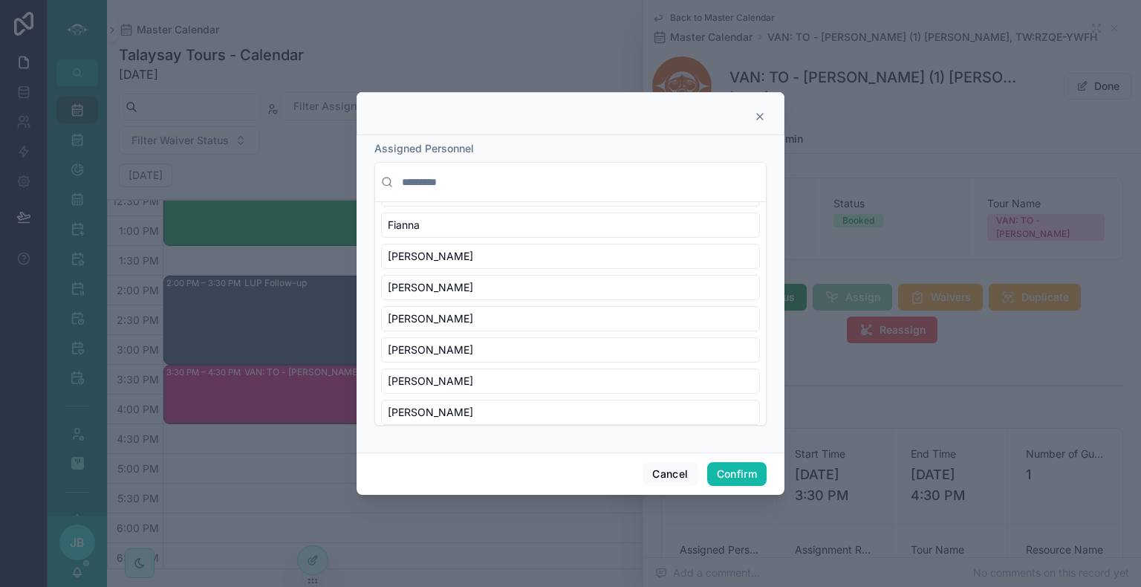
scroll to position [592, 0]
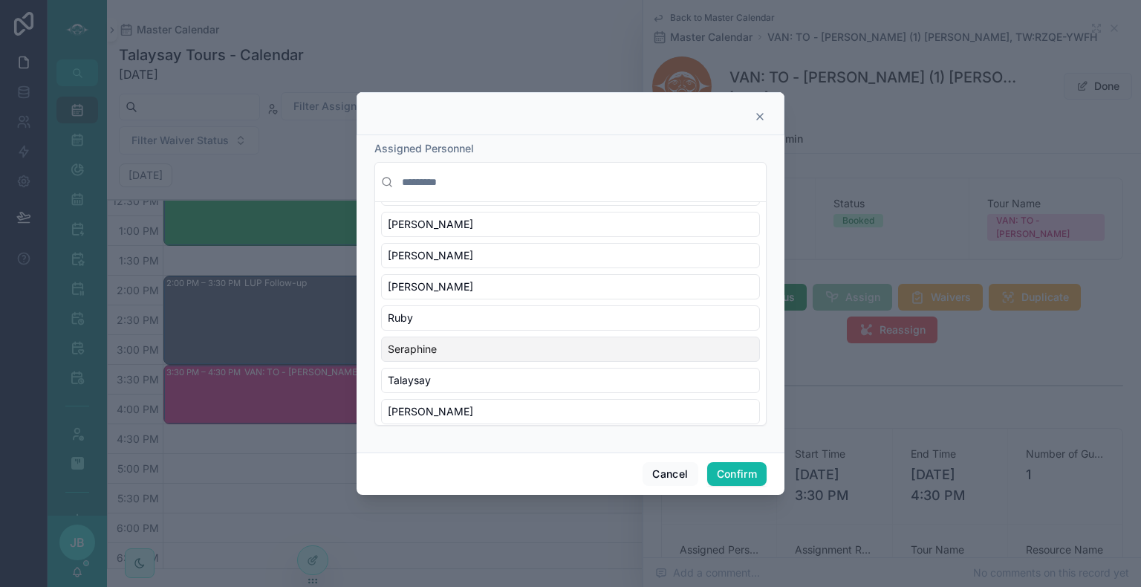
click at [456, 340] on div "Seraphine" at bounding box center [570, 349] width 379 height 25
click at [747, 477] on button "Confirm" at bounding box center [736, 474] width 59 height 24
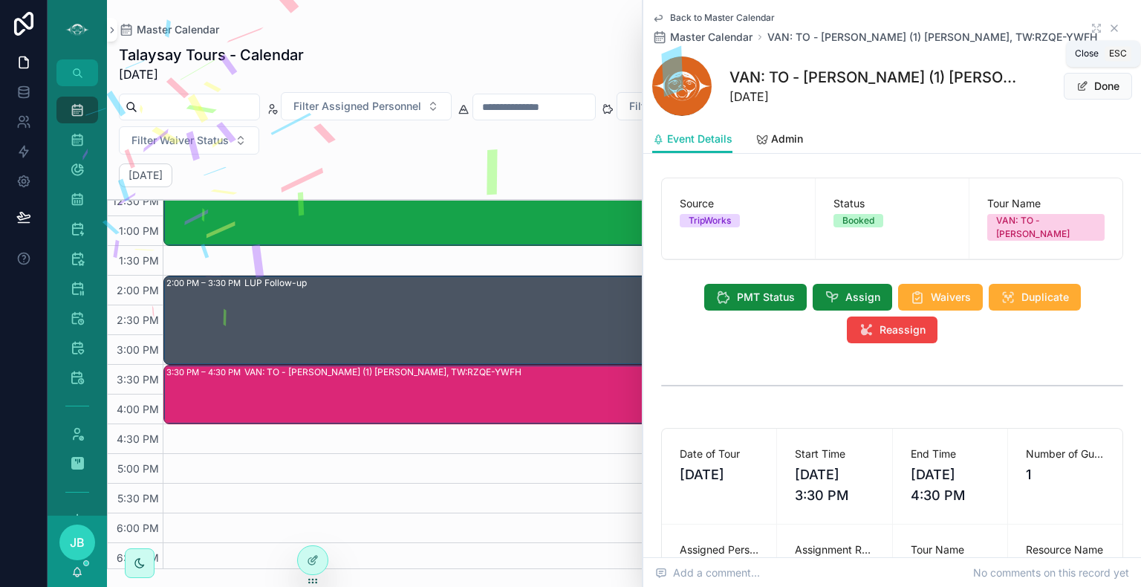
click at [1109, 25] on icon "scrollable content" at bounding box center [1115, 28] width 12 height 12
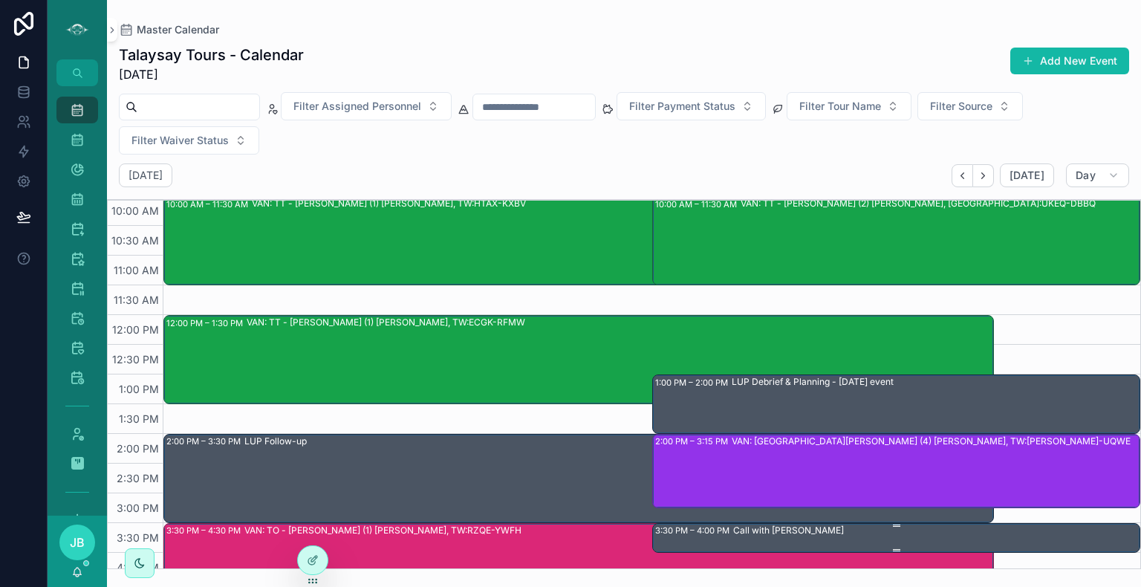
scroll to position [241, 0]
